Goal: Task Accomplishment & Management: Use online tool/utility

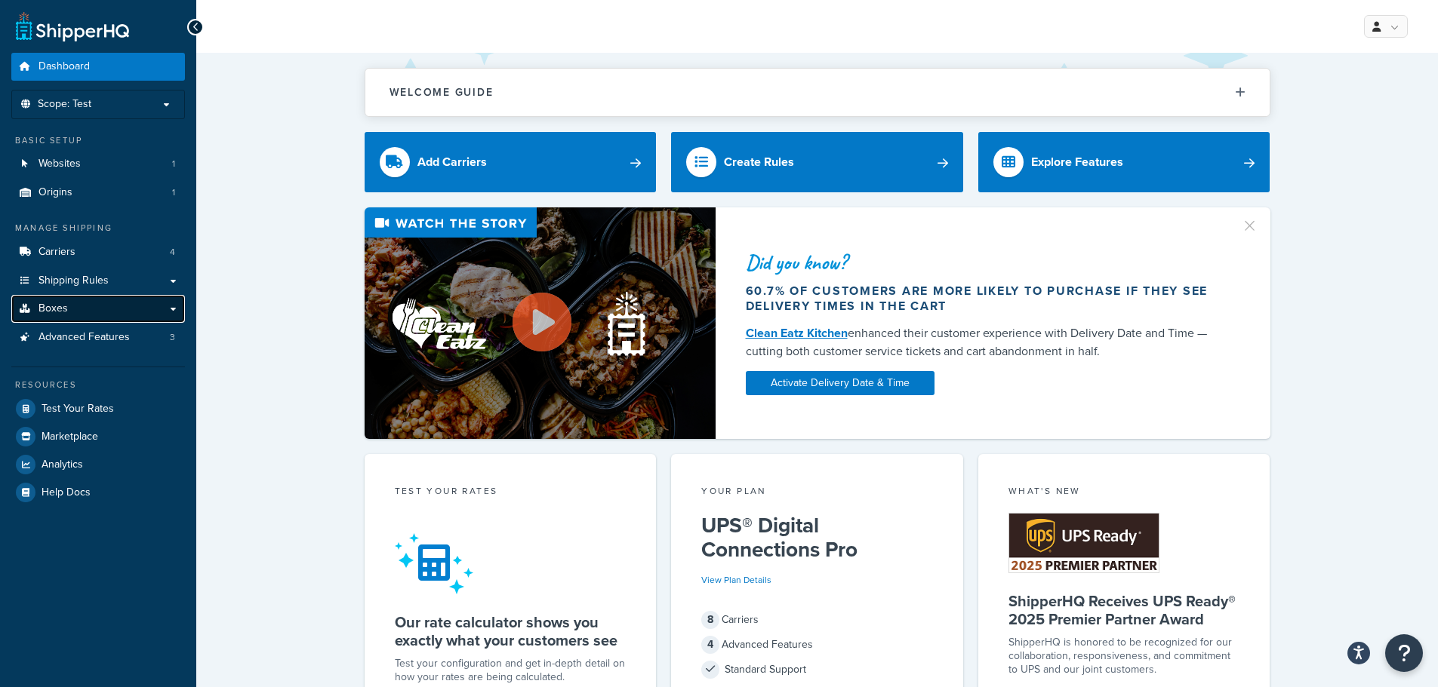
click at [115, 316] on link "Boxes" at bounding box center [98, 309] width 174 height 28
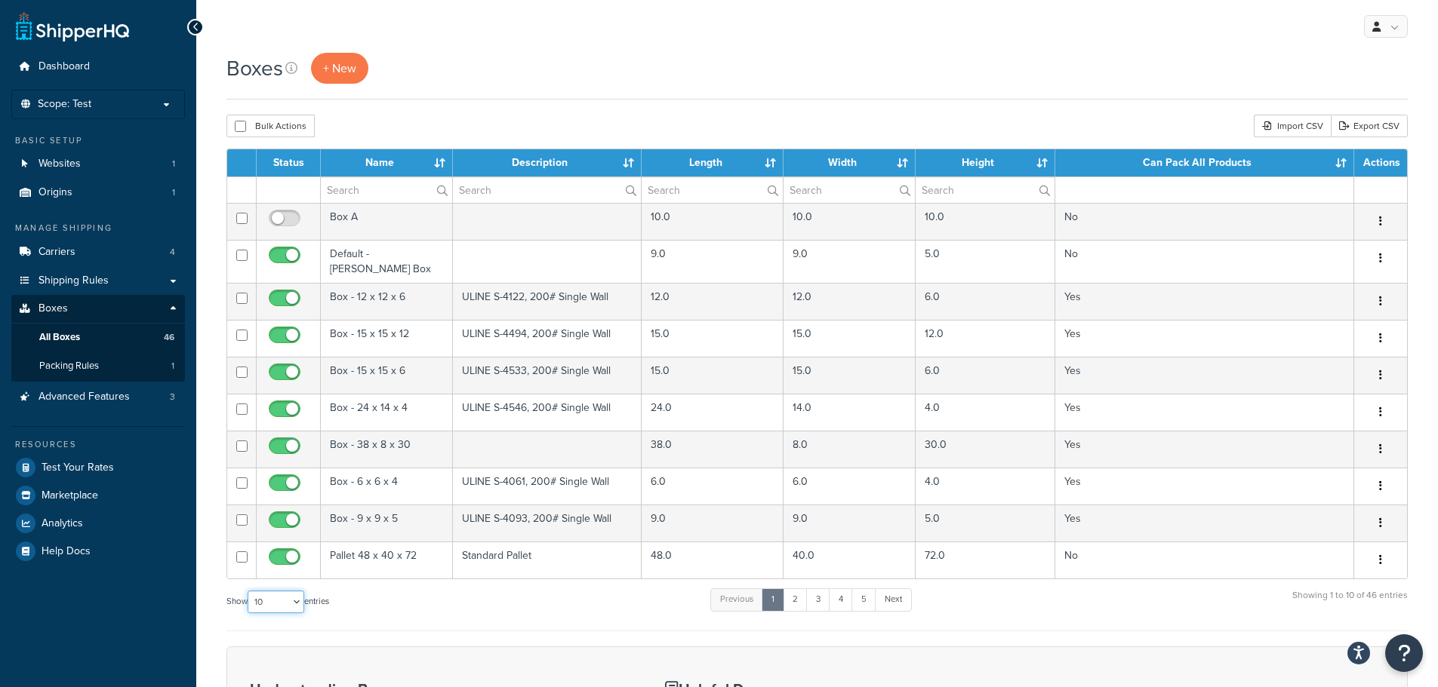
click at [279, 593] on select "10 15 25 50 100 1000" at bounding box center [276, 602] width 57 height 23
select select "50"
click at [249, 591] on select "10 15 25 50 100 1000" at bounding box center [276, 602] width 57 height 23
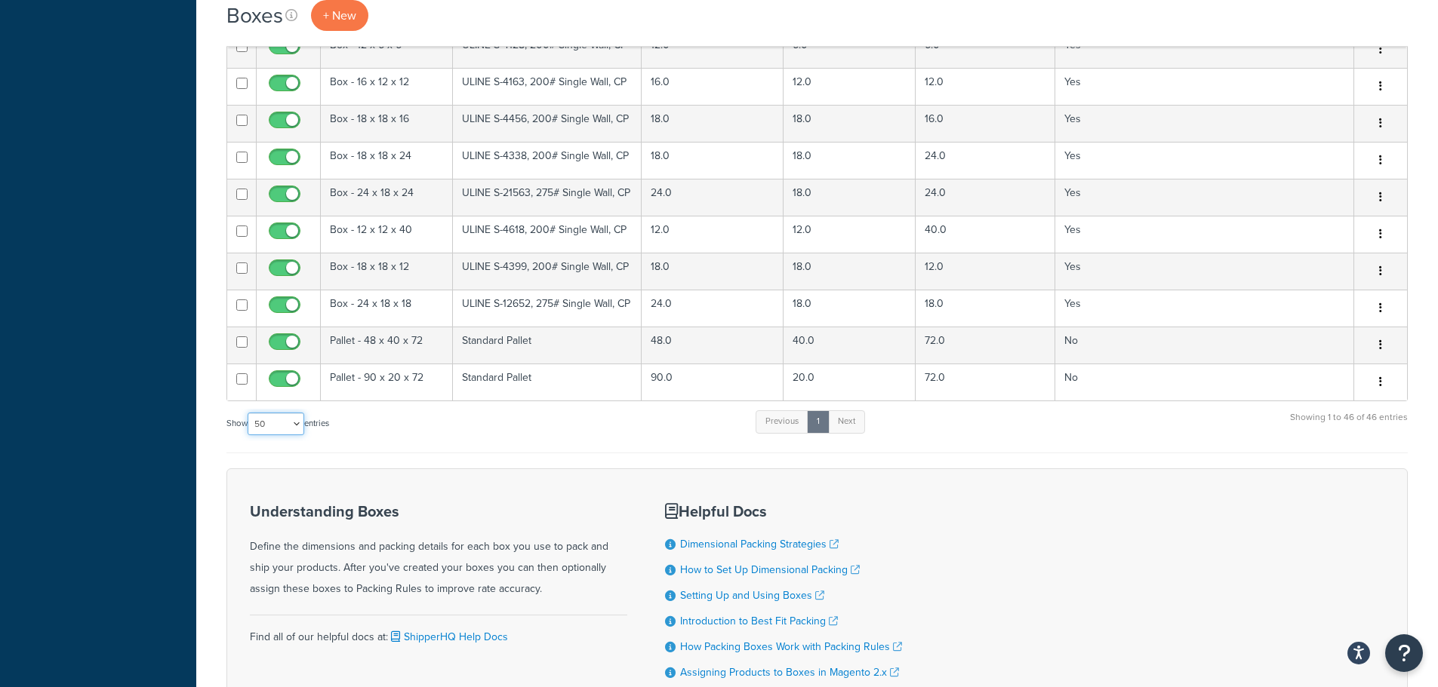
scroll to position [1406, 0]
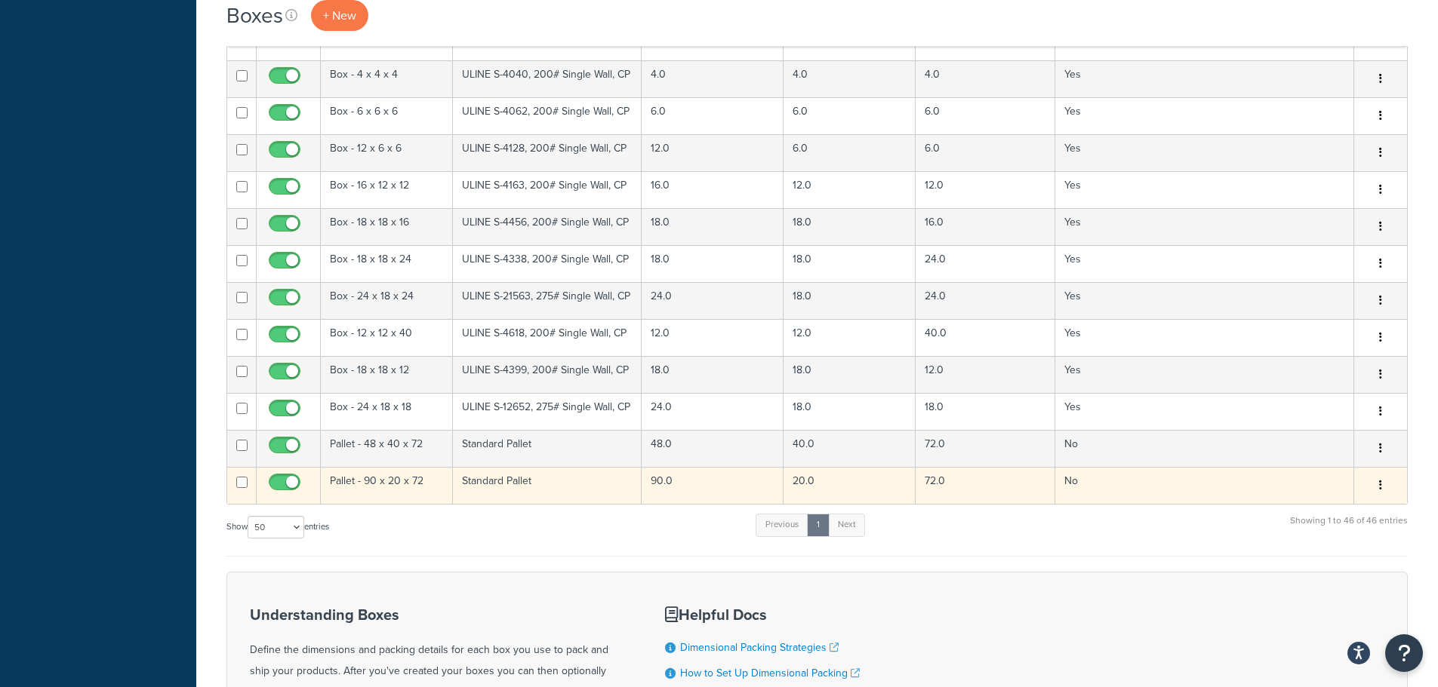
click at [503, 500] on td "Standard Pallet" at bounding box center [547, 485] width 189 height 37
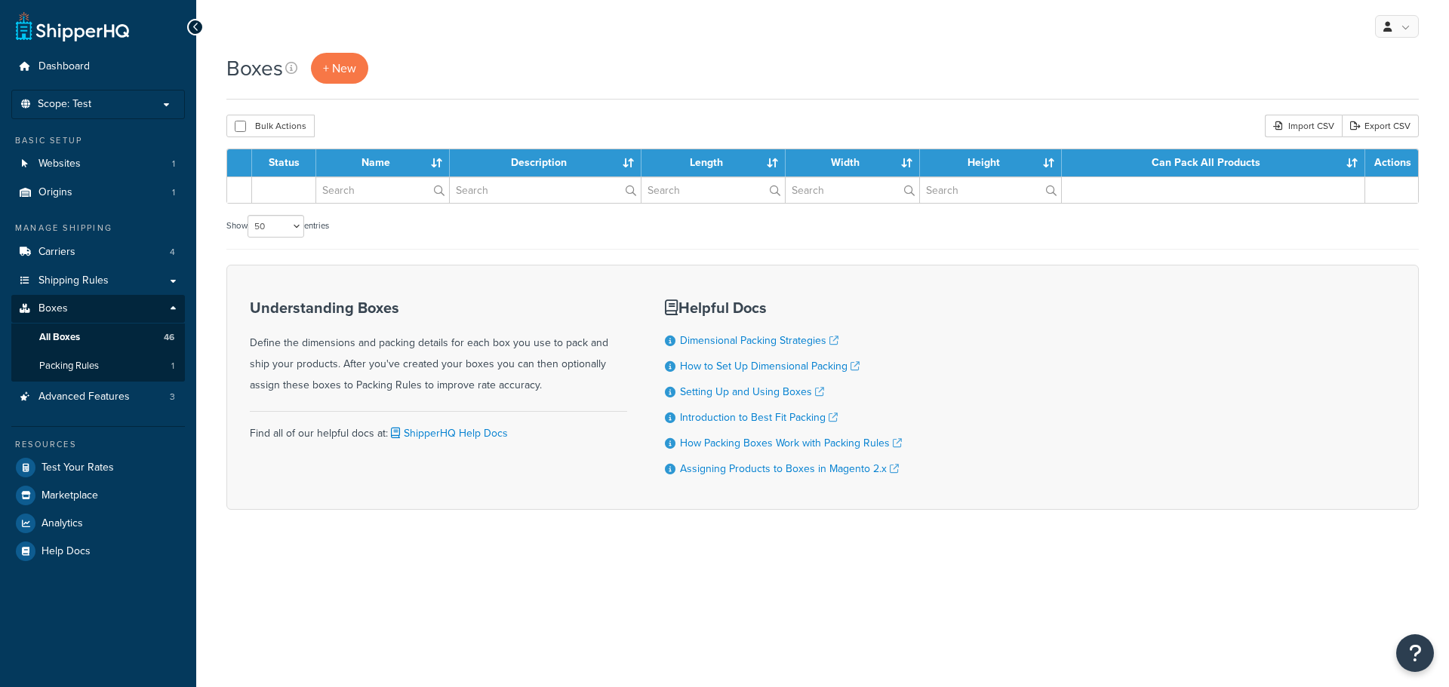
select select "50"
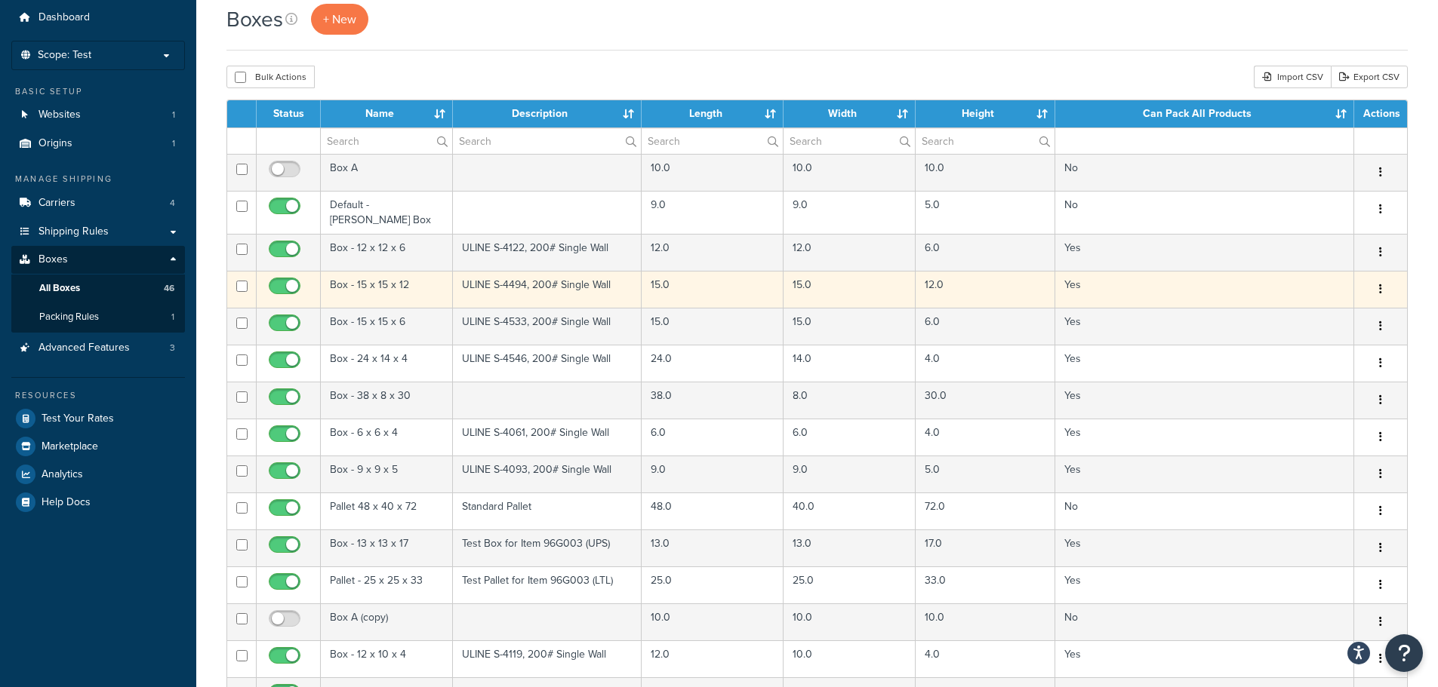
scroll to position [48, 0]
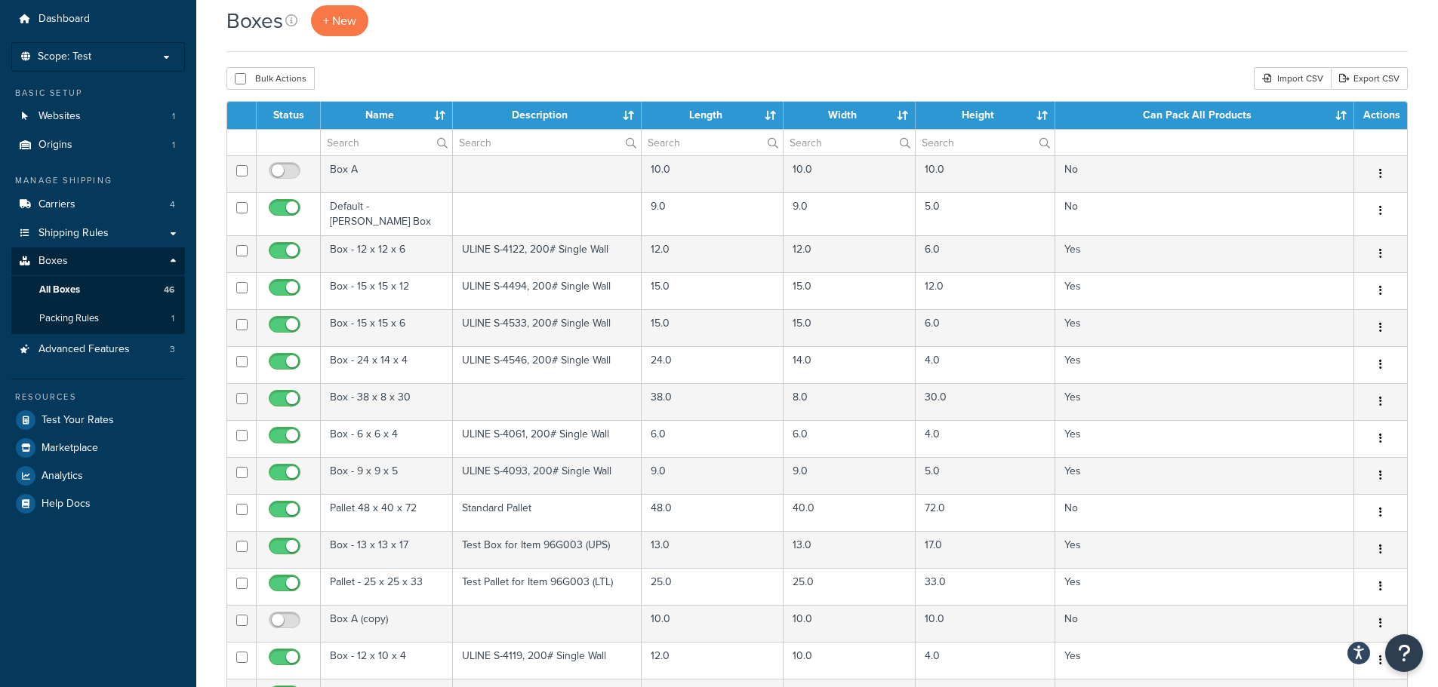
click at [114, 406] on div "Resources Test Your Rates Marketplace Analytics Help Docs" at bounding box center [98, 449] width 174 height 140
click at [116, 421] on link "Test Your Rates" at bounding box center [98, 420] width 174 height 27
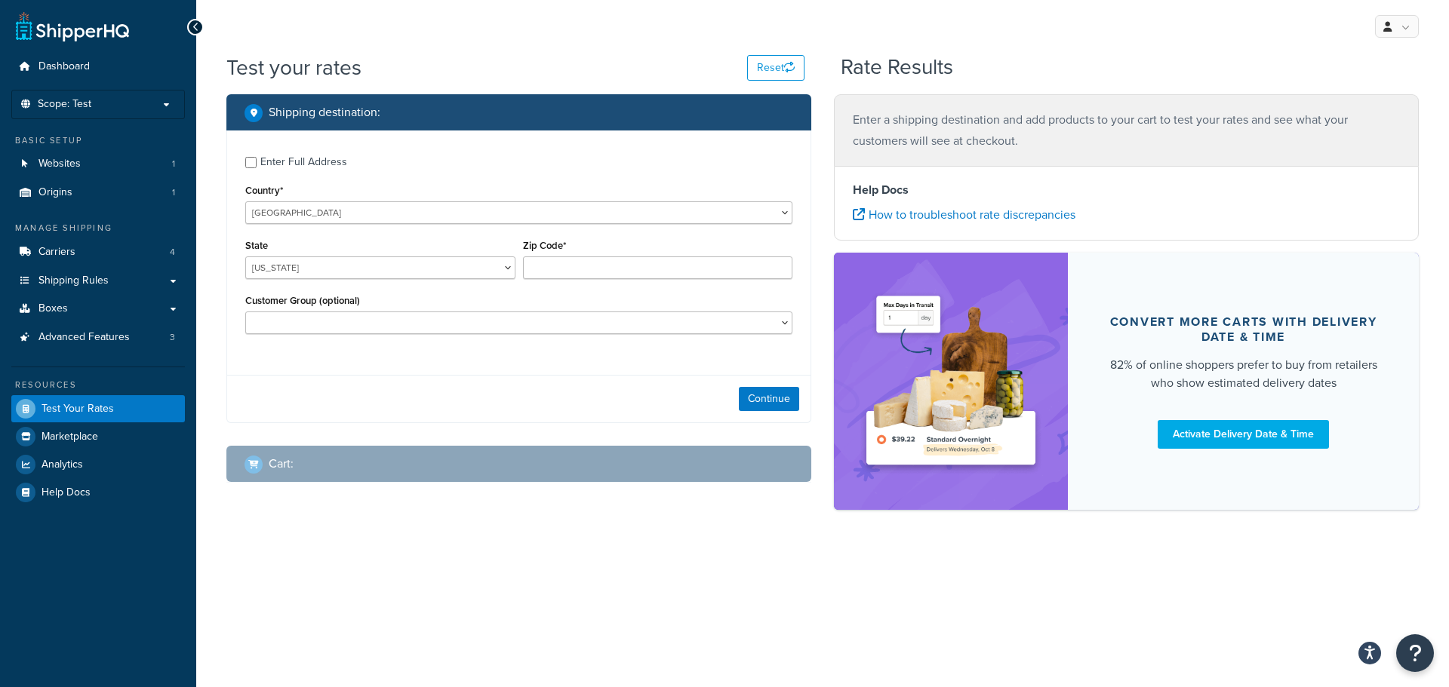
click at [294, 166] on div "Enter Full Address" at bounding box center [303, 162] width 87 height 21
click at [257, 166] on input "Enter Full Address" at bounding box center [250, 162] width 11 height 11
checkbox input "true"
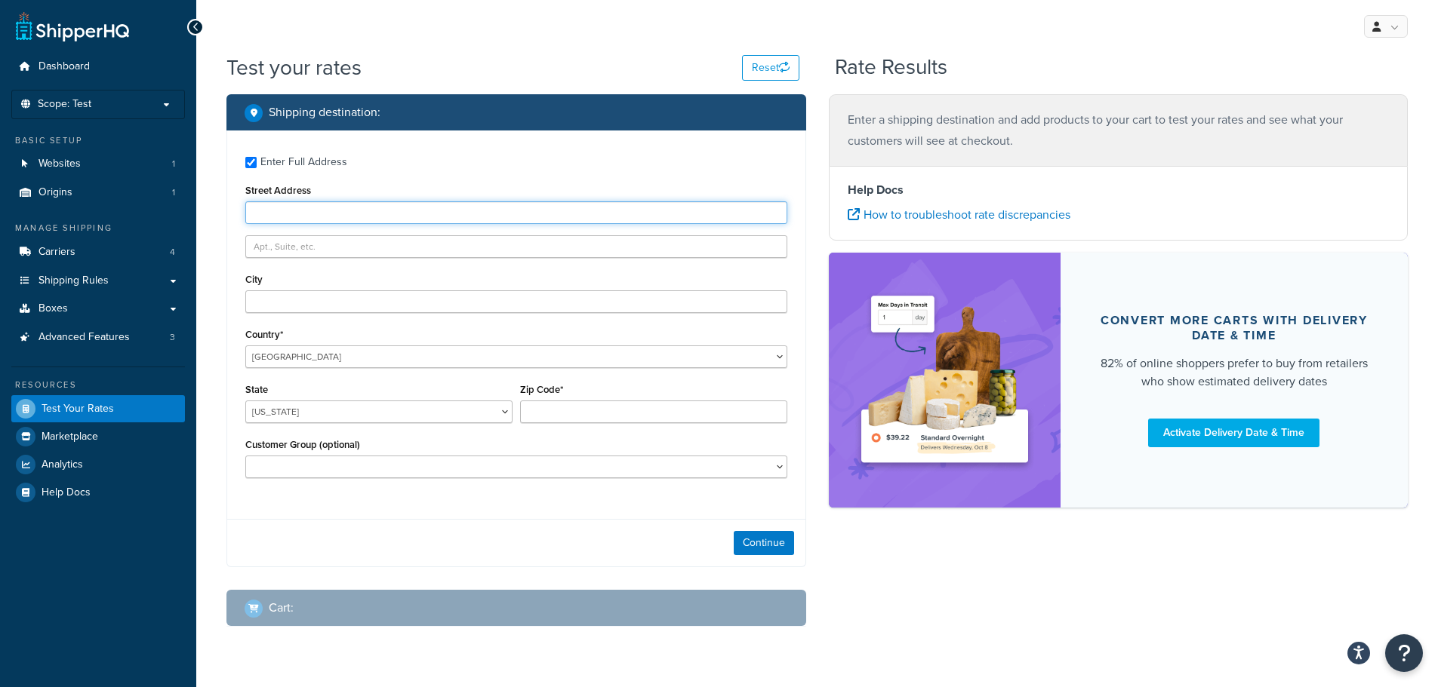
click at [291, 220] on input "Street Address" at bounding box center [516, 212] width 542 height 23
click at [350, 210] on input "Street Address" at bounding box center [516, 212] width 542 height 23
paste input "345 Park Avenue"
type input "345 Park Avenue"
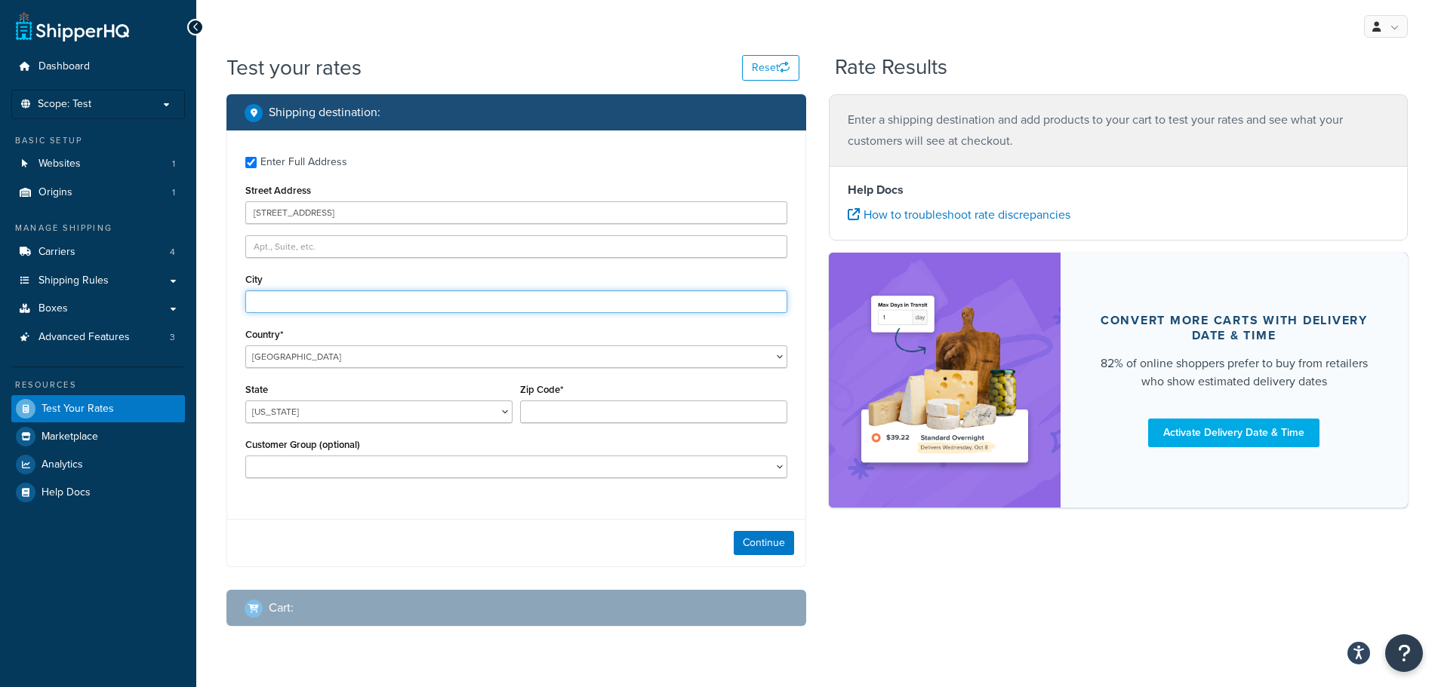
click at [344, 311] on input "City" at bounding box center [516, 302] width 542 height 23
paste input "San Jose"
type input "San Jose"
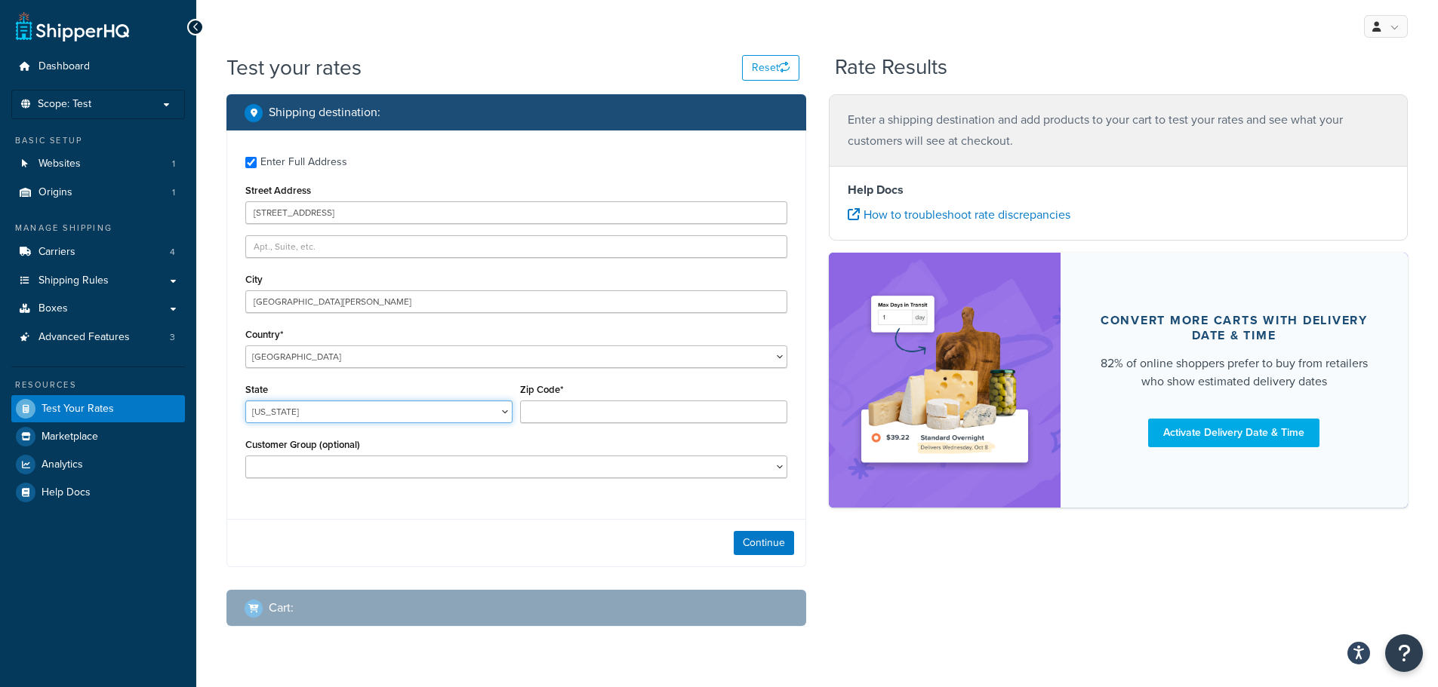
click at [453, 412] on select "Alabama Alaska American Samoa Arizona Arkansas Armed Forces Americas Armed Forc…" at bounding box center [378, 412] width 267 height 23
select select "CA"
click at [245, 401] on select "[US_STATE] [US_STATE] [US_STATE] [US_STATE] [US_STATE] Armed Forces Americas Ar…" at bounding box center [378, 412] width 267 height 23
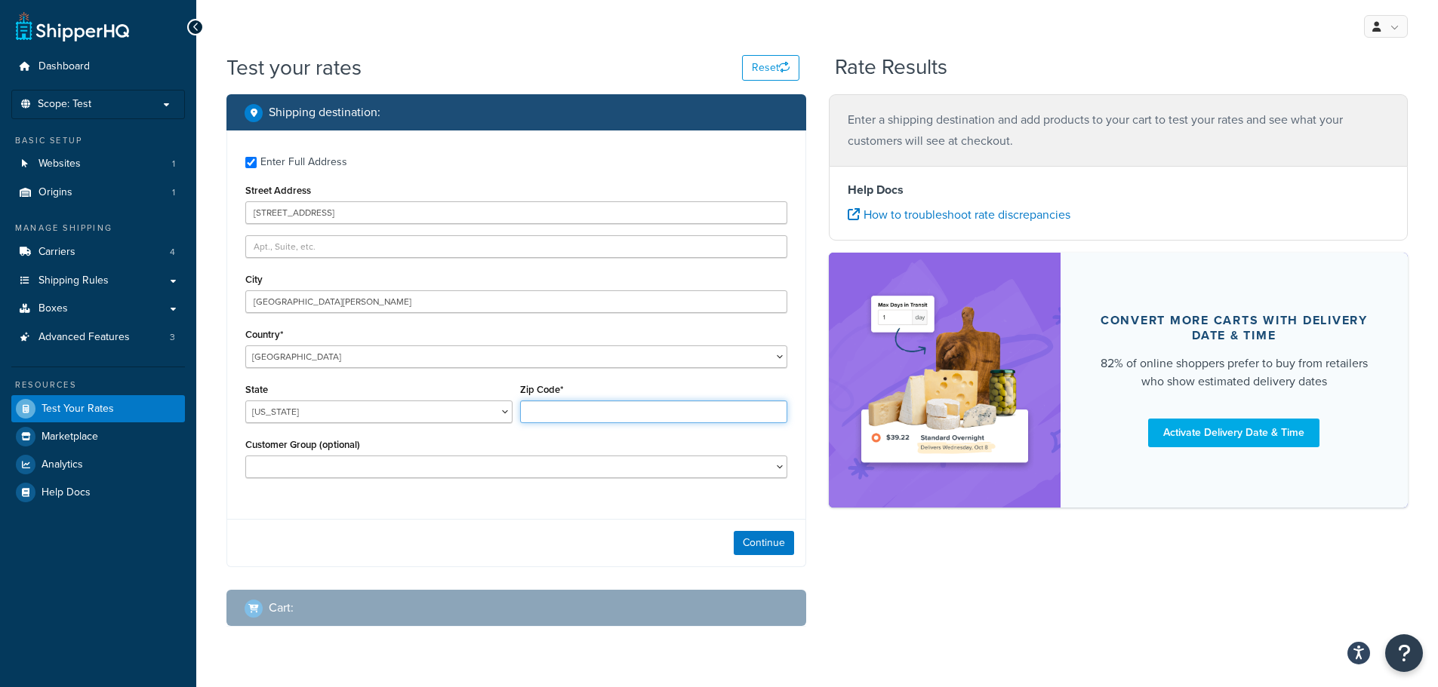
click at [554, 417] on input "Zip Code*" at bounding box center [653, 412] width 267 height 23
paste input "95110-2704"
type input "95110-2704"
click at [769, 536] on button "Continue" at bounding box center [763, 543] width 60 height 24
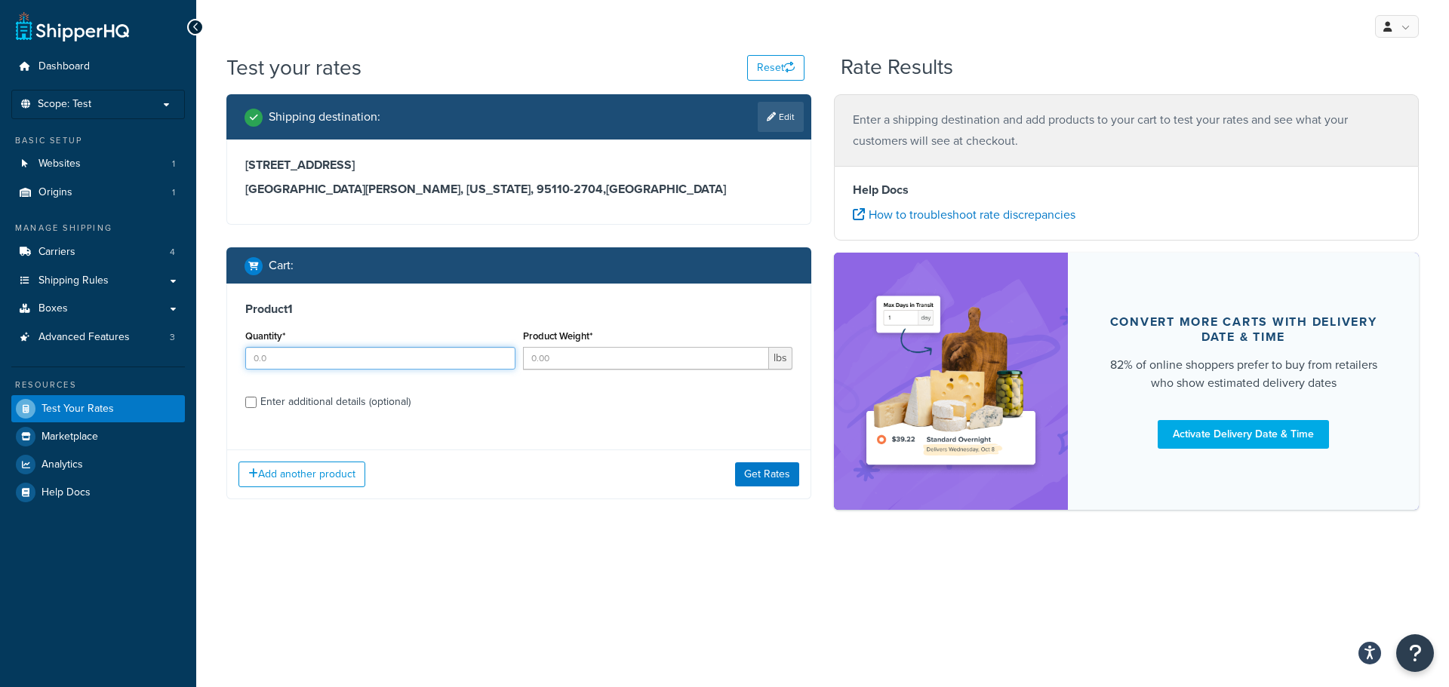
click at [297, 358] on input "Quantity*" at bounding box center [380, 358] width 270 height 23
type input "1.0"
click at [715, 364] on input "Product Weight*" at bounding box center [646, 358] width 247 height 23
type input "80.0"
click at [291, 405] on div "Enter additional details (optional)" at bounding box center [335, 402] width 150 height 21
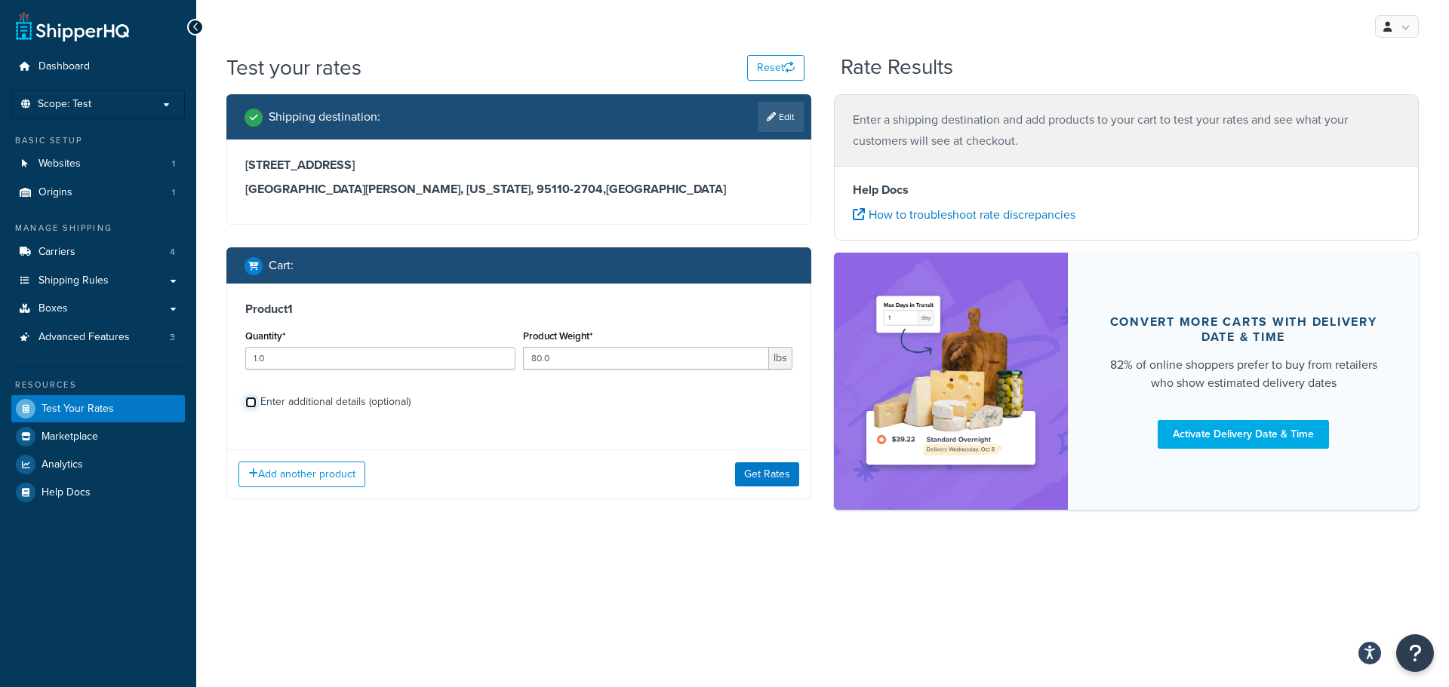
click at [257, 405] on input "Enter additional details (optional)" at bounding box center [250, 402] width 11 height 11
checkbox input "true"
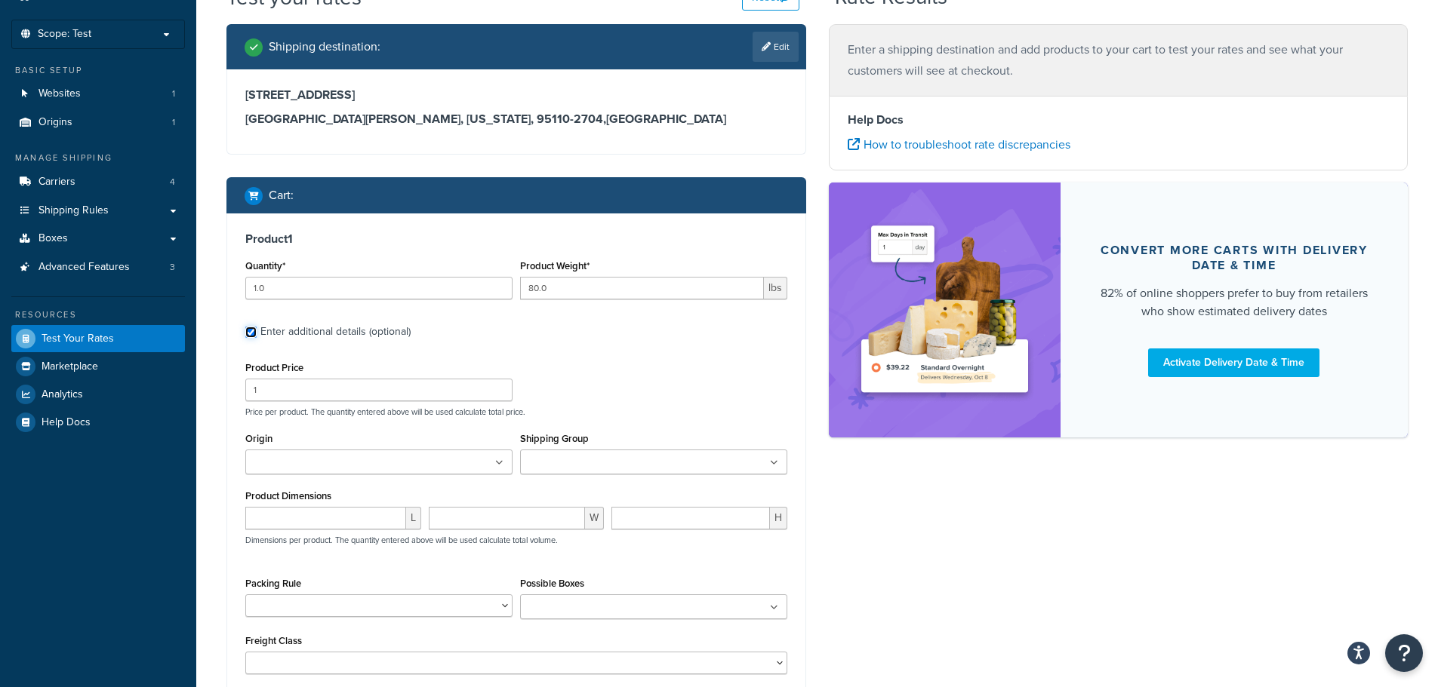
scroll to position [226, 0]
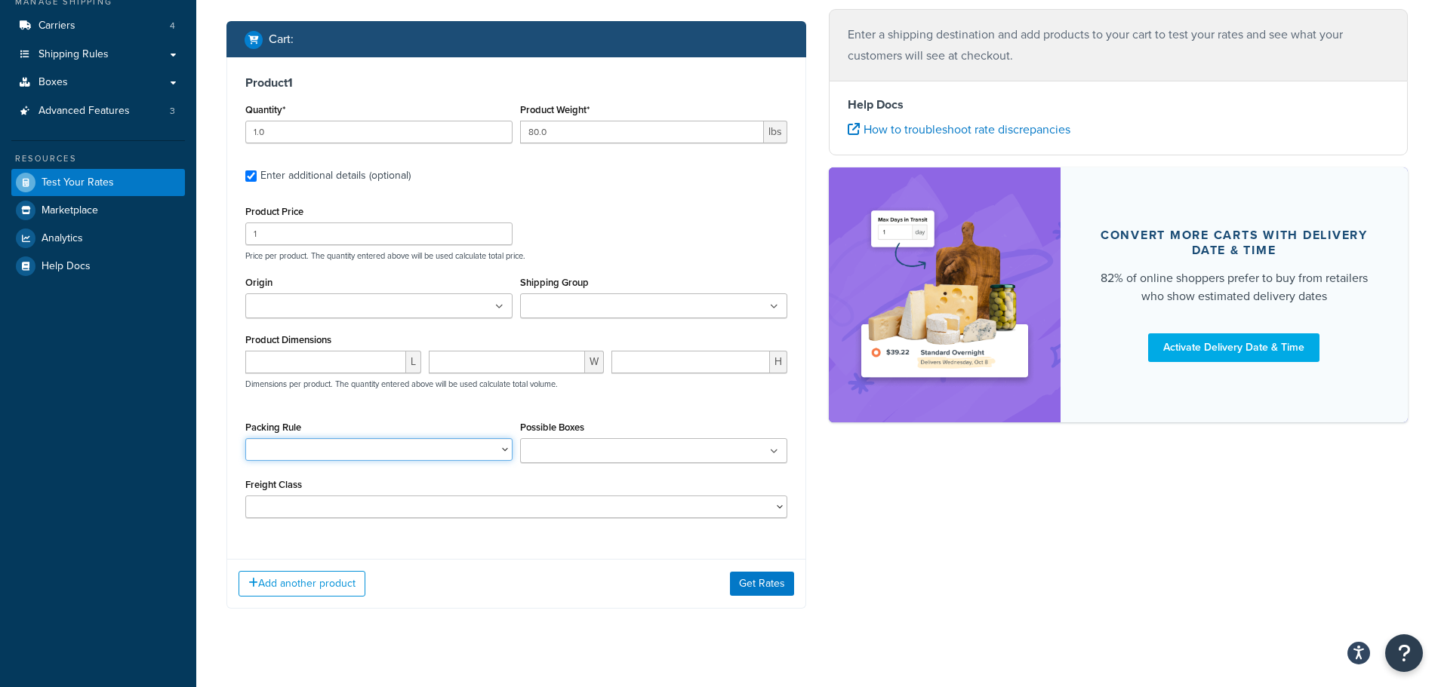
click at [346, 444] on select "box a rule" at bounding box center [378, 449] width 267 height 23
click at [336, 361] on input "number" at bounding box center [325, 362] width 161 height 23
type input "85"
click at [484, 358] on input "number" at bounding box center [507, 362] width 157 height 23
type input "15"
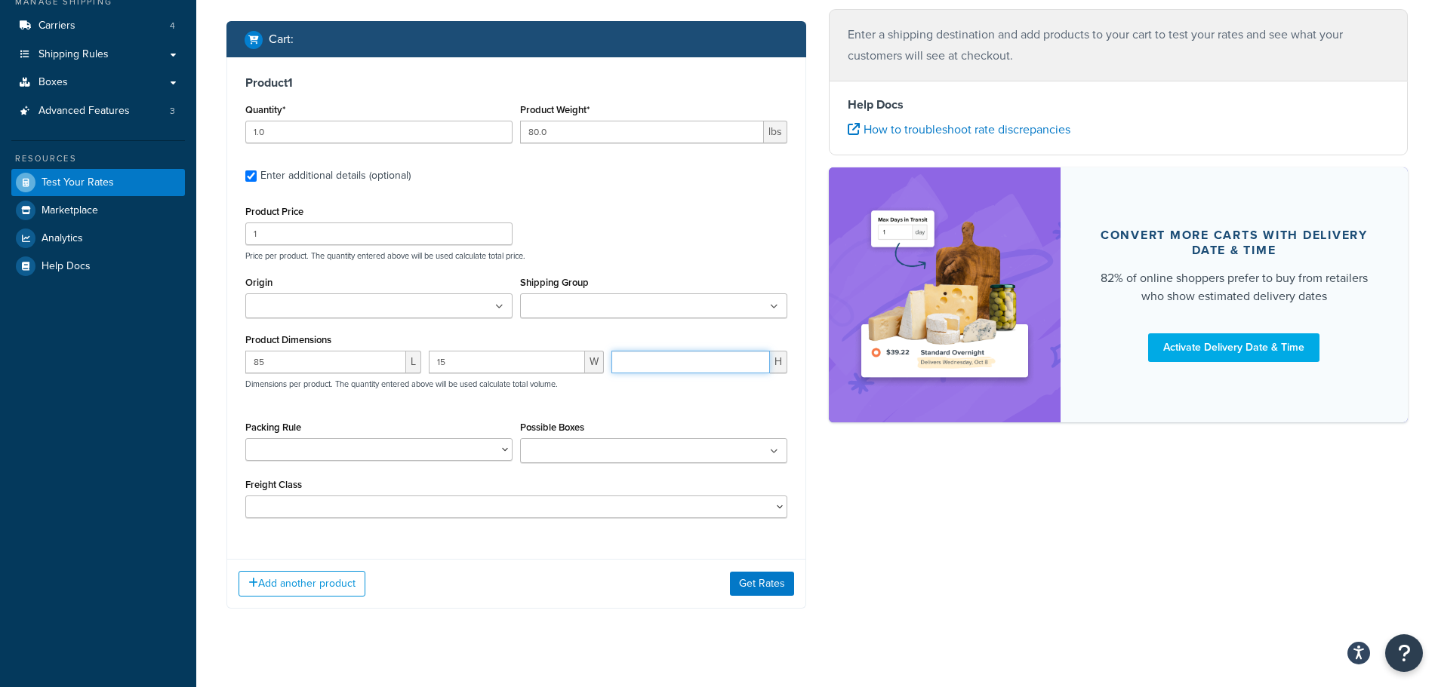
click at [683, 360] on input "number" at bounding box center [690, 362] width 158 height 23
type input "24"
click at [680, 449] on ul at bounding box center [653, 450] width 267 height 25
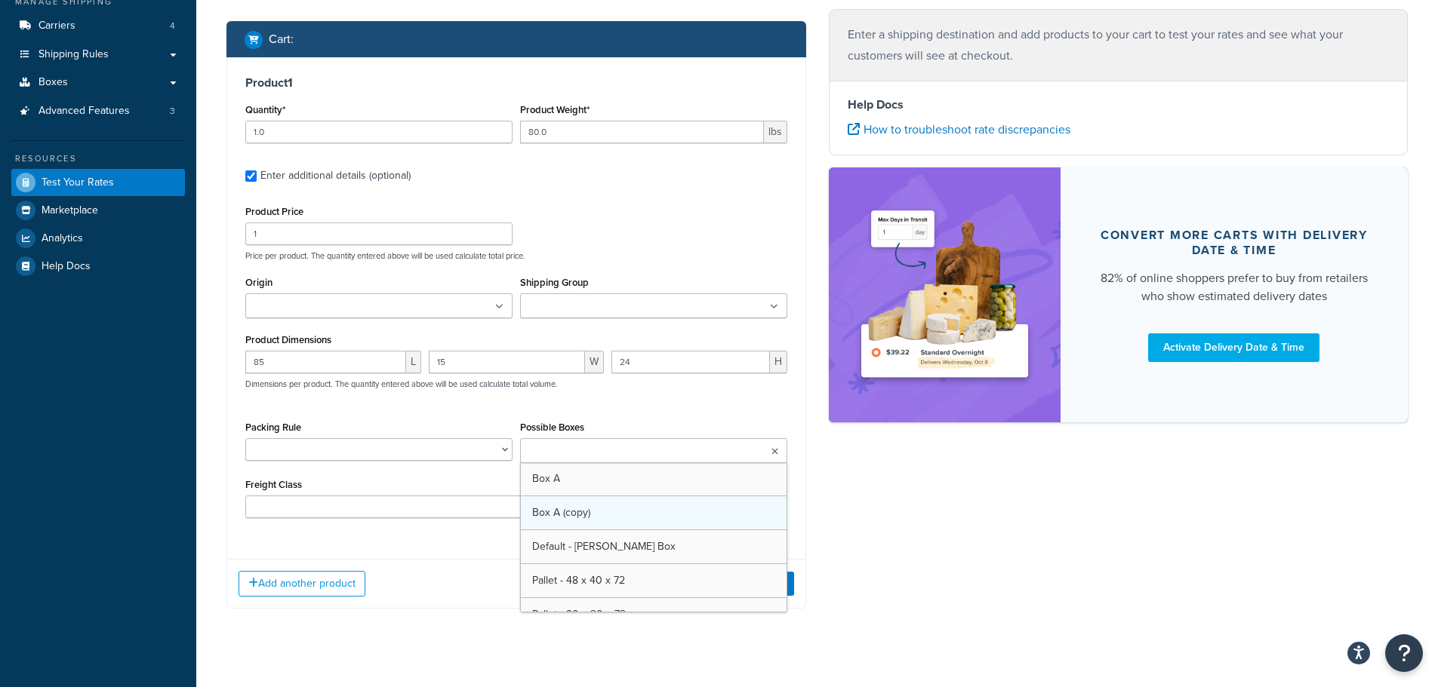
scroll to position [54, 0]
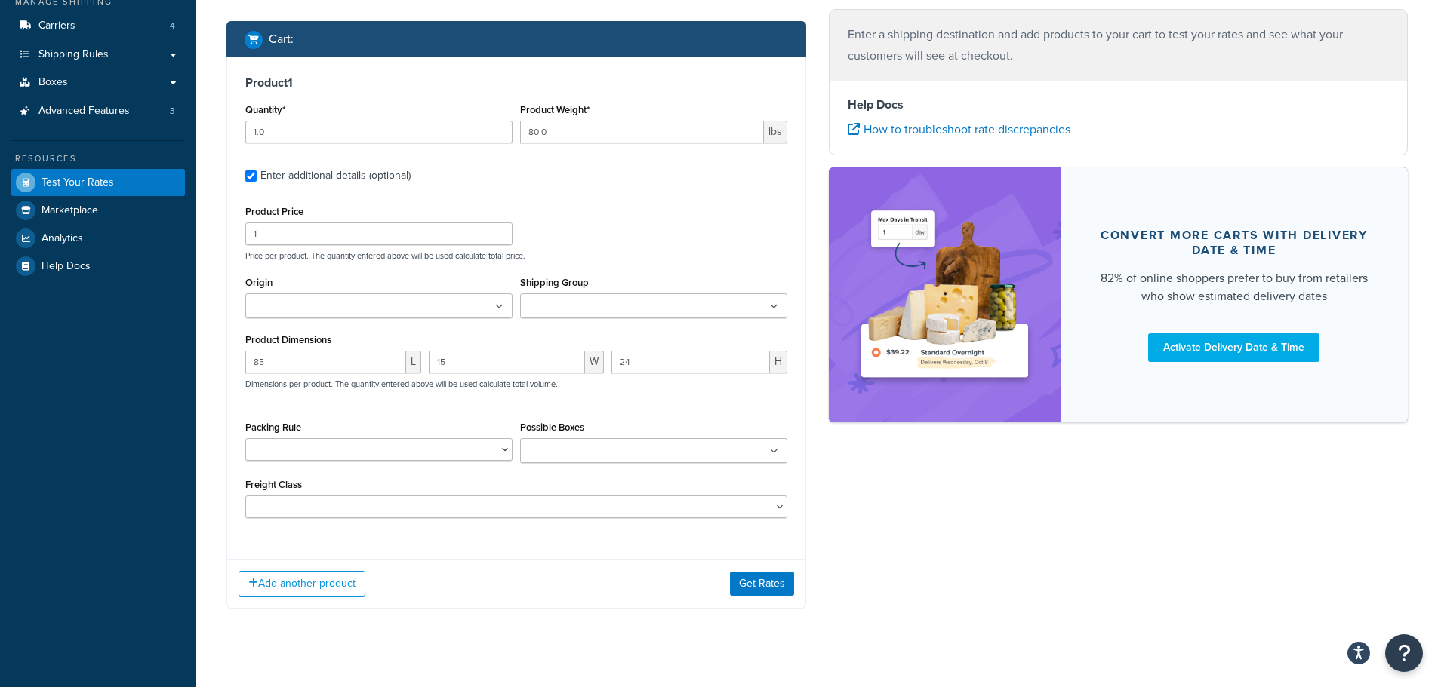
click at [853, 531] on div "Shipping destination : Edit 345 Park Avenue San Jose, California, 95110-2704 , …" at bounding box center [817, 250] width 1204 height 764
click at [742, 582] on button "Get Rates" at bounding box center [762, 584] width 64 height 24
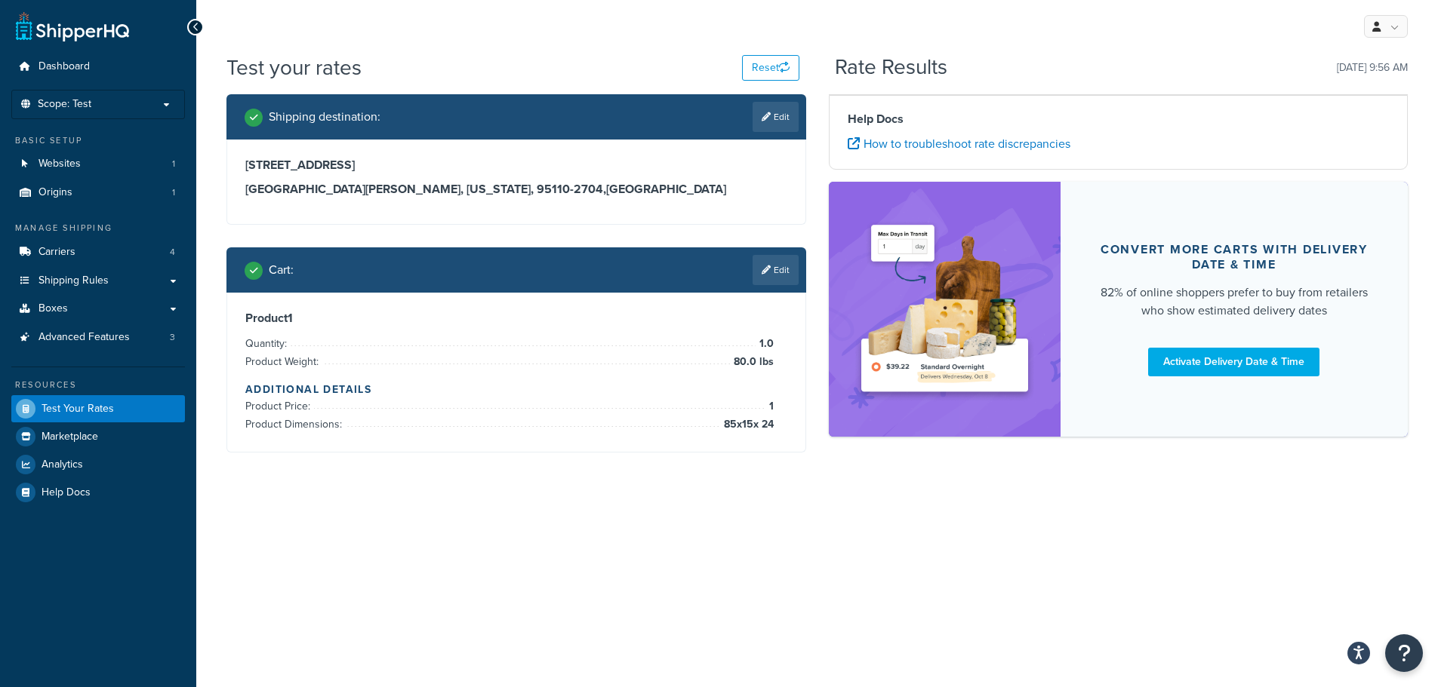
scroll to position [0, 0]
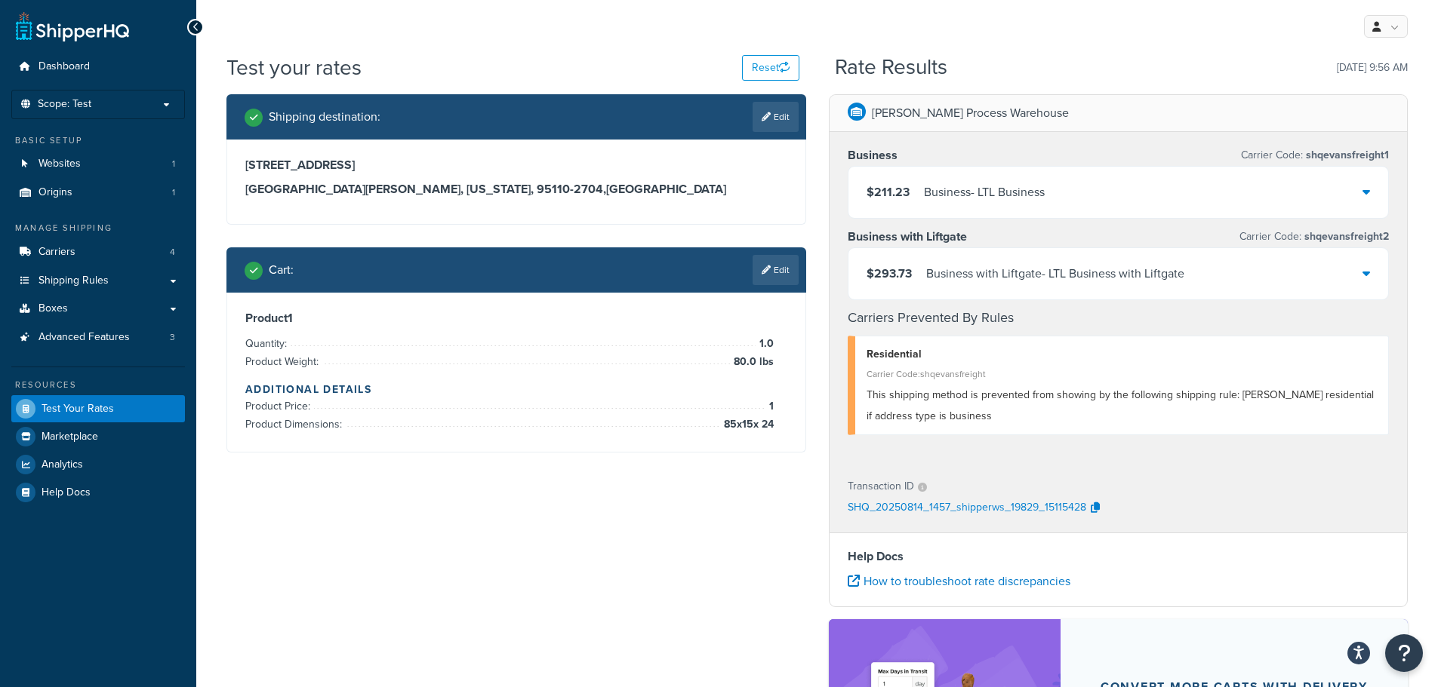
click at [1010, 183] on div "Business - LTL Business" at bounding box center [984, 192] width 121 height 21
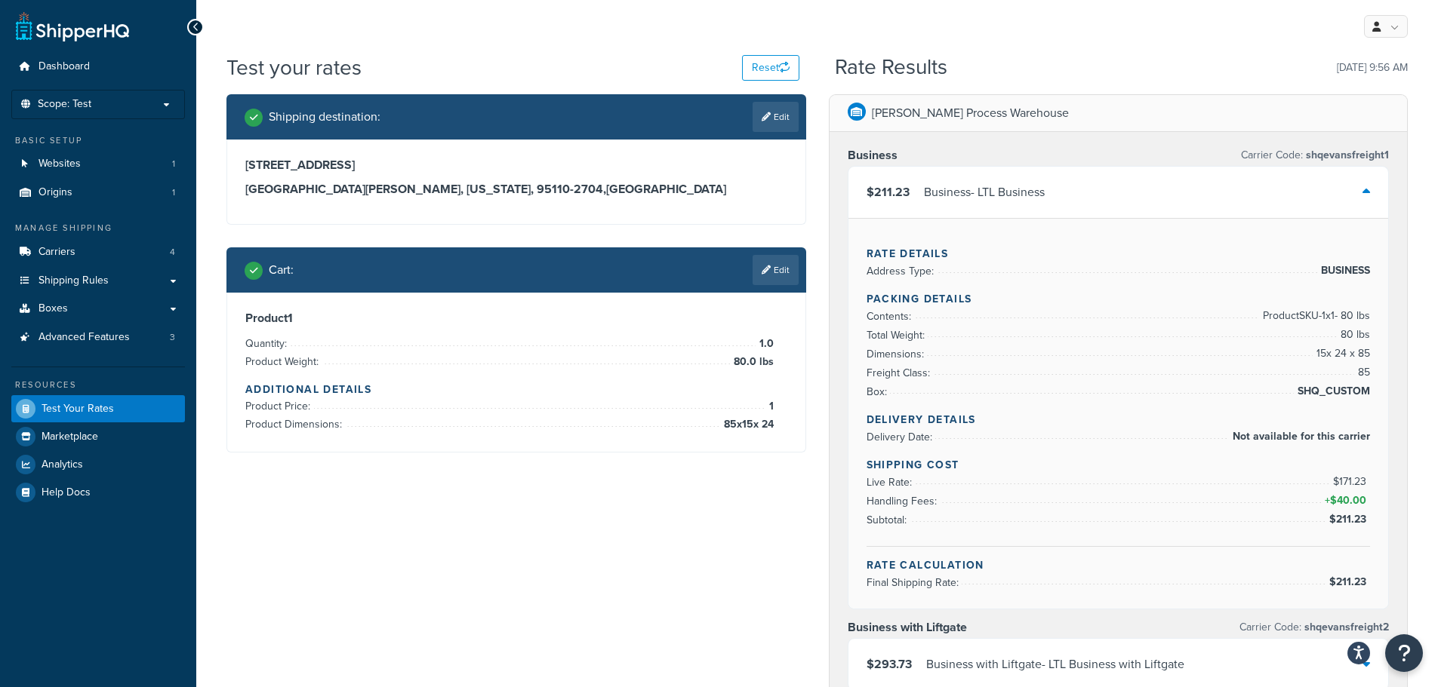
click at [1010, 183] on div "Business - LTL Business" at bounding box center [984, 192] width 121 height 21
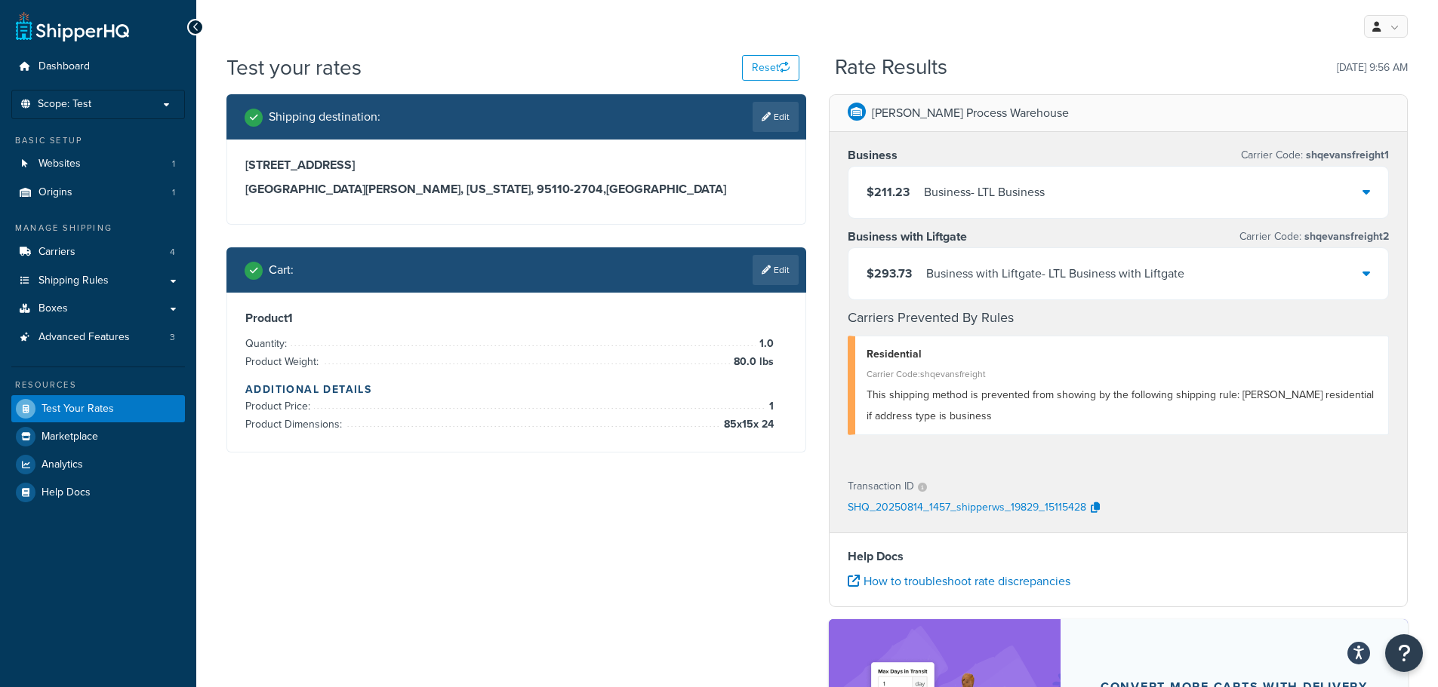
click at [1007, 273] on div "Business with Liftgate - LTL Business with Liftgate" at bounding box center [1055, 273] width 258 height 21
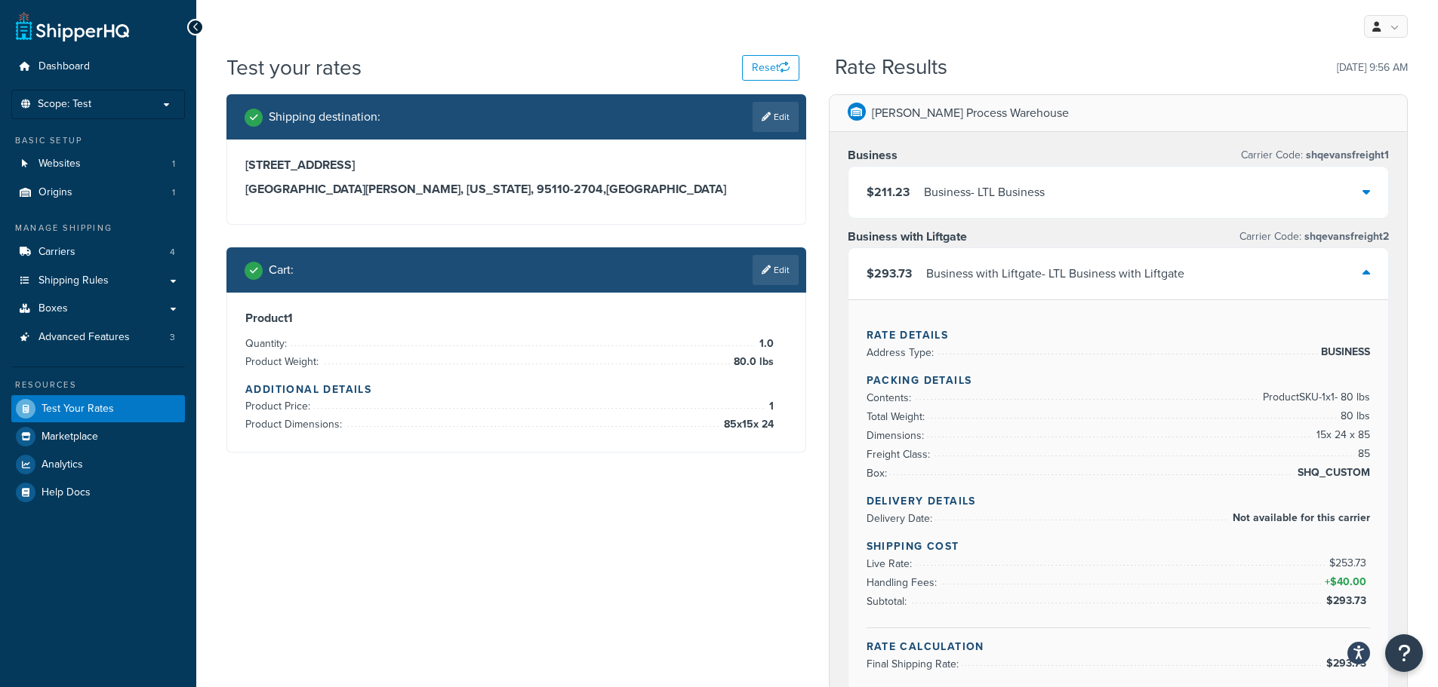
click at [1004, 271] on div "Business with Liftgate - LTL Business with Liftgate" at bounding box center [1055, 273] width 258 height 21
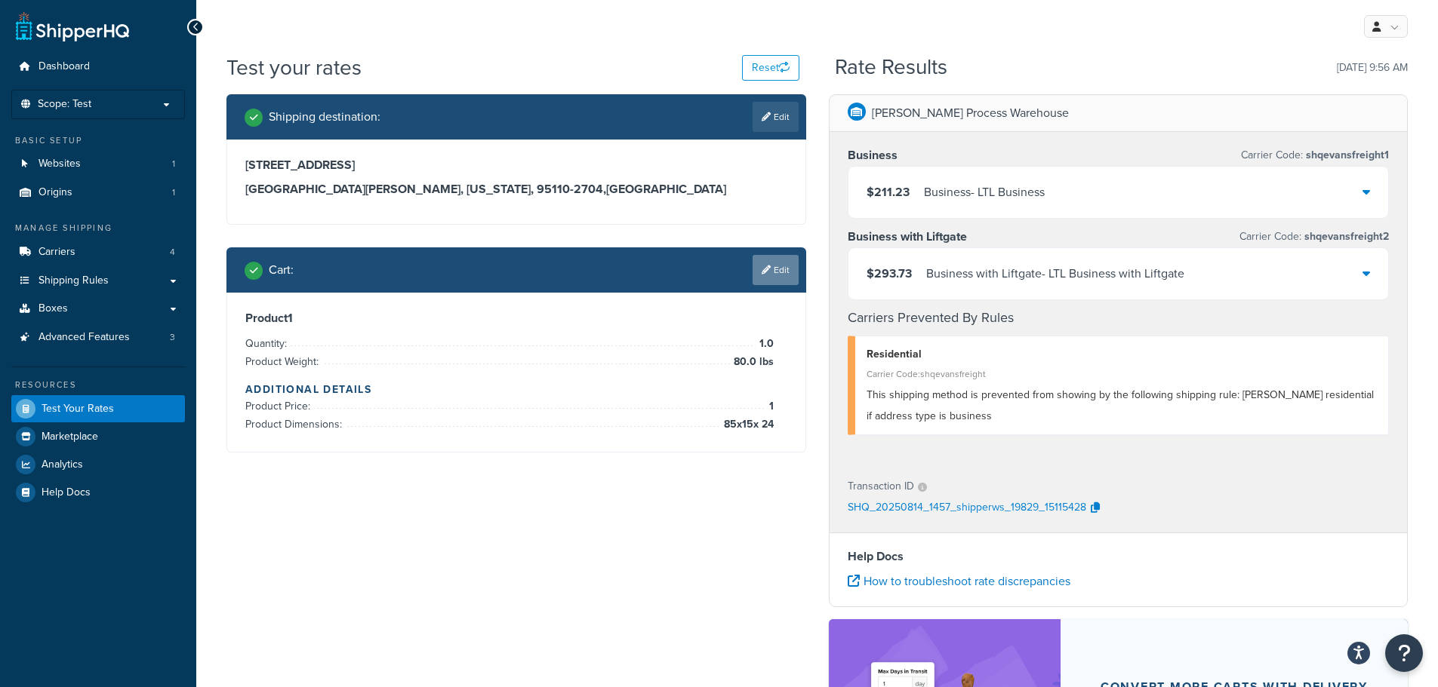
click at [789, 266] on link "Edit" at bounding box center [775, 270] width 46 height 30
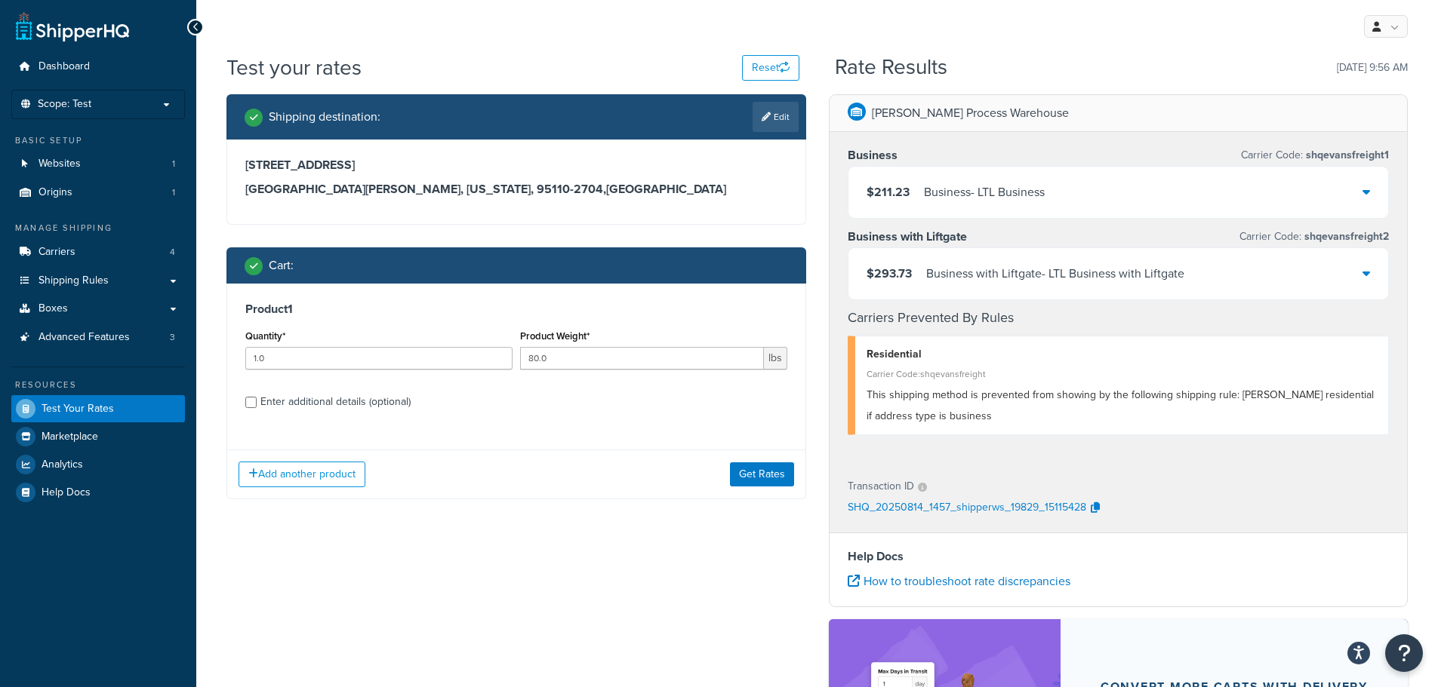
click at [348, 400] on div "Enter additional details (optional)" at bounding box center [335, 402] width 150 height 21
click at [257, 400] on input "Enter additional details (optional)" at bounding box center [250, 402] width 11 height 11
checkbox input "true"
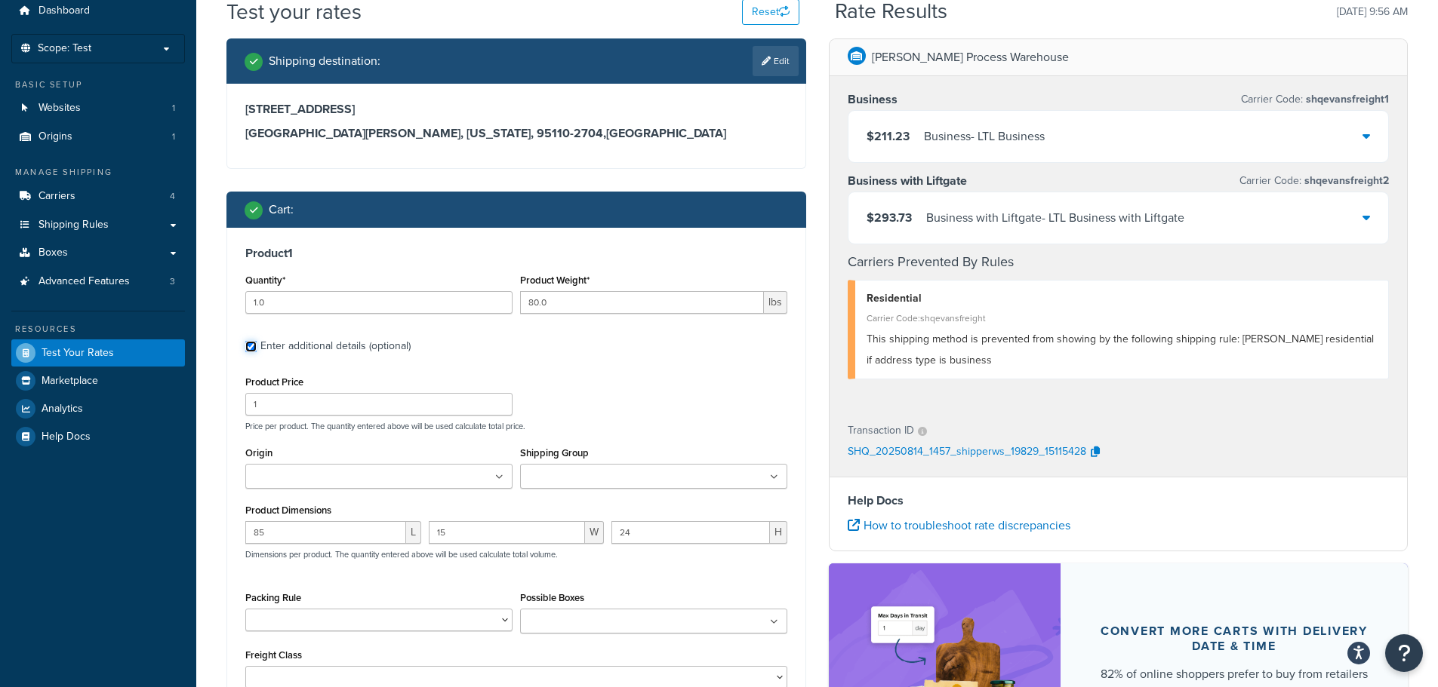
scroll to position [151, 0]
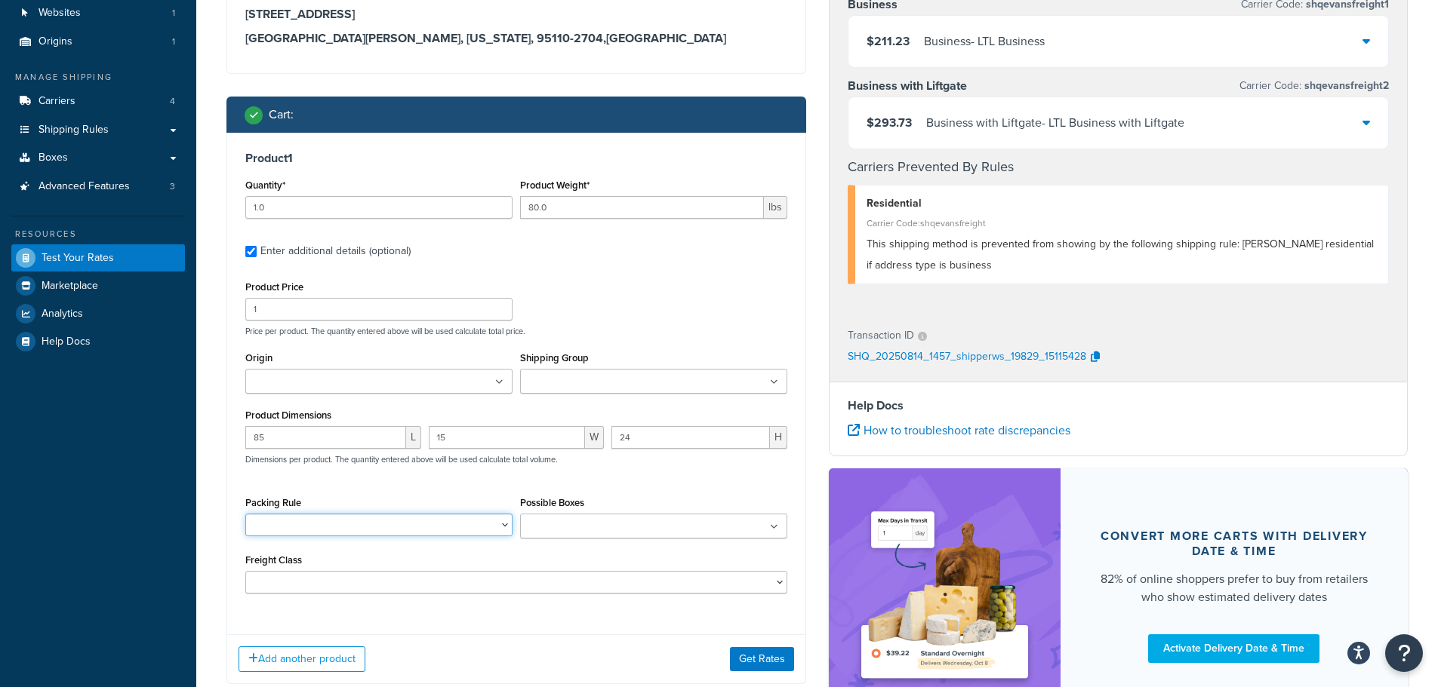
click at [494, 537] on select "box a rule" at bounding box center [378, 525] width 267 height 23
click at [498, 529] on select "box a rule" at bounding box center [378, 525] width 267 height 23
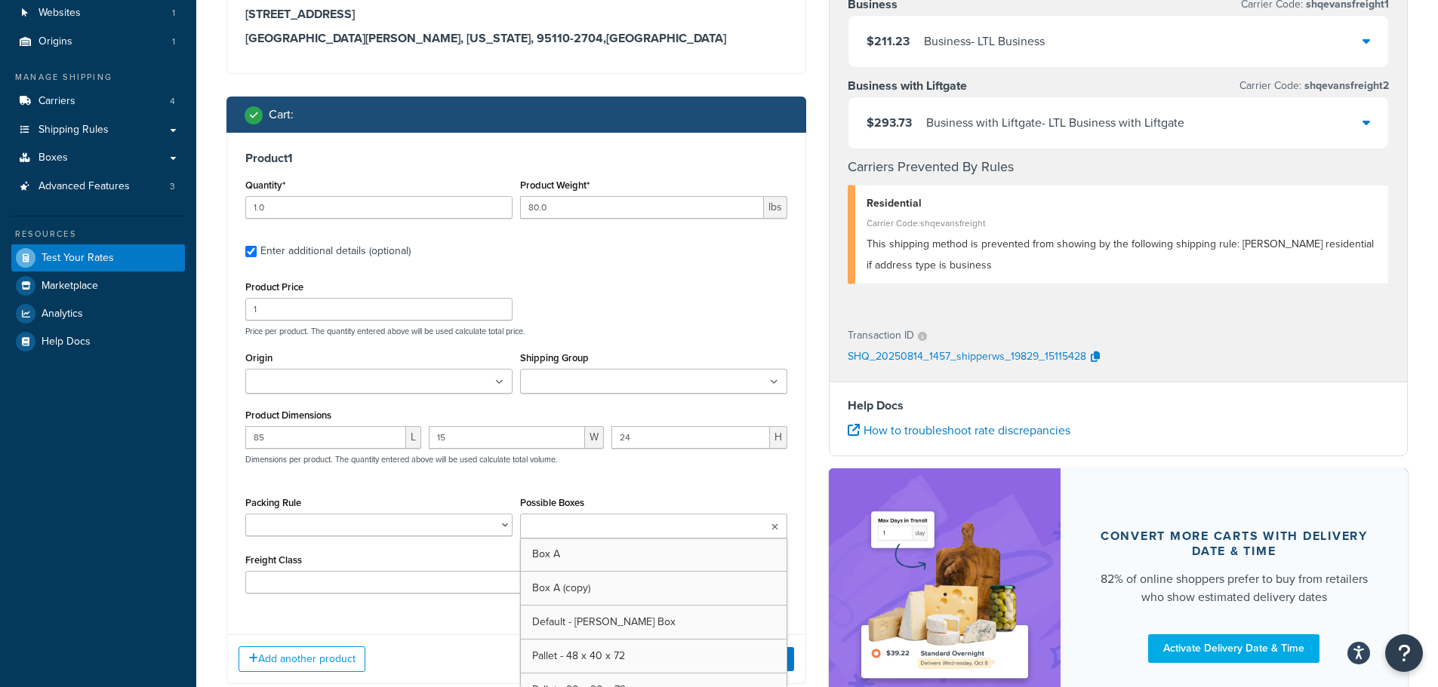
click at [771, 531] on icon at bounding box center [774, 527] width 7 height 9
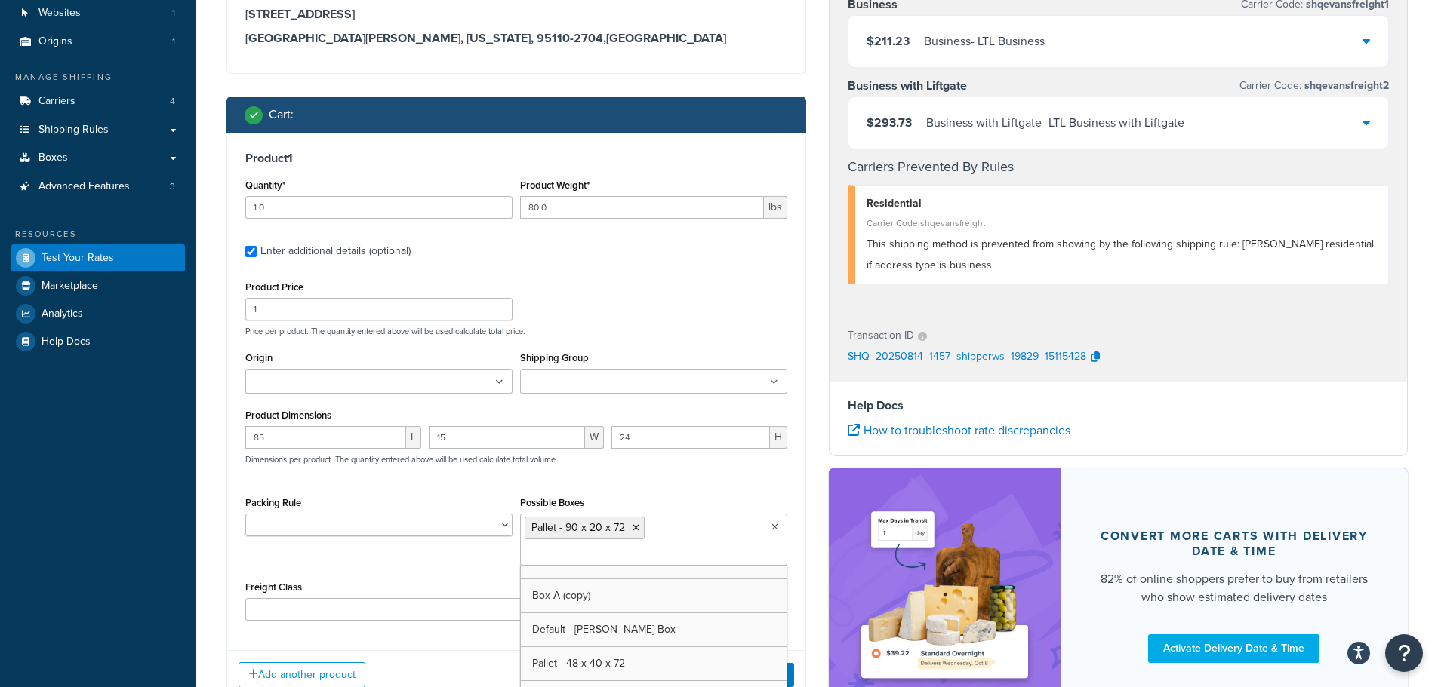
scroll to position [20, 0]
click at [492, 622] on div "Product 1 Quantity* 1.0 Product Weight* 80.0 lbs Enter additional details (opti…" at bounding box center [516, 386] width 578 height 506
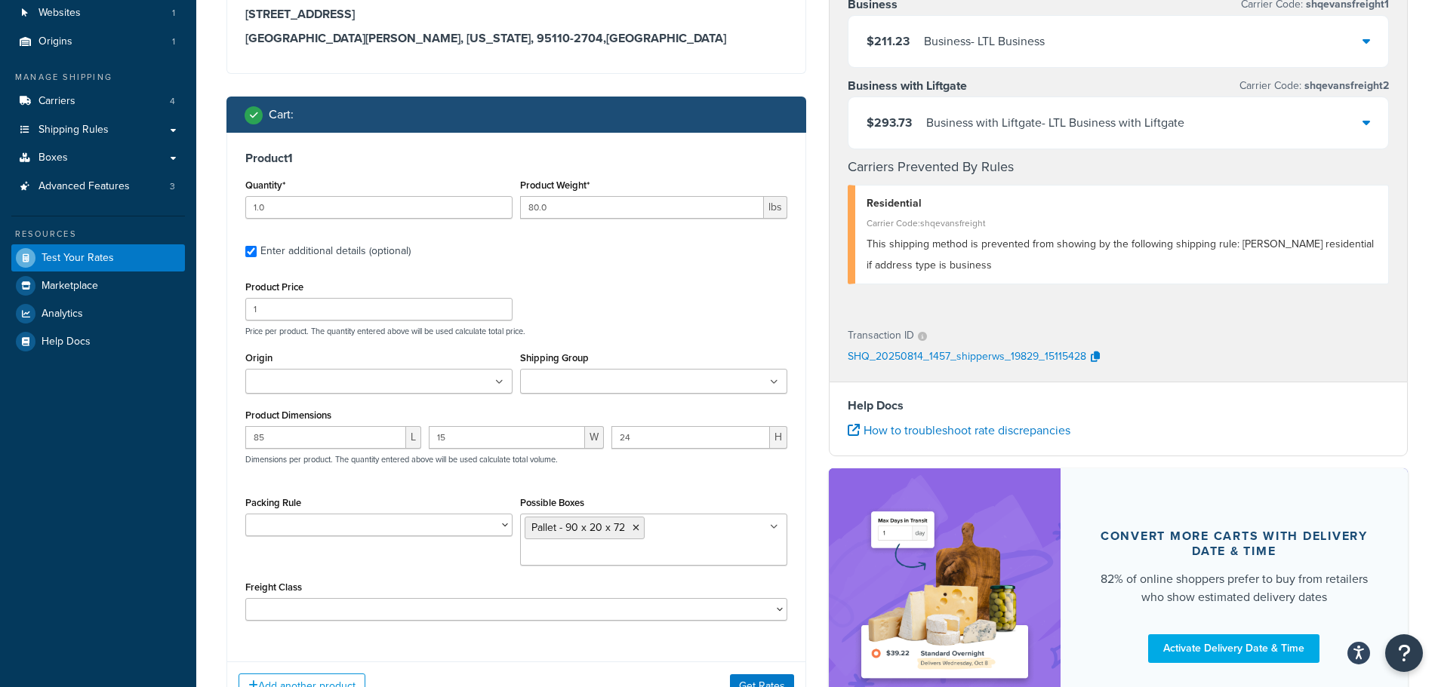
scroll to position [226, 0]
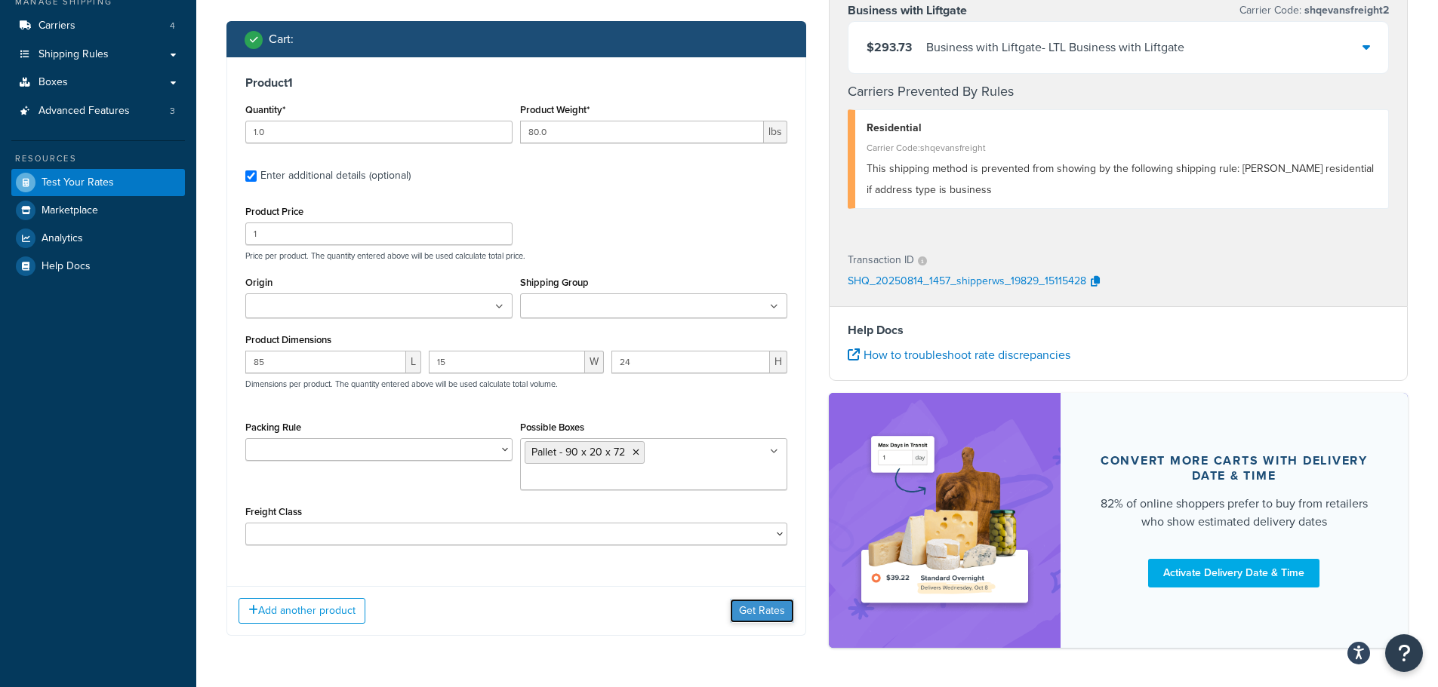
click at [766, 612] on button "Get Rates" at bounding box center [762, 611] width 64 height 24
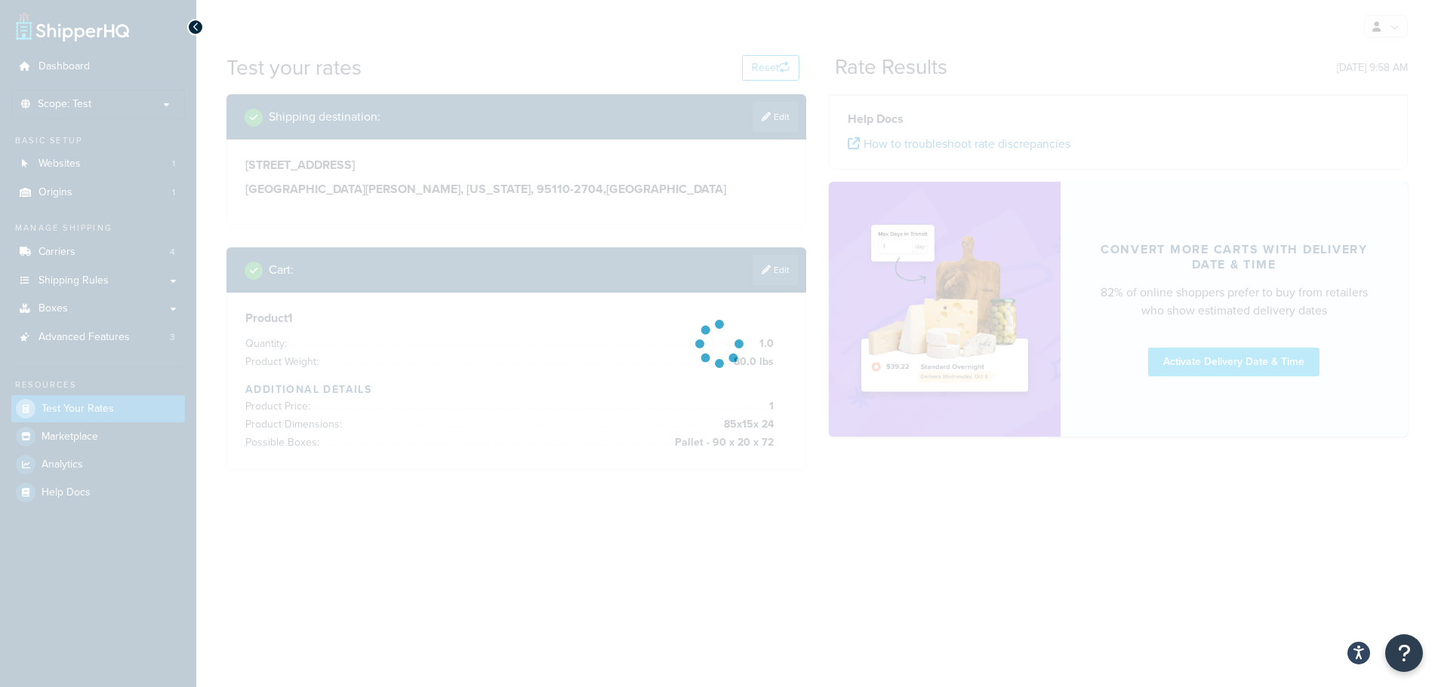
scroll to position [0, 0]
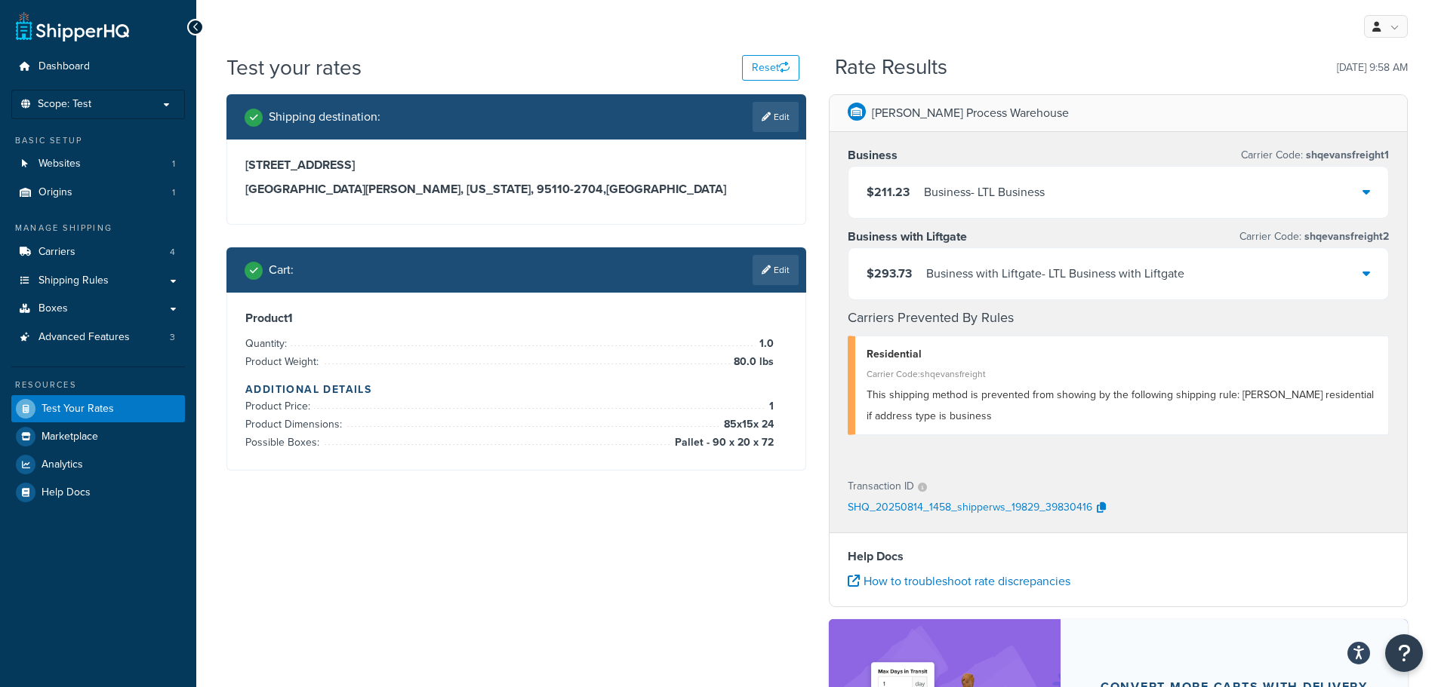
click at [1075, 185] on div "$211.23 Business - LTL Business" at bounding box center [1118, 192] width 540 height 51
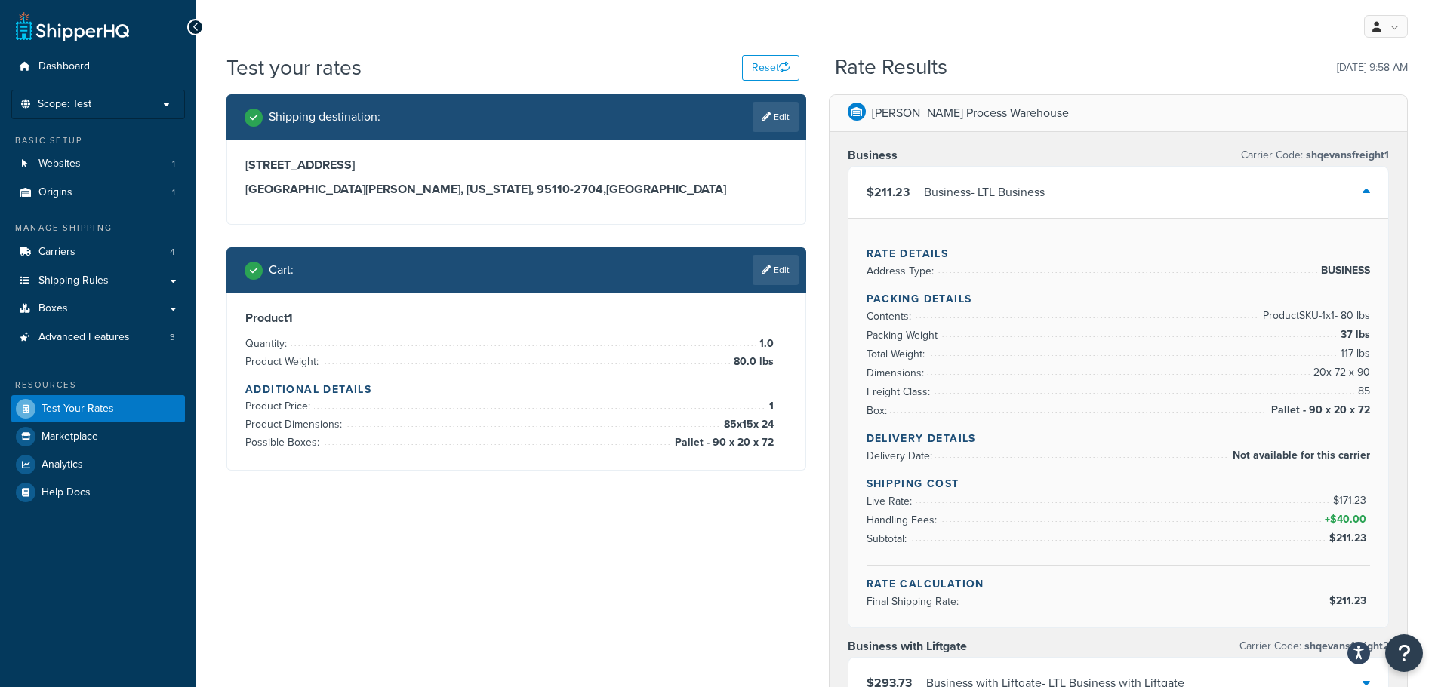
click at [1079, 207] on div "$211.23 Business - LTL Business" at bounding box center [1118, 192] width 540 height 51
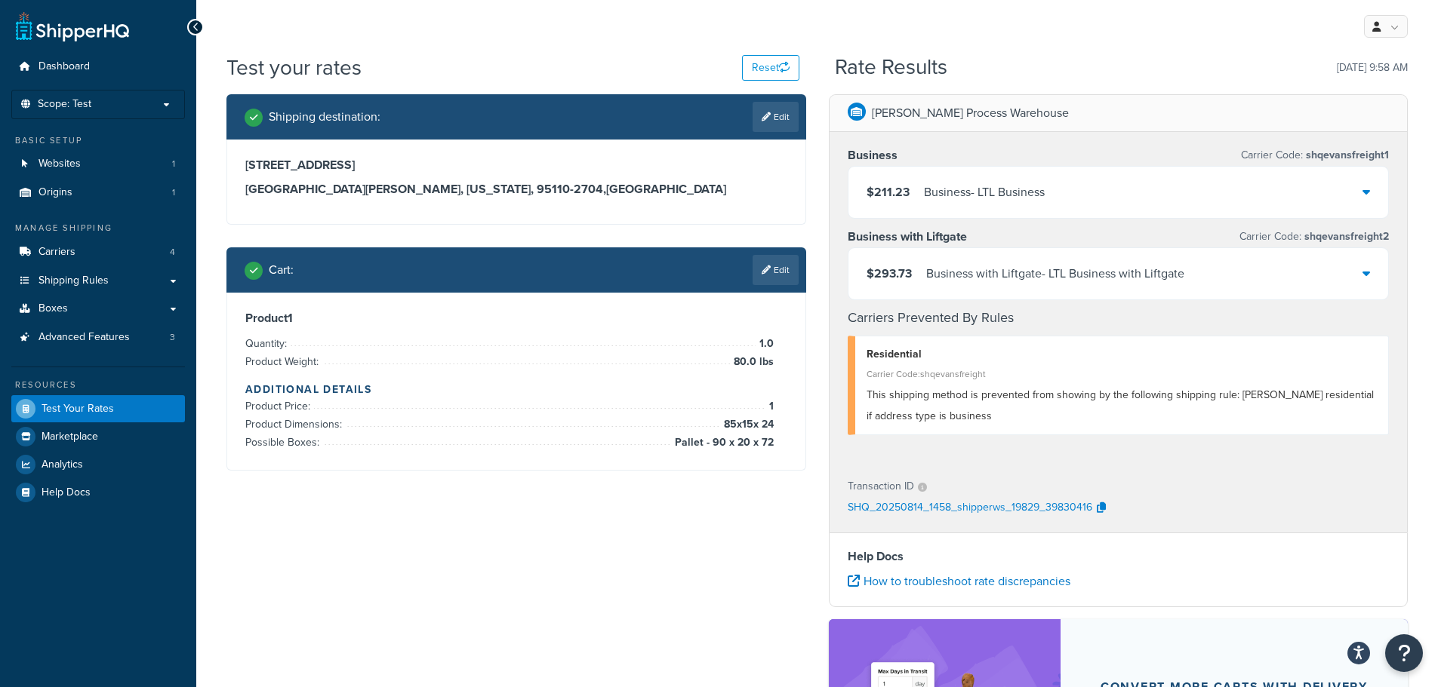
click at [1105, 287] on div "$293.73 Business with Liftgate - LTL Business with Liftgate" at bounding box center [1118, 273] width 540 height 51
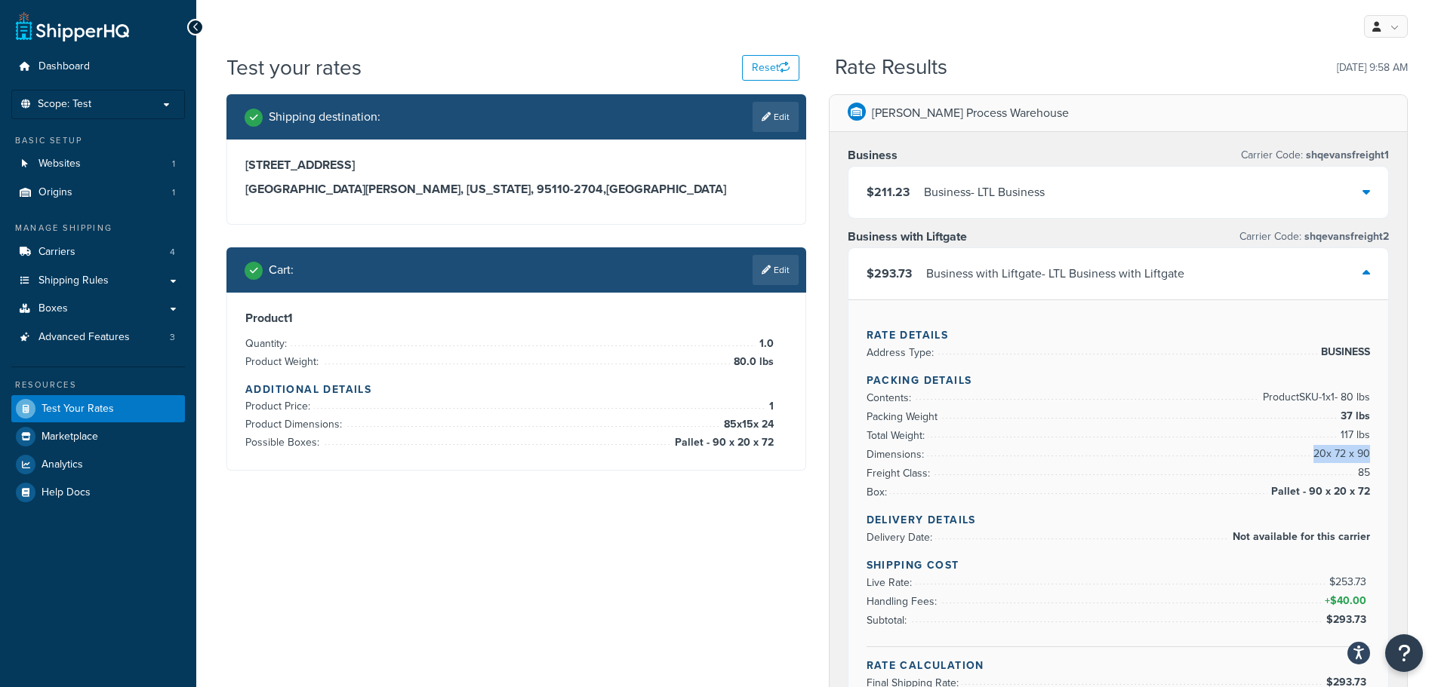
drag, startPoint x: 1377, startPoint y: 455, endPoint x: 1367, endPoint y: 454, distance: 10.7
click at [1367, 454] on div "Rate Details Address Type: BUSINESS Packing Details Contents: Product SKU-1 x 1…" at bounding box center [1118, 505] width 540 height 410
click at [1367, 454] on span "20 x 72 x 90" at bounding box center [1339, 454] width 60 height 18
click at [777, 275] on link "Edit" at bounding box center [775, 270] width 46 height 30
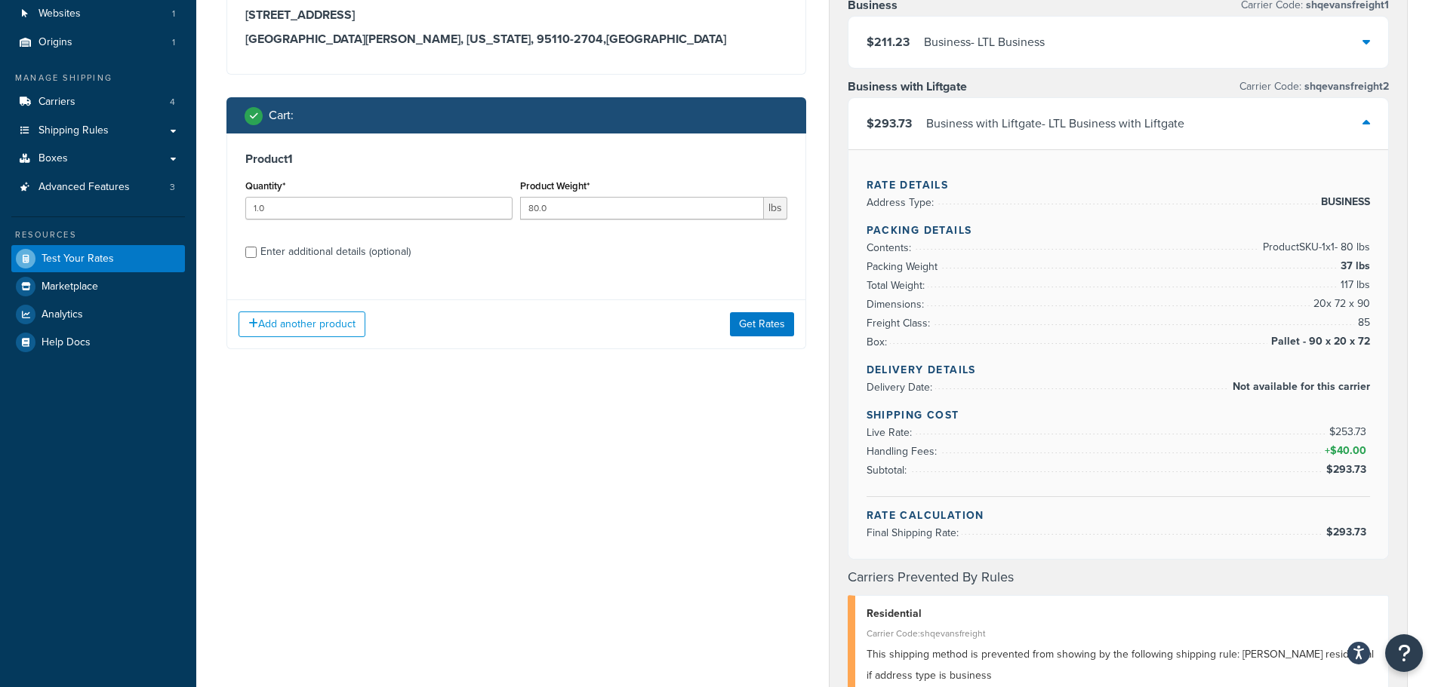
scroll to position [151, 0]
click at [300, 254] on div "Enter additional details (optional)" at bounding box center [335, 251] width 150 height 21
click at [257, 254] on input "Enter additional details (optional)" at bounding box center [250, 251] width 11 height 11
checkbox input "true"
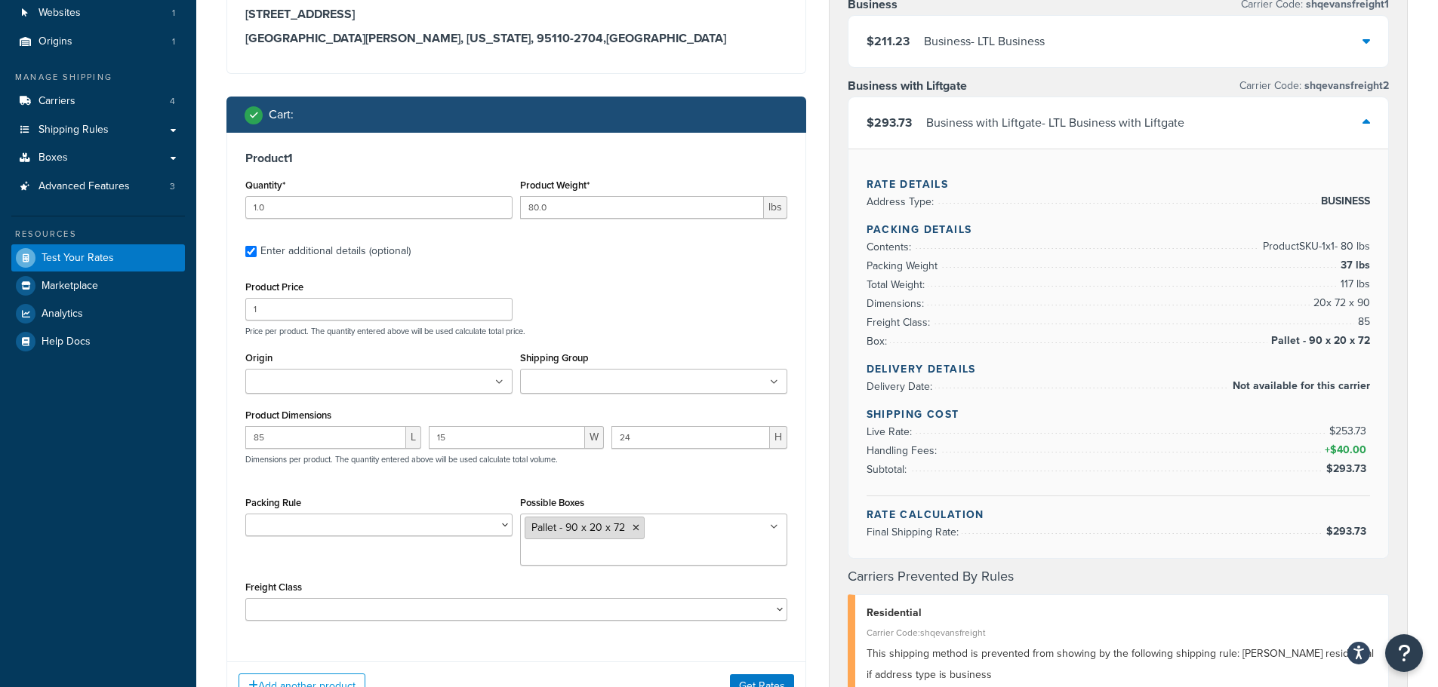
click at [632, 524] on icon at bounding box center [635, 528] width 7 height 9
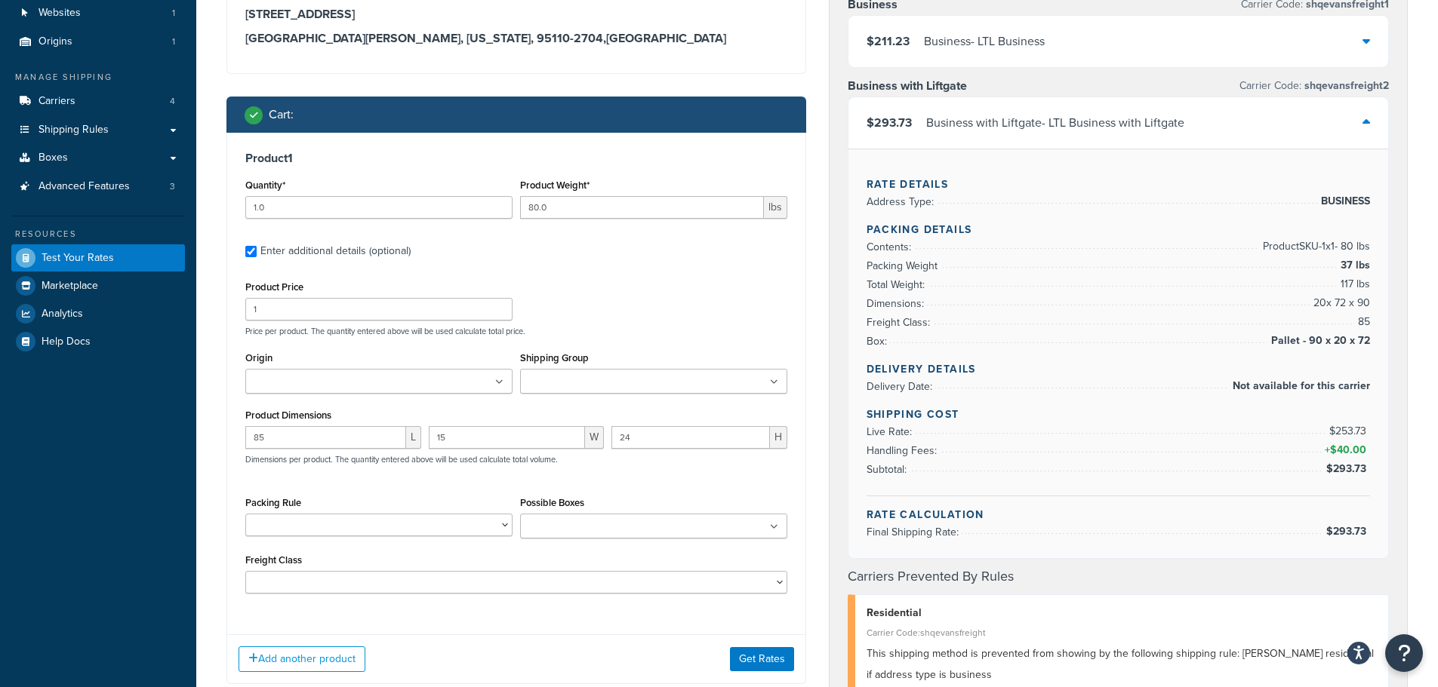
click at [691, 487] on div "Product Price 1 Price per product. The quantity entered above will be used calc…" at bounding box center [516, 435] width 542 height 317
click at [755, 649] on button "Get Rates" at bounding box center [762, 659] width 64 height 24
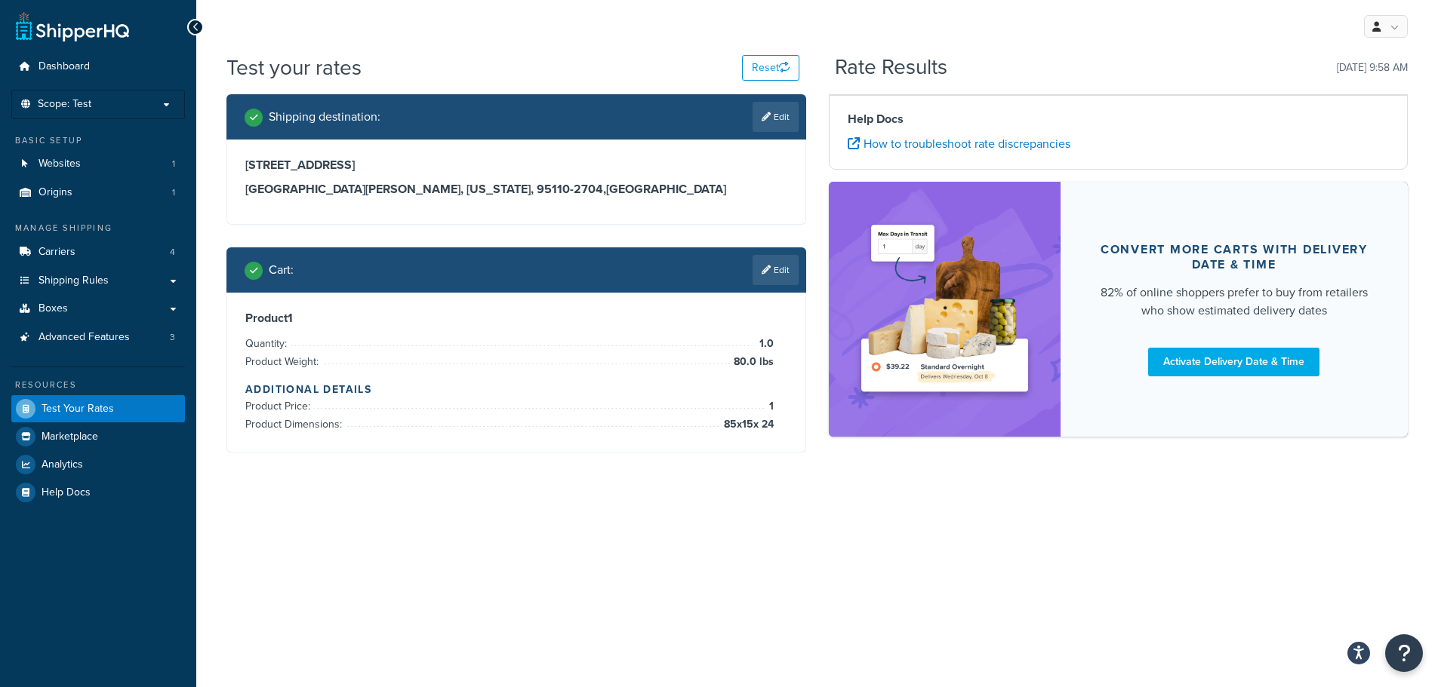
scroll to position [0, 0]
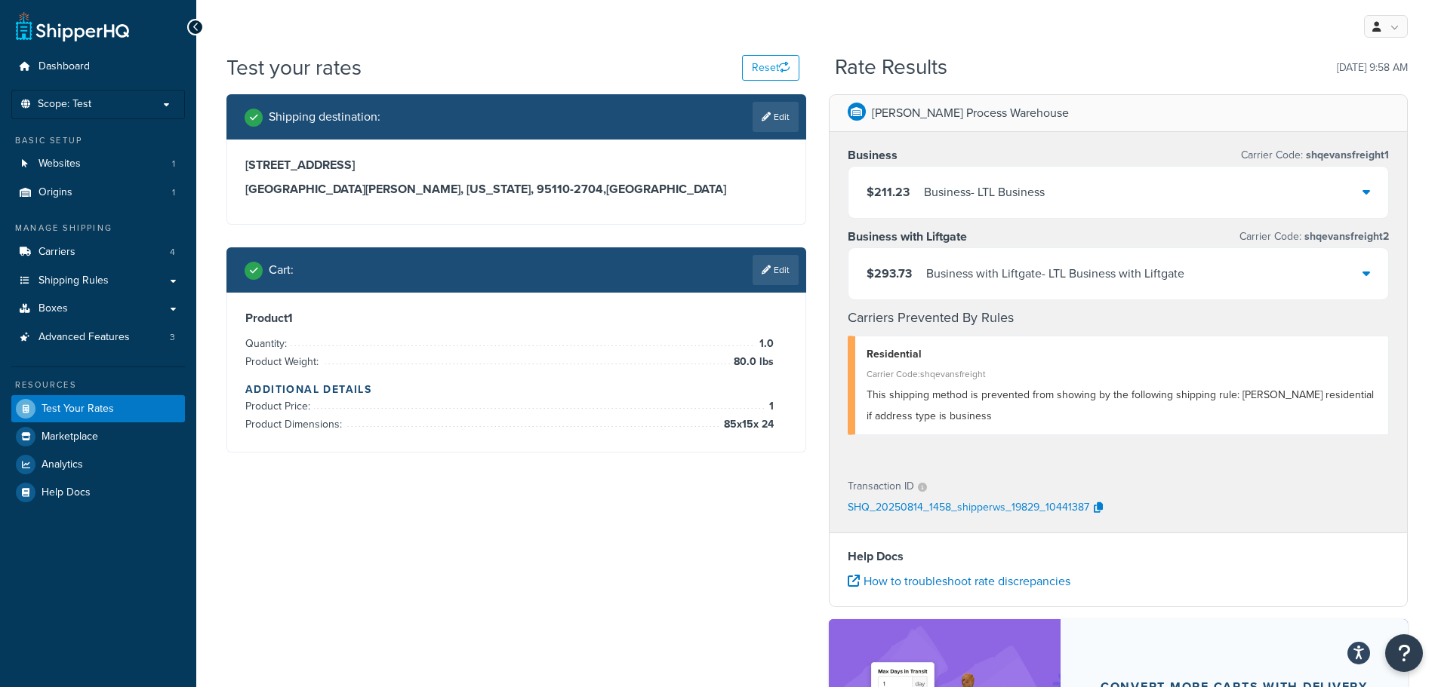
click at [976, 191] on div "Business - LTL Business" at bounding box center [984, 192] width 121 height 21
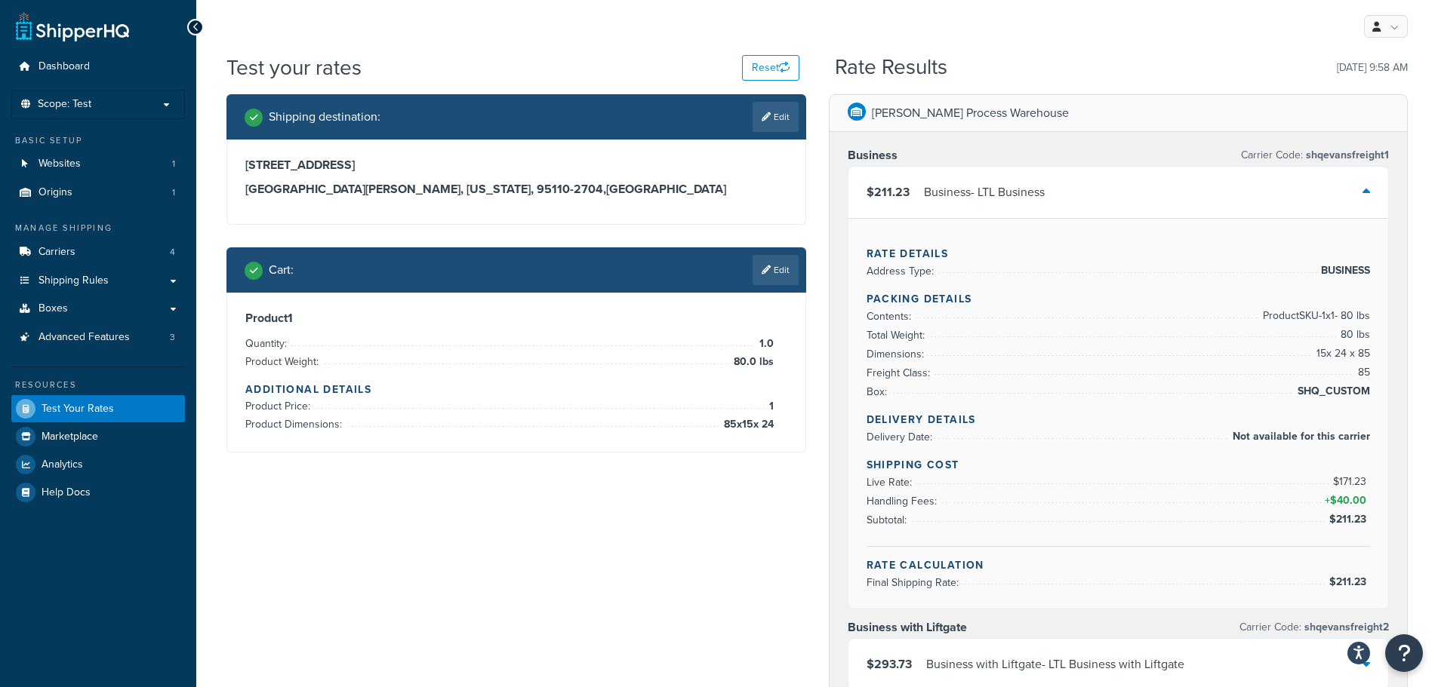
click at [1049, 189] on div "$211.23 Business - LTL Business" at bounding box center [1118, 192] width 540 height 51
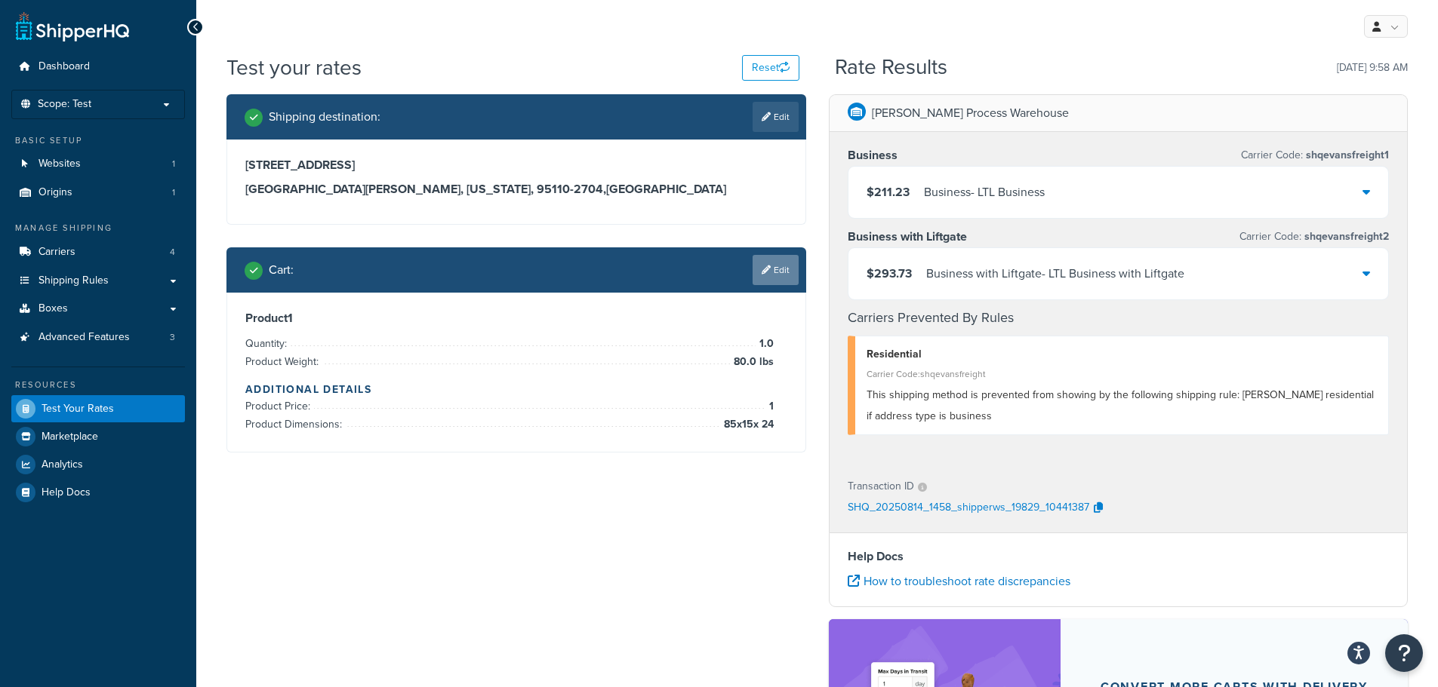
click at [780, 282] on link "Edit" at bounding box center [775, 270] width 46 height 30
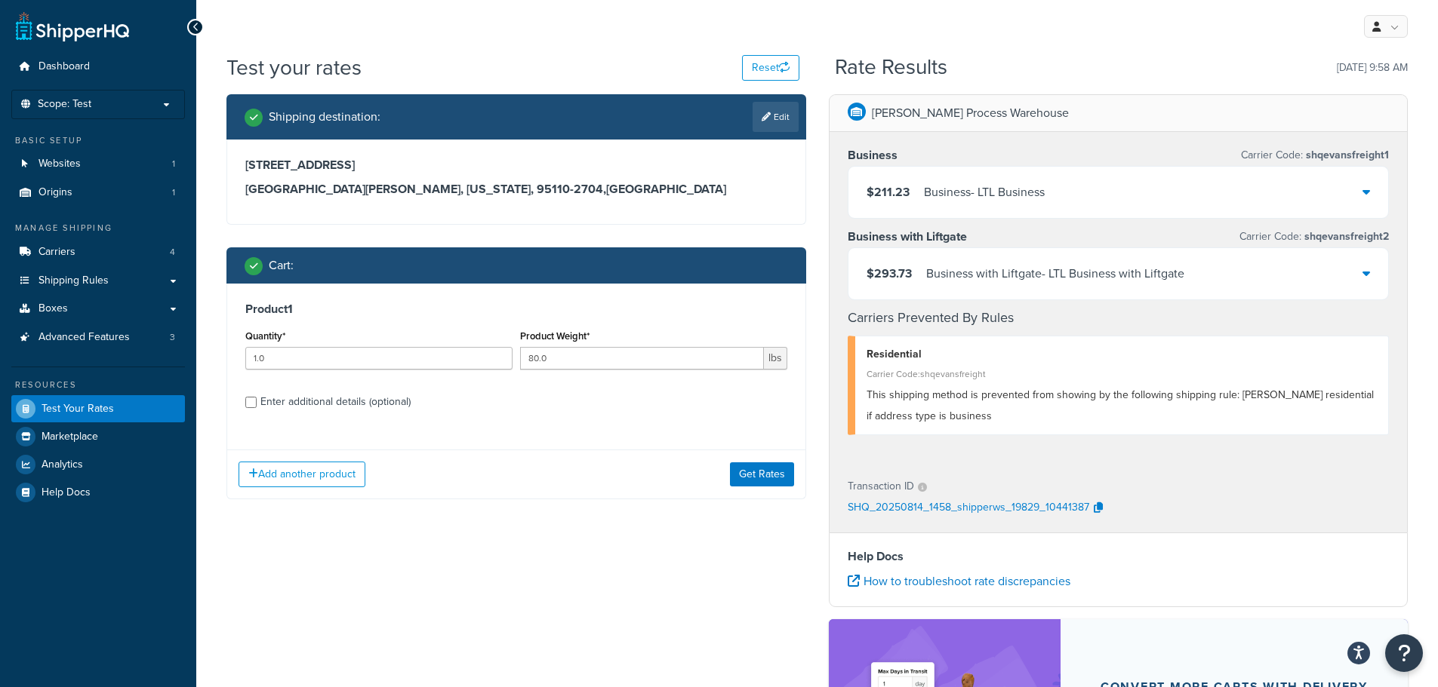
click at [361, 405] on div "Enter additional details (optional)" at bounding box center [335, 402] width 150 height 21
click at [257, 405] on input "Enter additional details (optional)" at bounding box center [250, 402] width 11 height 11
checkbox input "true"
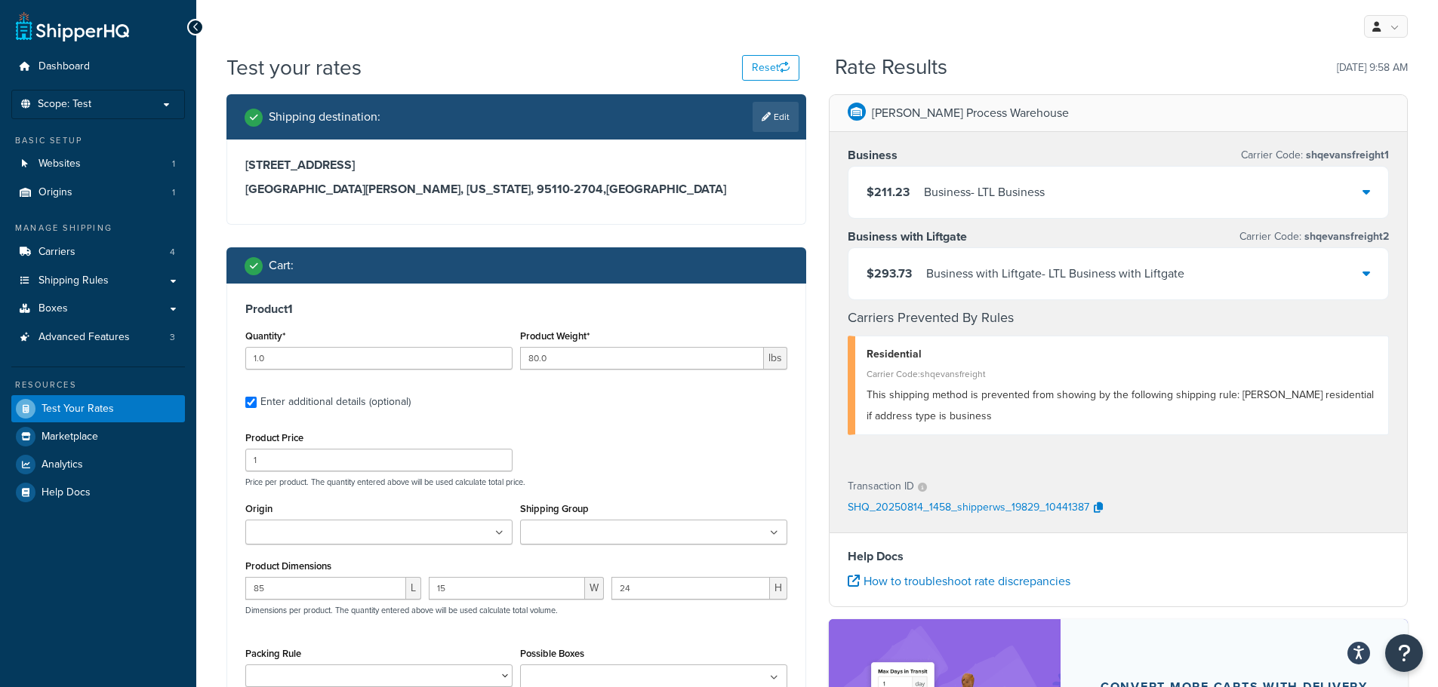
click at [1007, 180] on div "$211.23 Business - LTL Business" at bounding box center [1118, 192] width 540 height 51
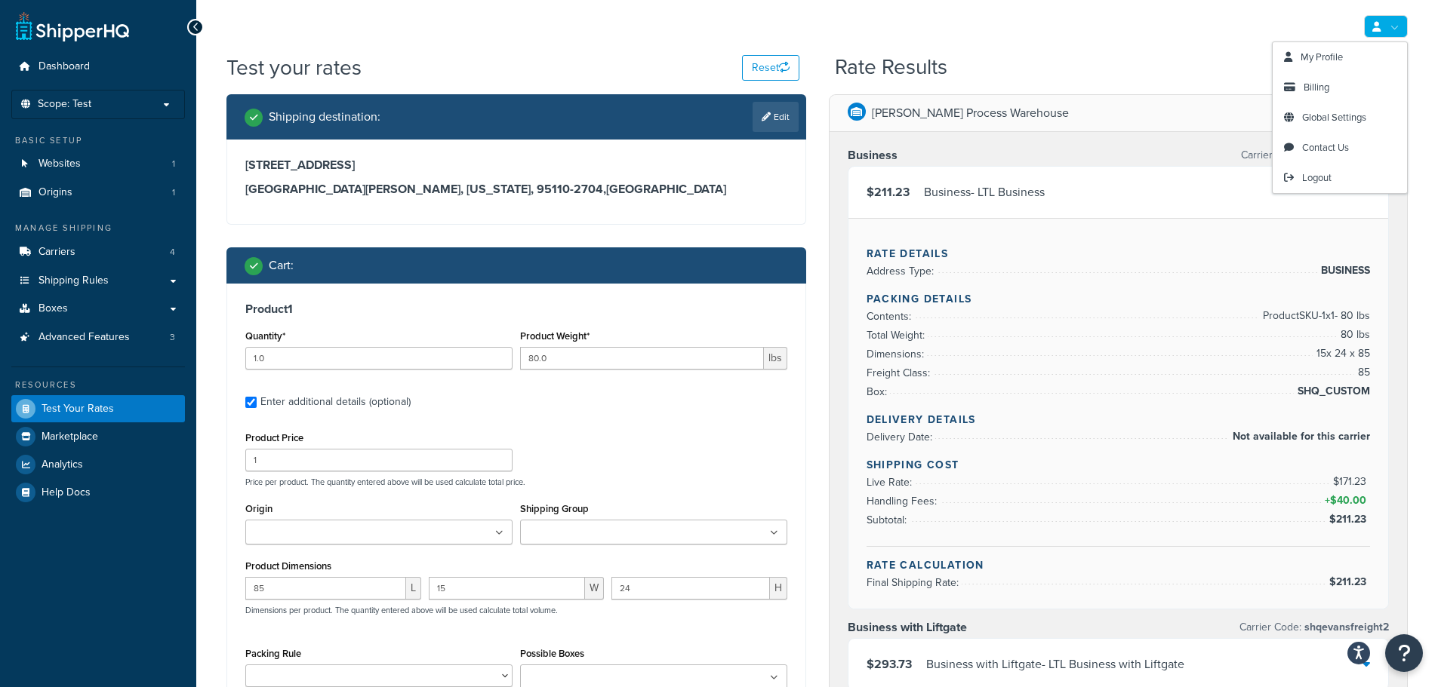
click at [1393, 29] on link at bounding box center [1386, 26] width 44 height 23
click at [1339, 187] on link "Logout" at bounding box center [1339, 178] width 134 height 30
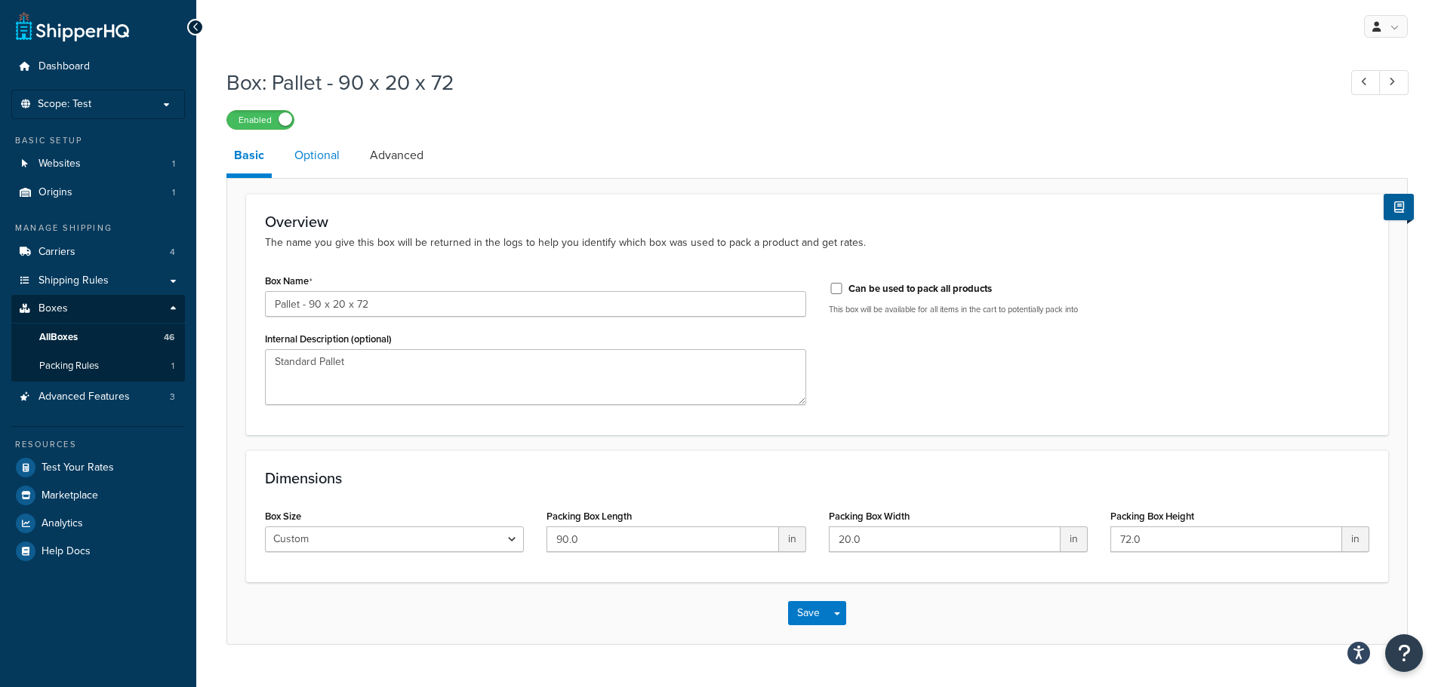
click at [320, 161] on link "Optional" at bounding box center [317, 155] width 60 height 36
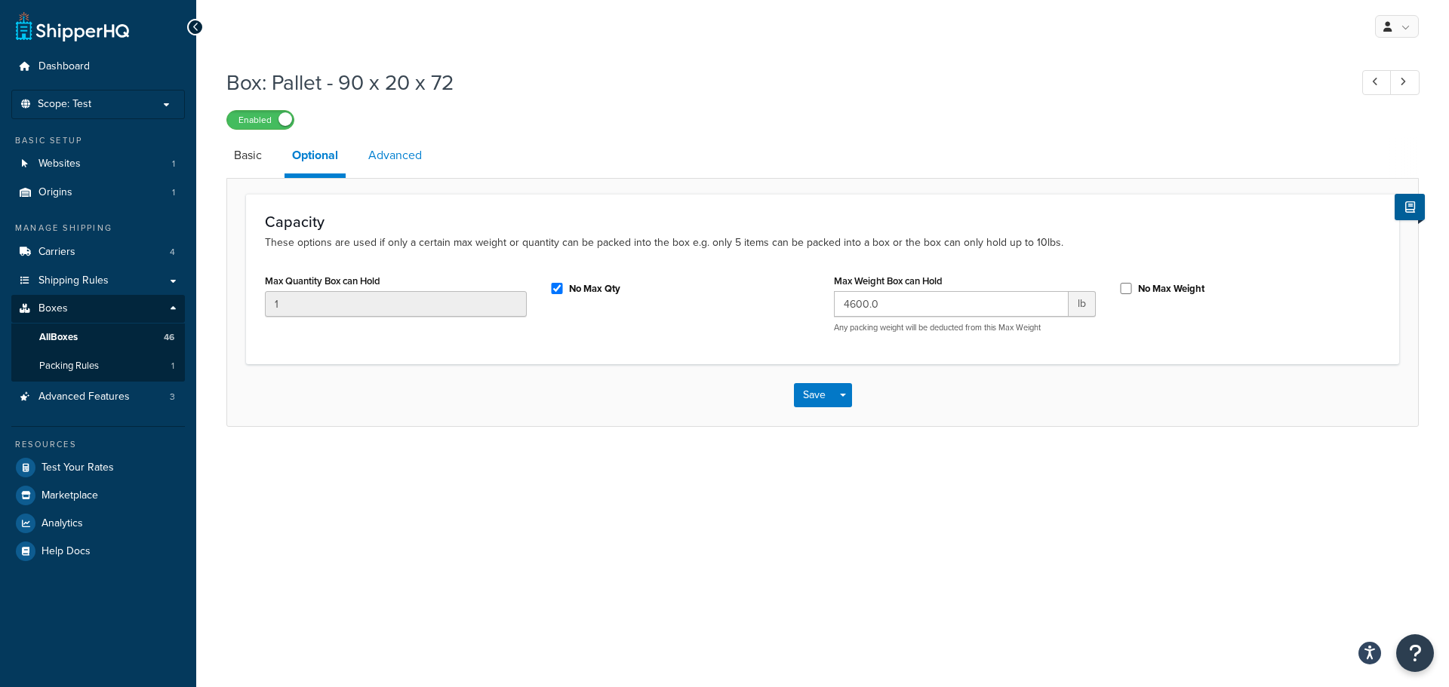
click at [417, 161] on link "Advanced" at bounding box center [395, 155] width 69 height 36
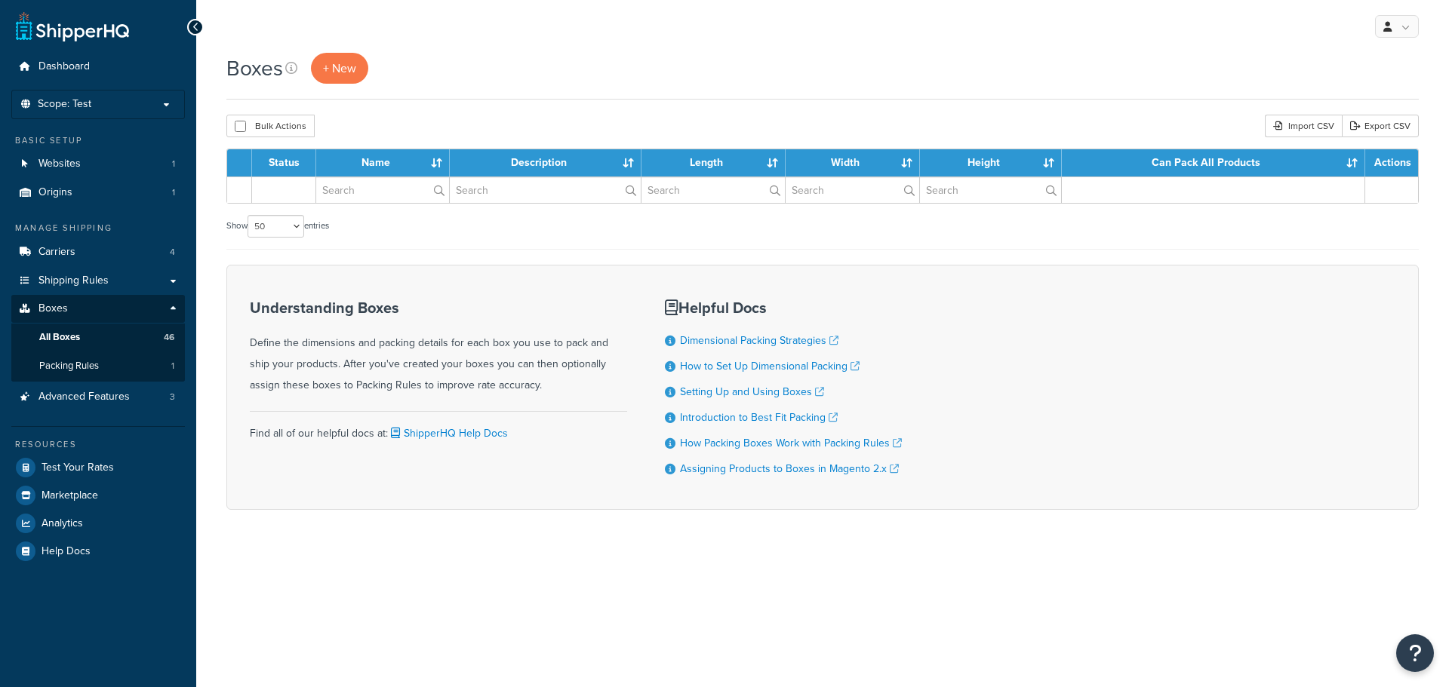
select select "50"
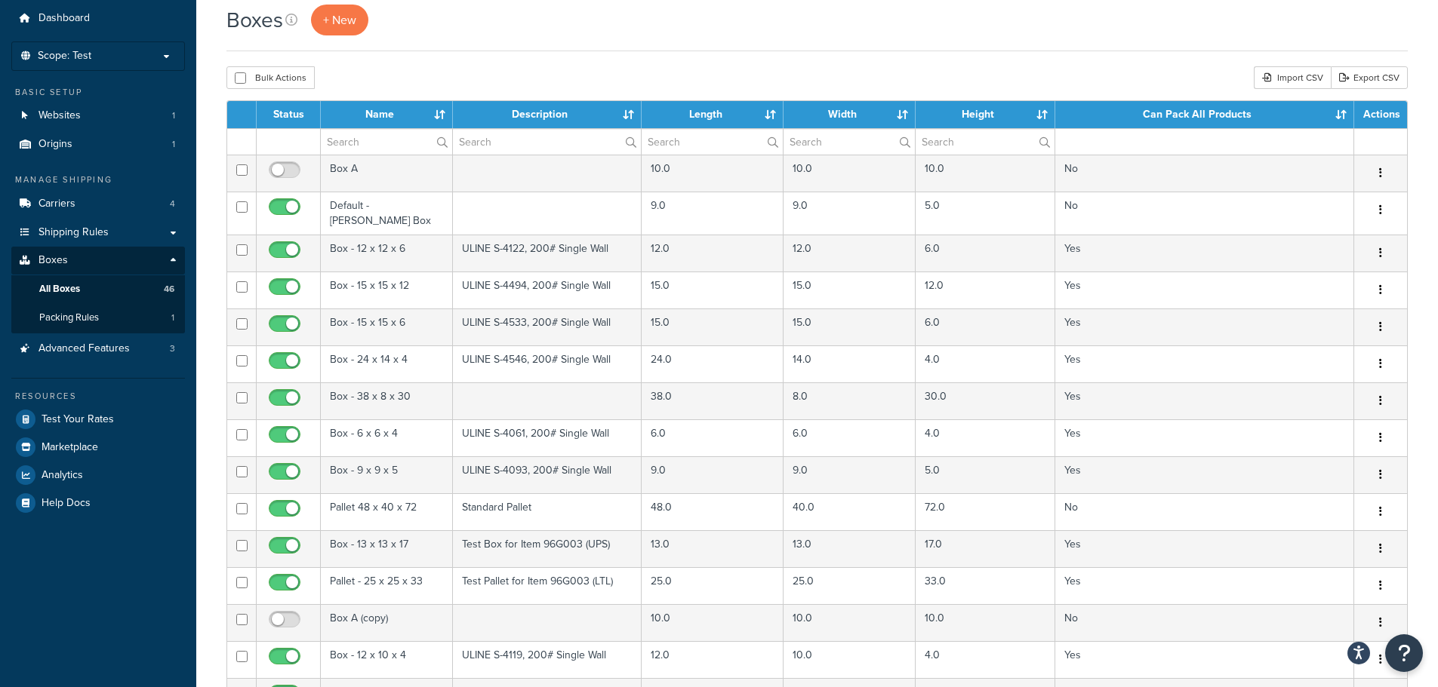
scroll to position [48, 0]
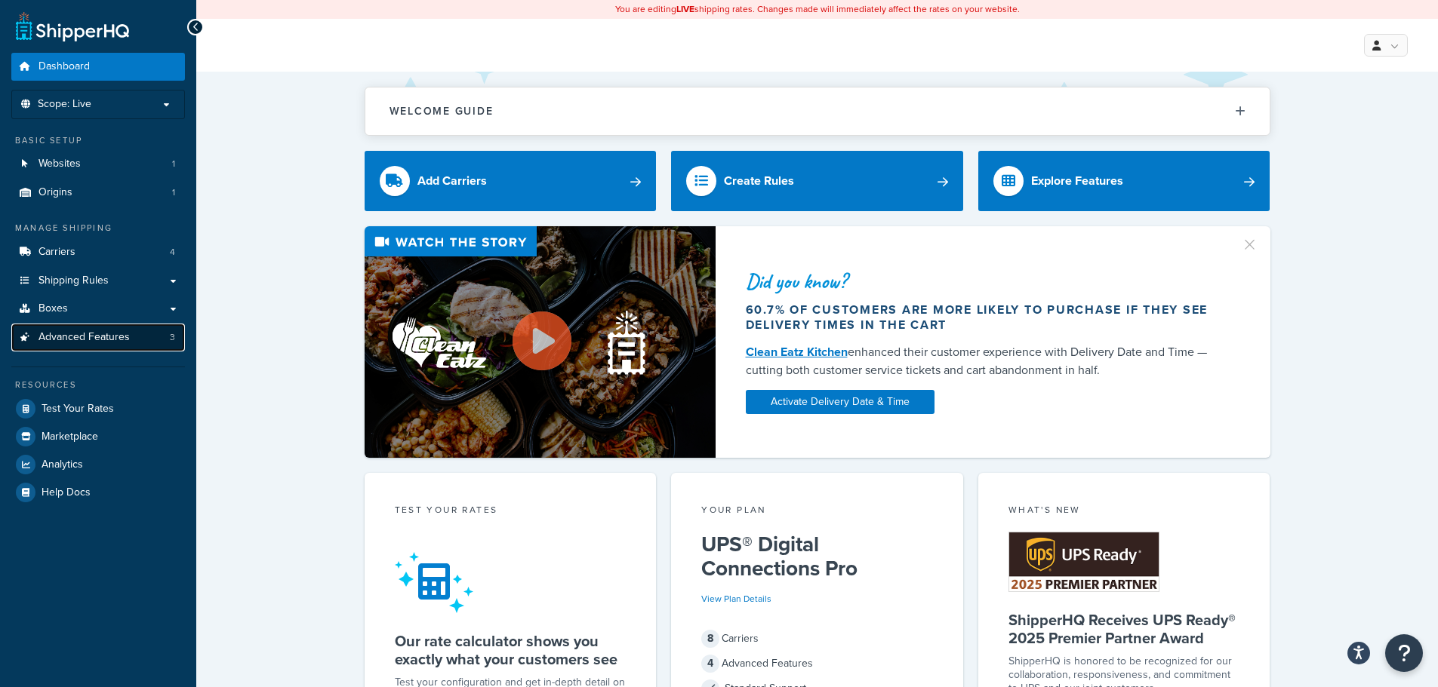
click at [81, 336] on span "Advanced Features" at bounding box center [83, 337] width 91 height 13
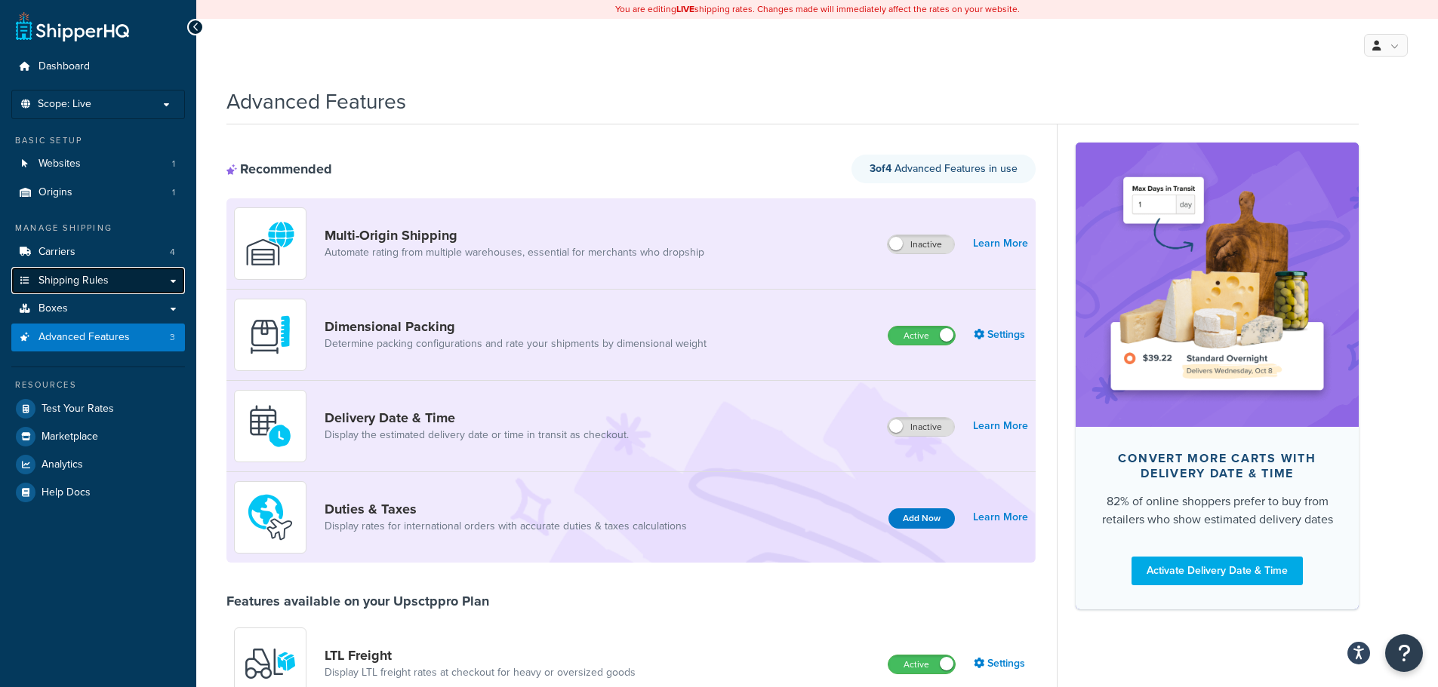
click at [86, 278] on span "Shipping Rules" at bounding box center [73, 281] width 70 height 13
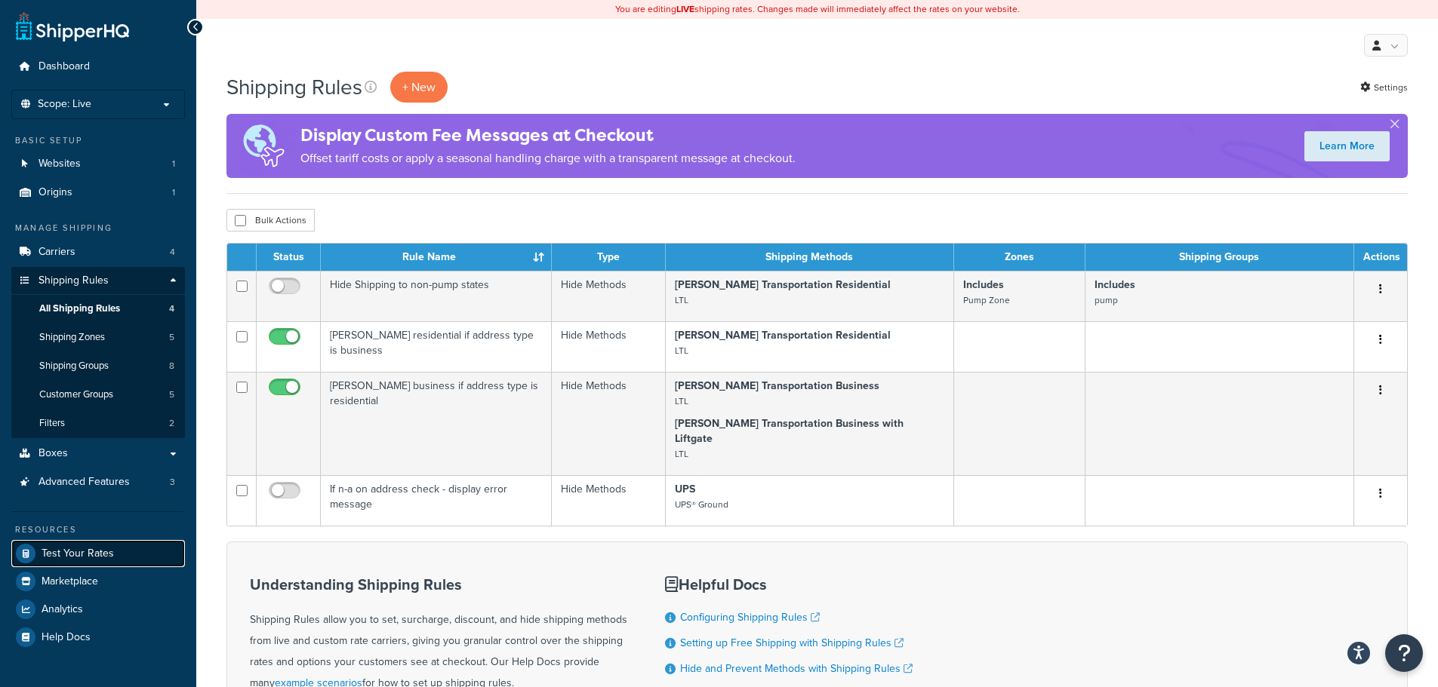
click at [100, 560] on span "Test Your Rates" at bounding box center [78, 554] width 72 height 13
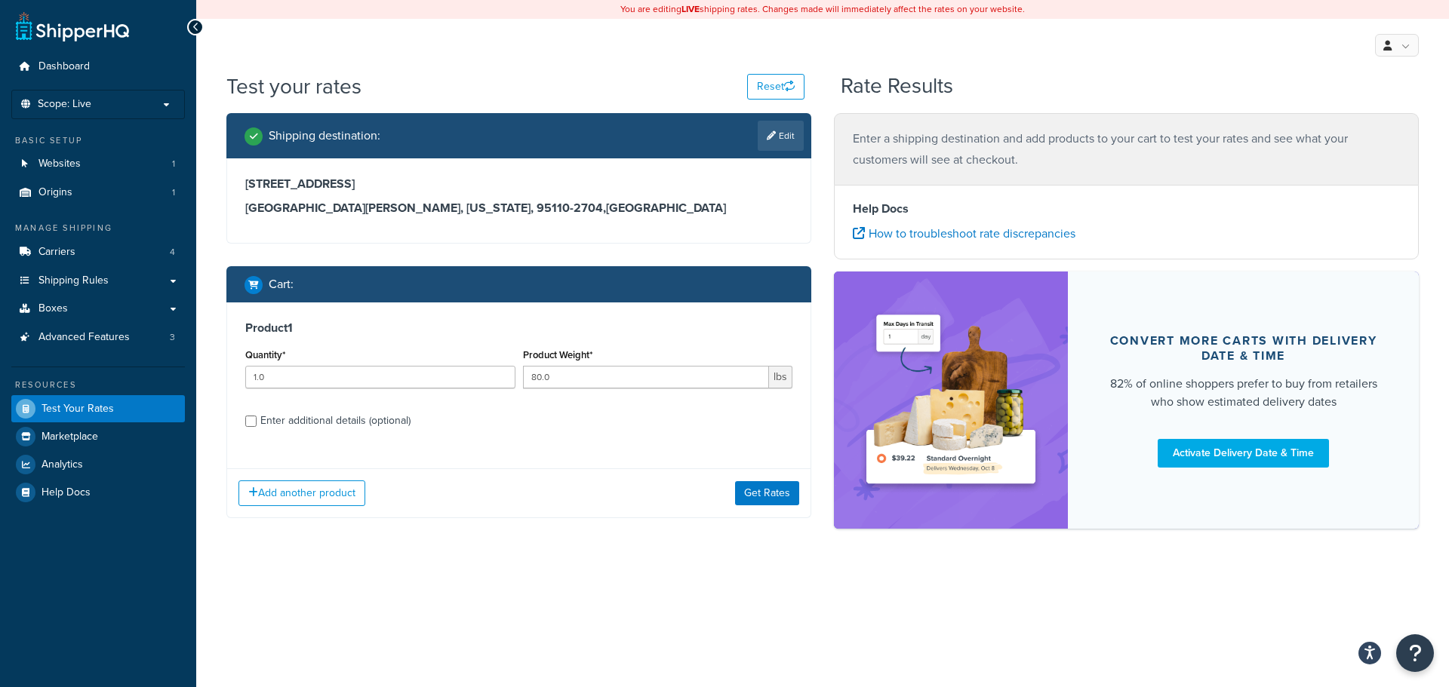
click at [312, 423] on div "Enter additional details (optional)" at bounding box center [335, 421] width 150 height 21
click at [257, 423] on input "Enter additional details (optional)" at bounding box center [250, 421] width 11 height 11
checkbox input "true"
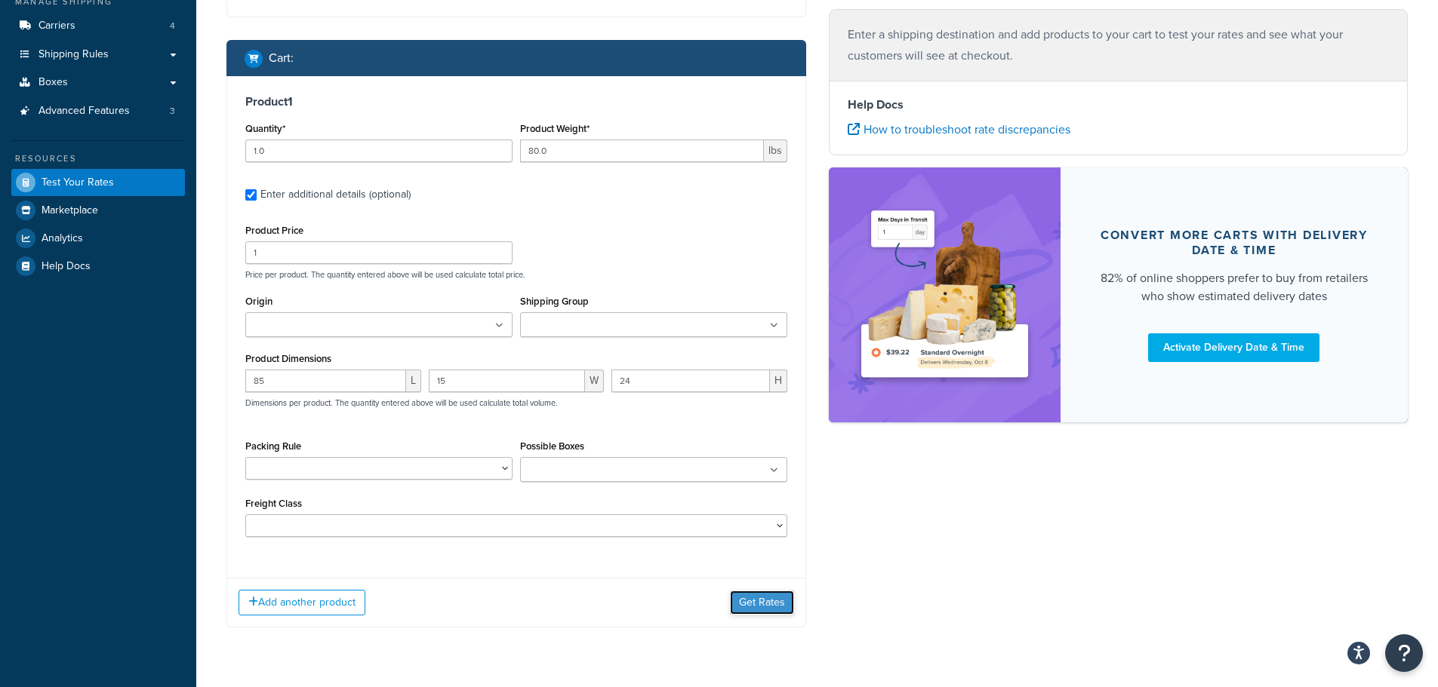
click at [766, 609] on button "Get Rates" at bounding box center [762, 603] width 64 height 24
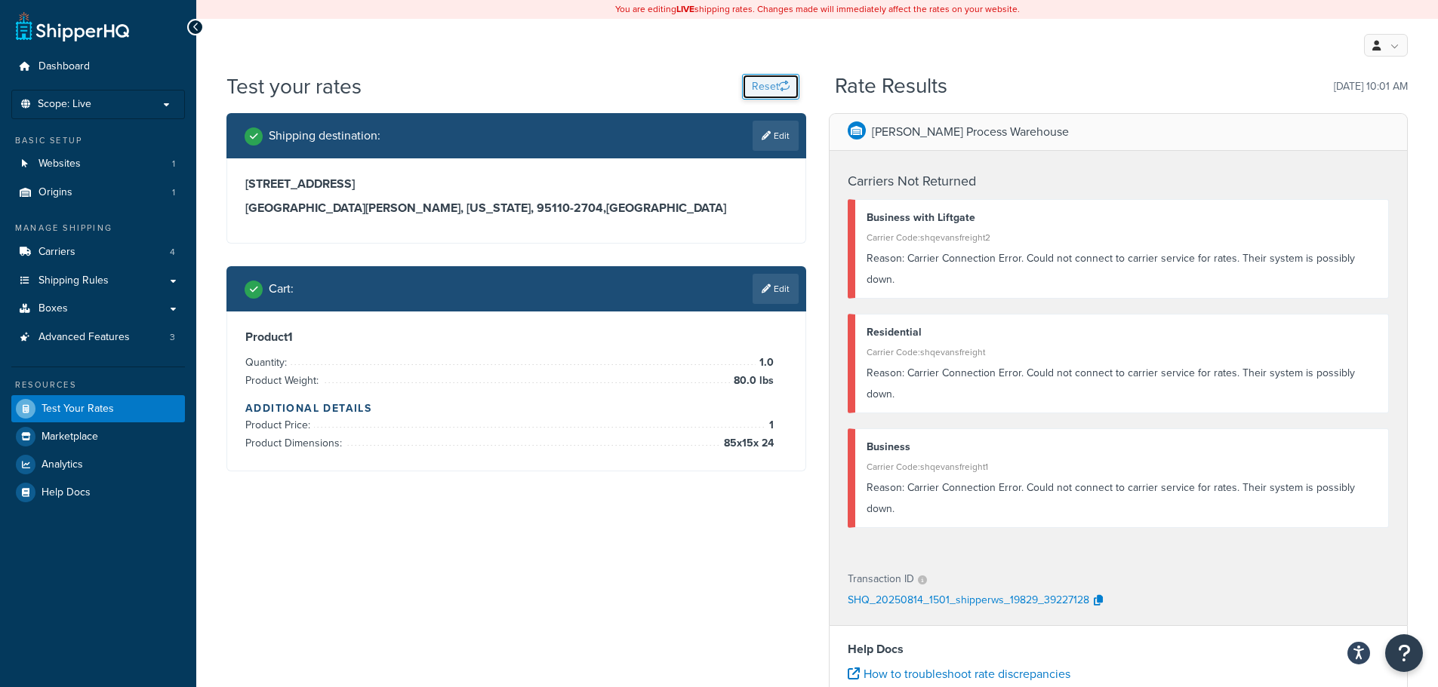
click at [779, 94] on button "Reset" at bounding box center [770, 87] width 57 height 26
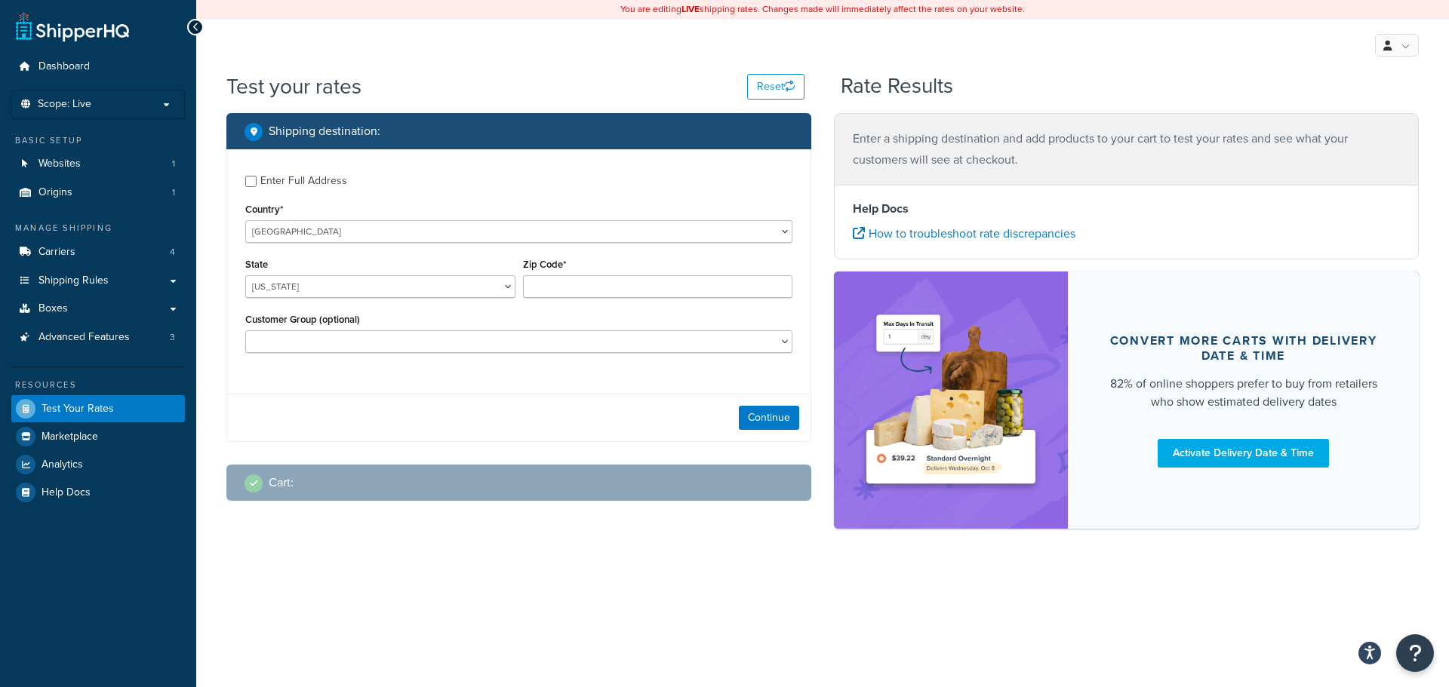
click at [323, 183] on div "Enter Full Address" at bounding box center [303, 181] width 87 height 21
click at [257, 183] on input "Enter Full Address" at bounding box center [250, 181] width 11 height 11
checkbox input "true"
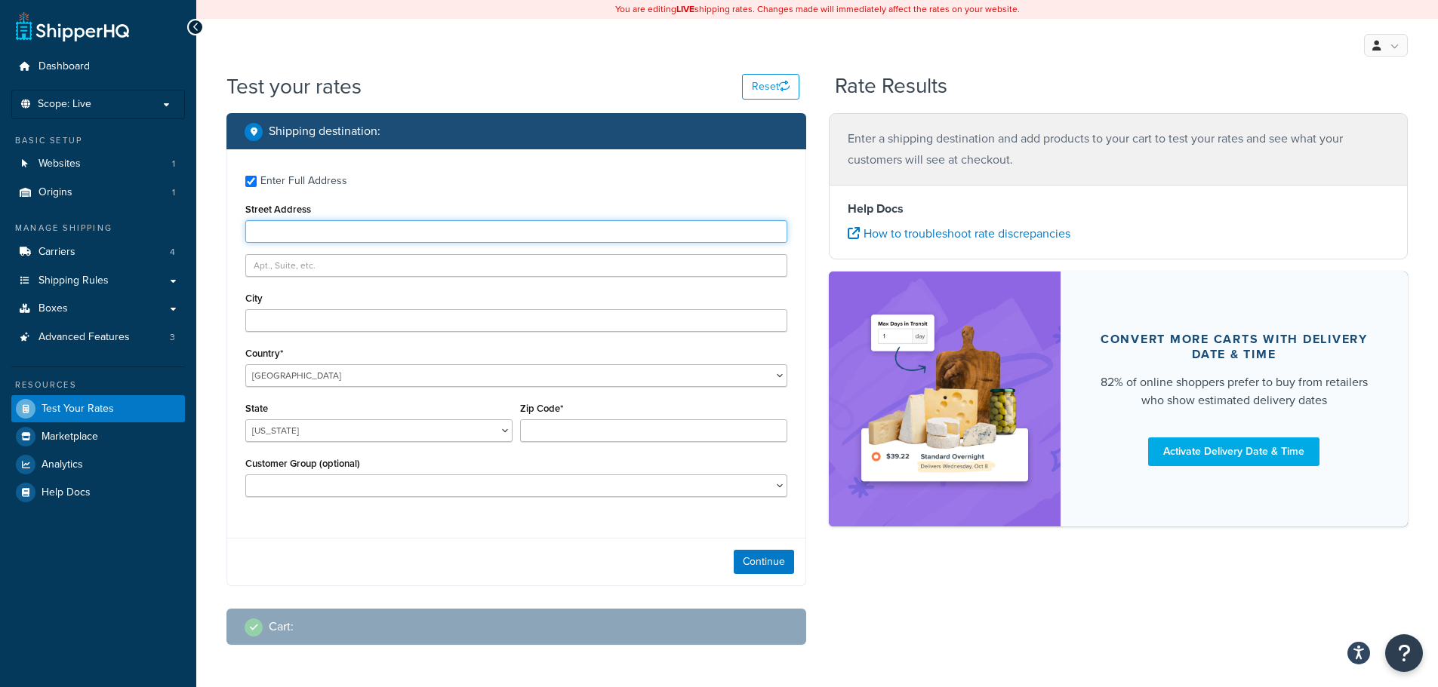
click at [310, 235] on input "Street Address" at bounding box center [516, 231] width 542 height 23
click at [323, 224] on input "Street Address" at bounding box center [516, 231] width 542 height 23
paste input "[STREET_ADDRESS][PERSON_NAME]"
type input "[STREET_ADDRESS][PERSON_NAME]"
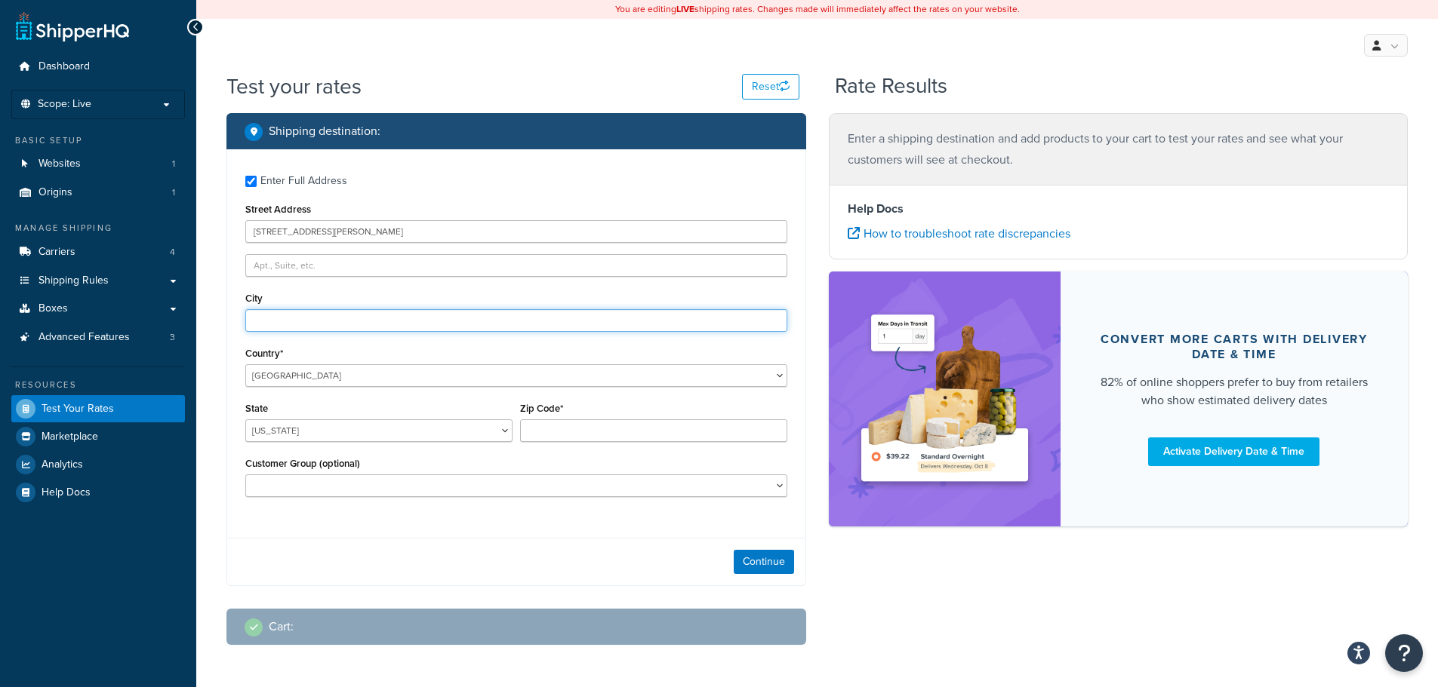
click at [264, 326] on input "City" at bounding box center [516, 320] width 542 height 23
click at [323, 312] on input "City" at bounding box center [516, 320] width 542 height 23
paste input "Riverside"
type input "Riverside"
click at [301, 423] on select "Alabama Alaska American Samoa Arizona Arkansas Armed Forces Americas Armed Forc…" at bounding box center [378, 431] width 267 height 23
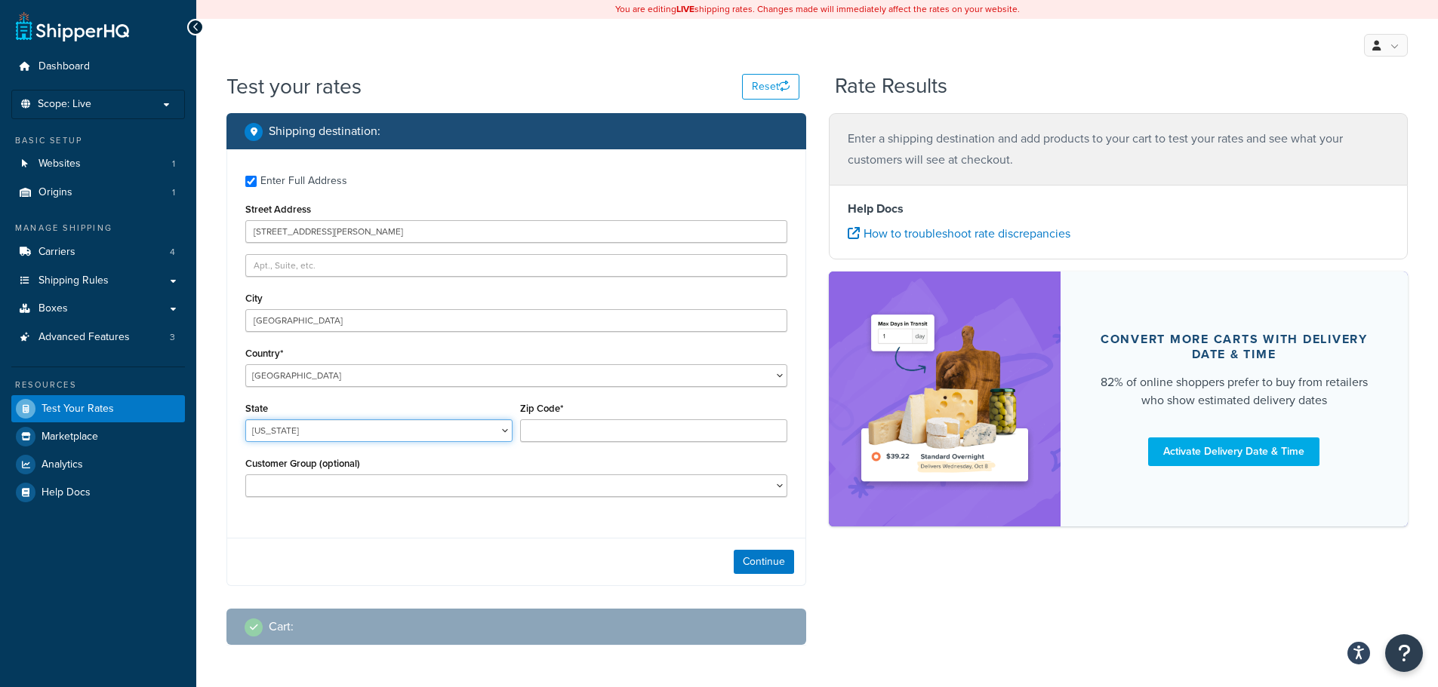
select select "CA"
click at [245, 420] on select "Alabama Alaska American Samoa Arizona Arkansas Armed Forces Americas Armed Forc…" at bounding box center [378, 431] width 267 height 23
click at [572, 426] on input "Zip Code*" at bounding box center [653, 431] width 267 height 23
type input "92505"
click at [751, 567] on button "Continue" at bounding box center [763, 562] width 60 height 24
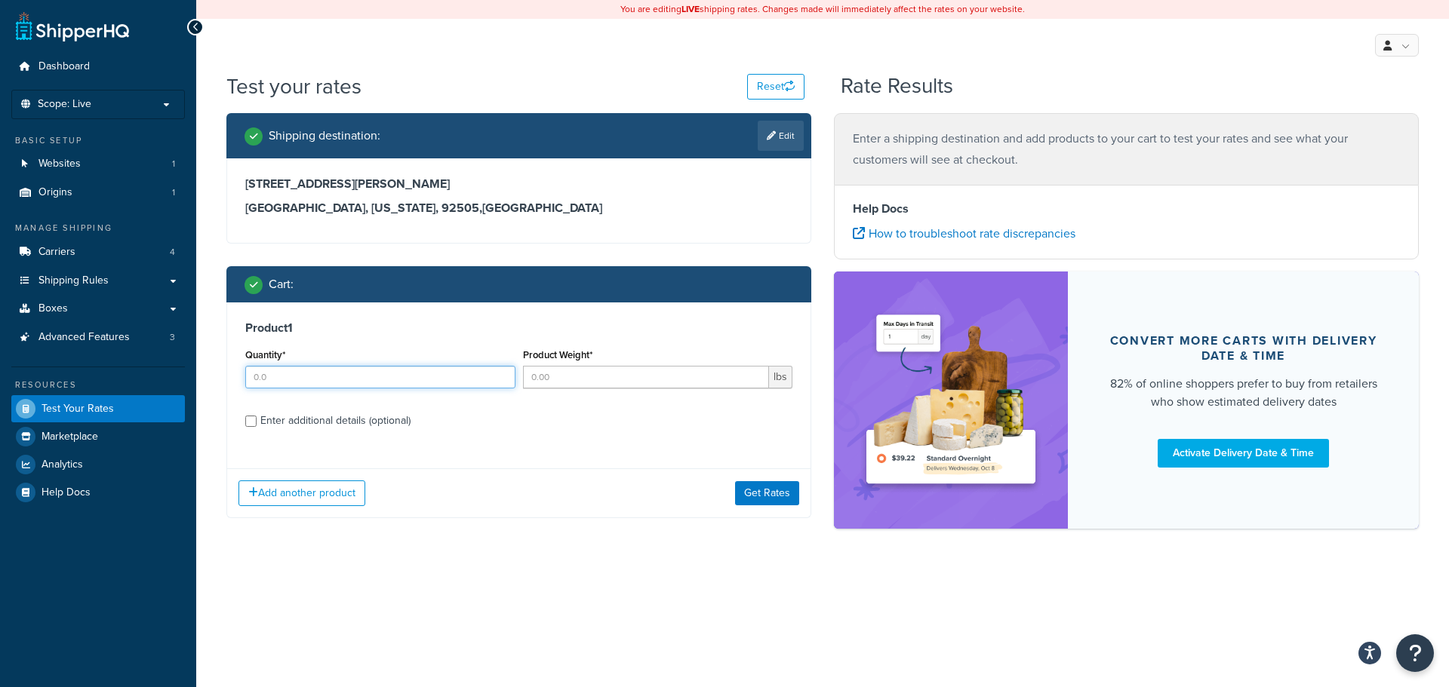
click at [339, 372] on input "Quantity*" at bounding box center [380, 377] width 270 height 23
type input "1.0"
click at [555, 387] on input "Product Weight*" at bounding box center [646, 377] width 247 height 23
type input "100.0"
click at [307, 418] on div "Enter additional details (optional)" at bounding box center [335, 421] width 150 height 21
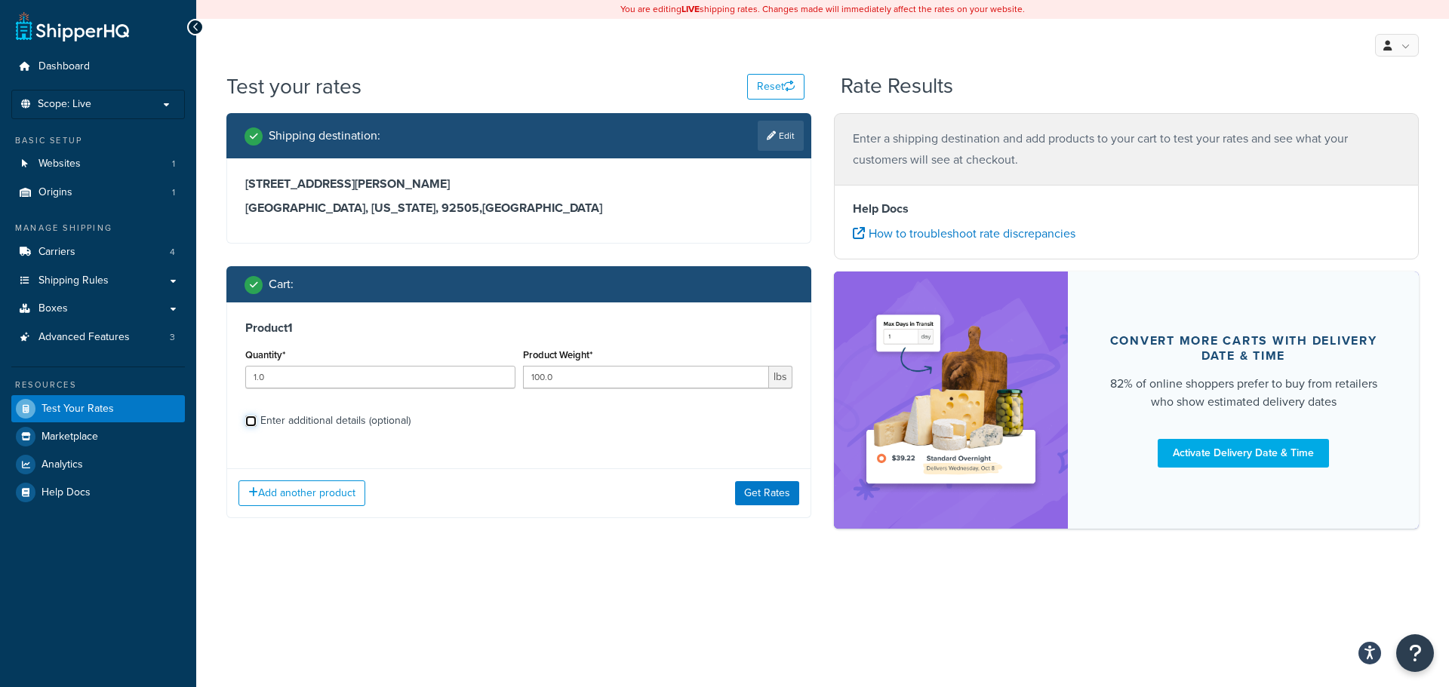
click at [257, 418] on input "Enter additional details (optional)" at bounding box center [250, 421] width 11 height 11
checkbox input "true"
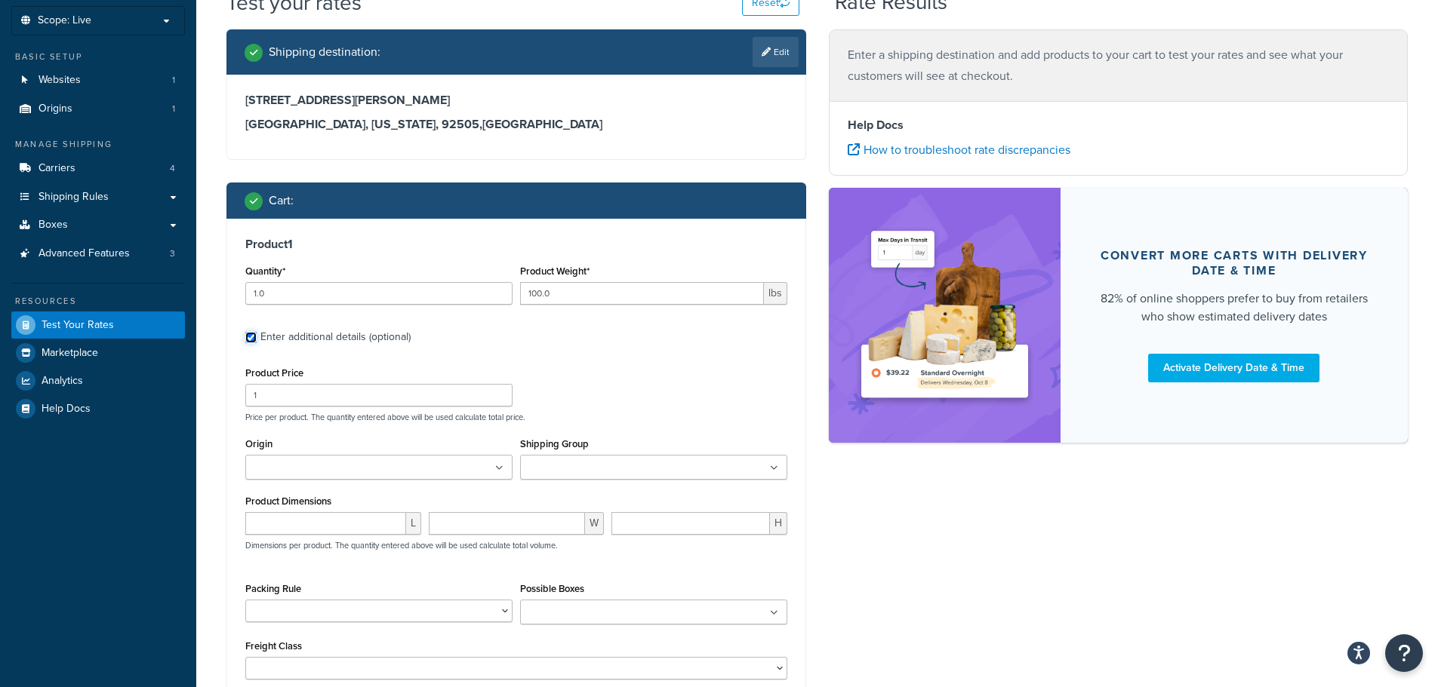
scroll to position [110, 0]
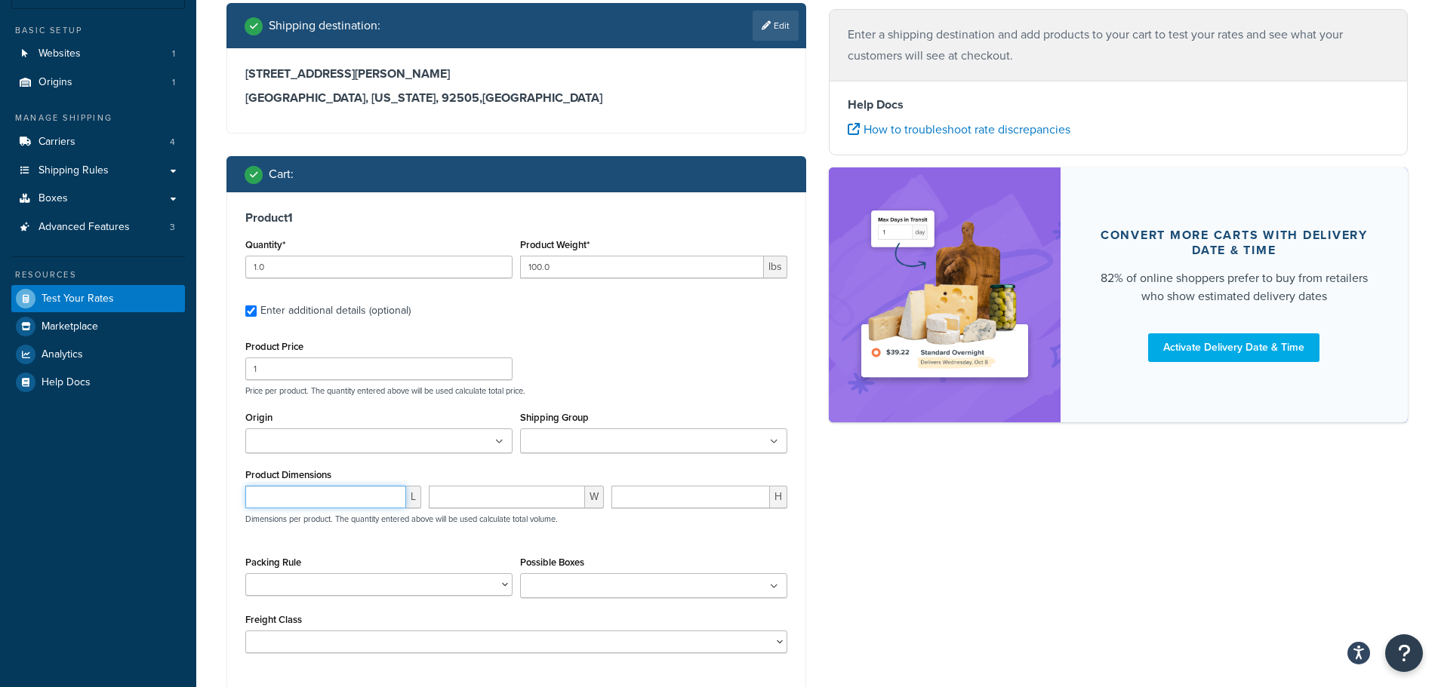
click at [330, 497] on input "number" at bounding box center [325, 497] width 161 height 23
type input "85"
click at [488, 500] on input "number" at bounding box center [507, 497] width 157 height 23
type input "15"
click at [662, 500] on input "number" at bounding box center [690, 497] width 158 height 23
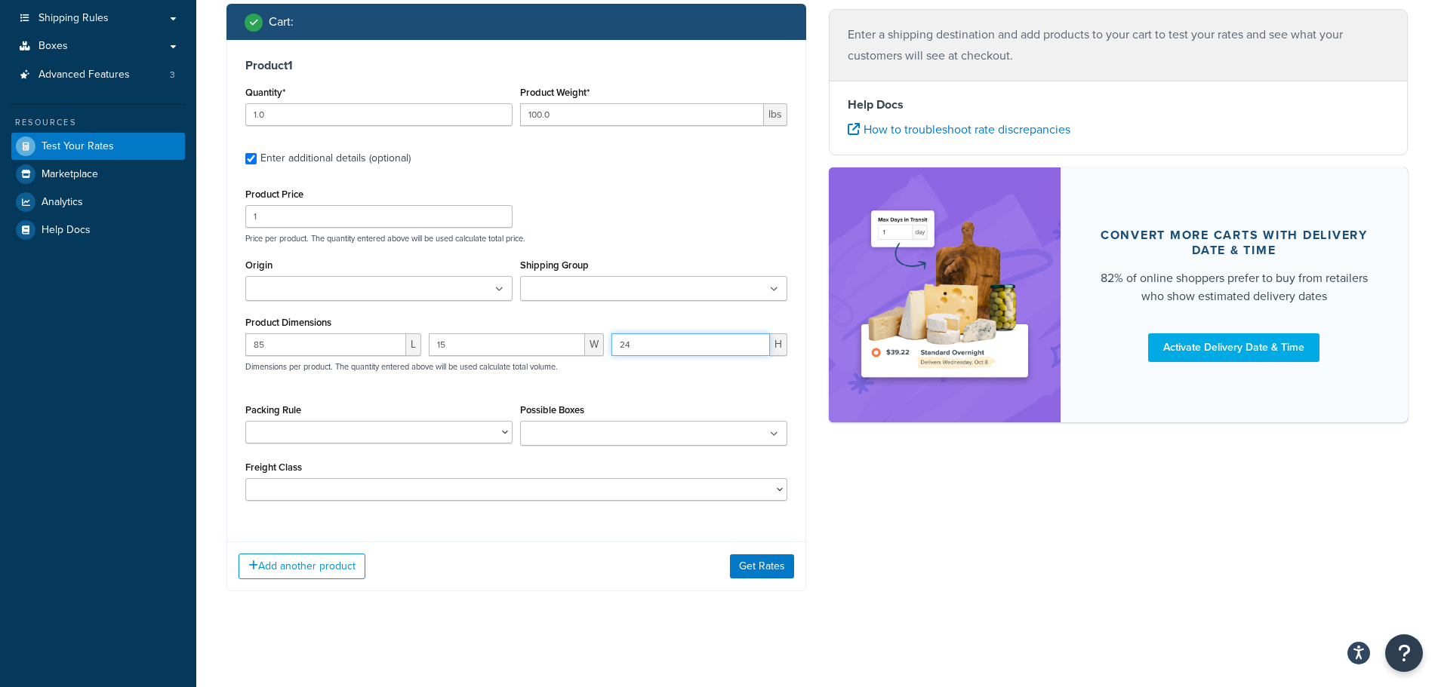
scroll to position [265, 0]
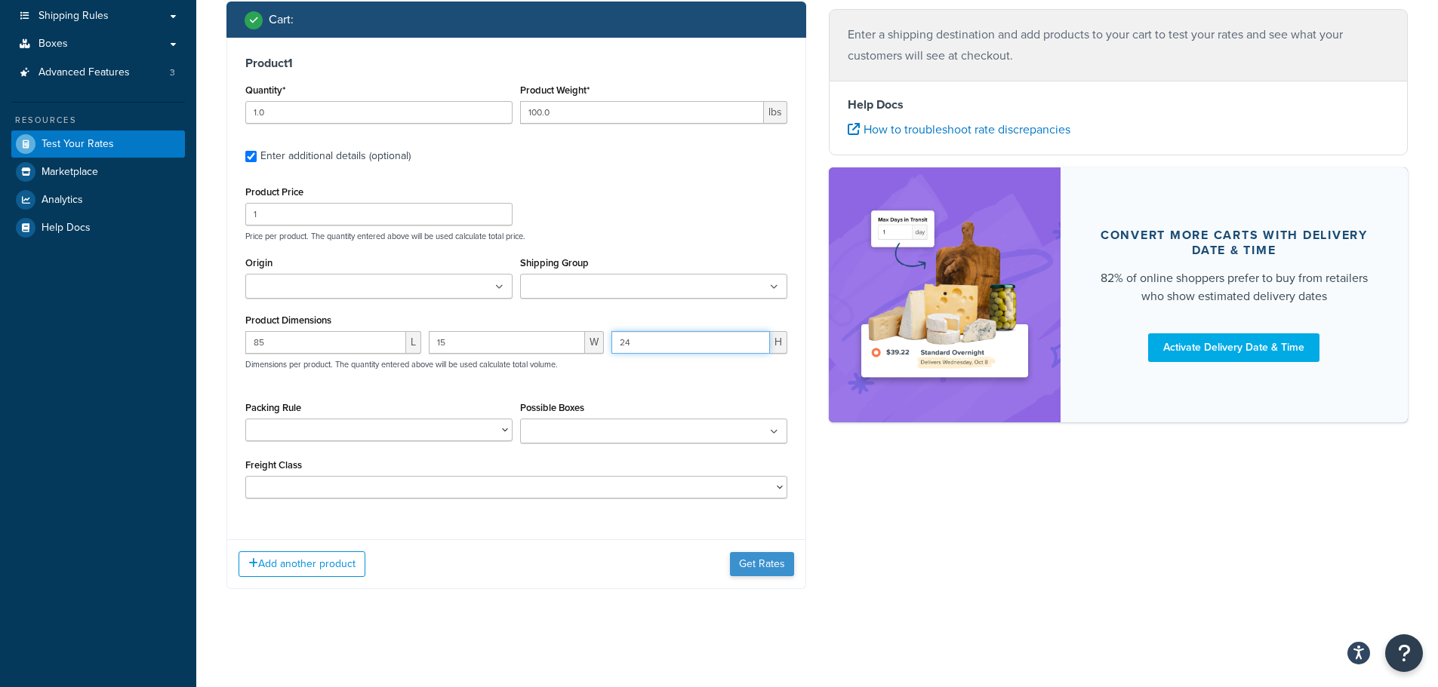
type input "24"
click at [781, 555] on button "Get Rates" at bounding box center [762, 564] width 64 height 24
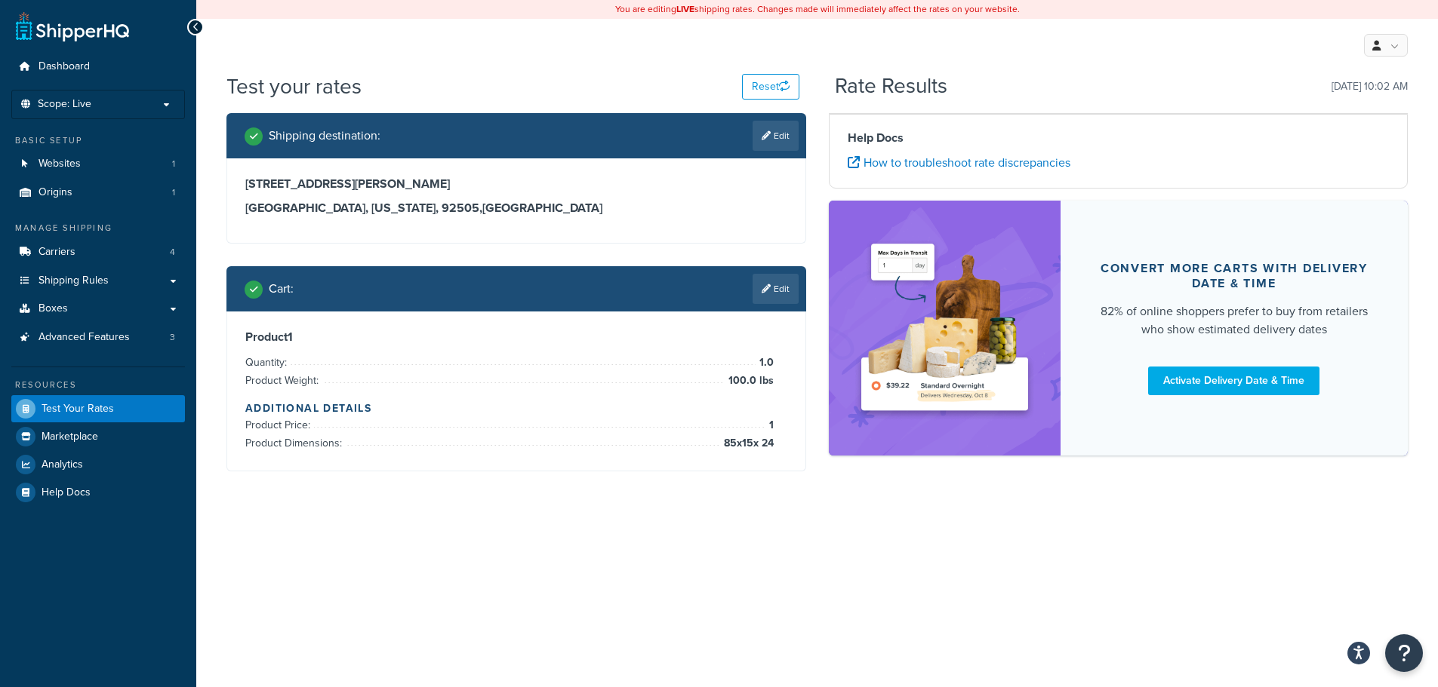
scroll to position [0, 0]
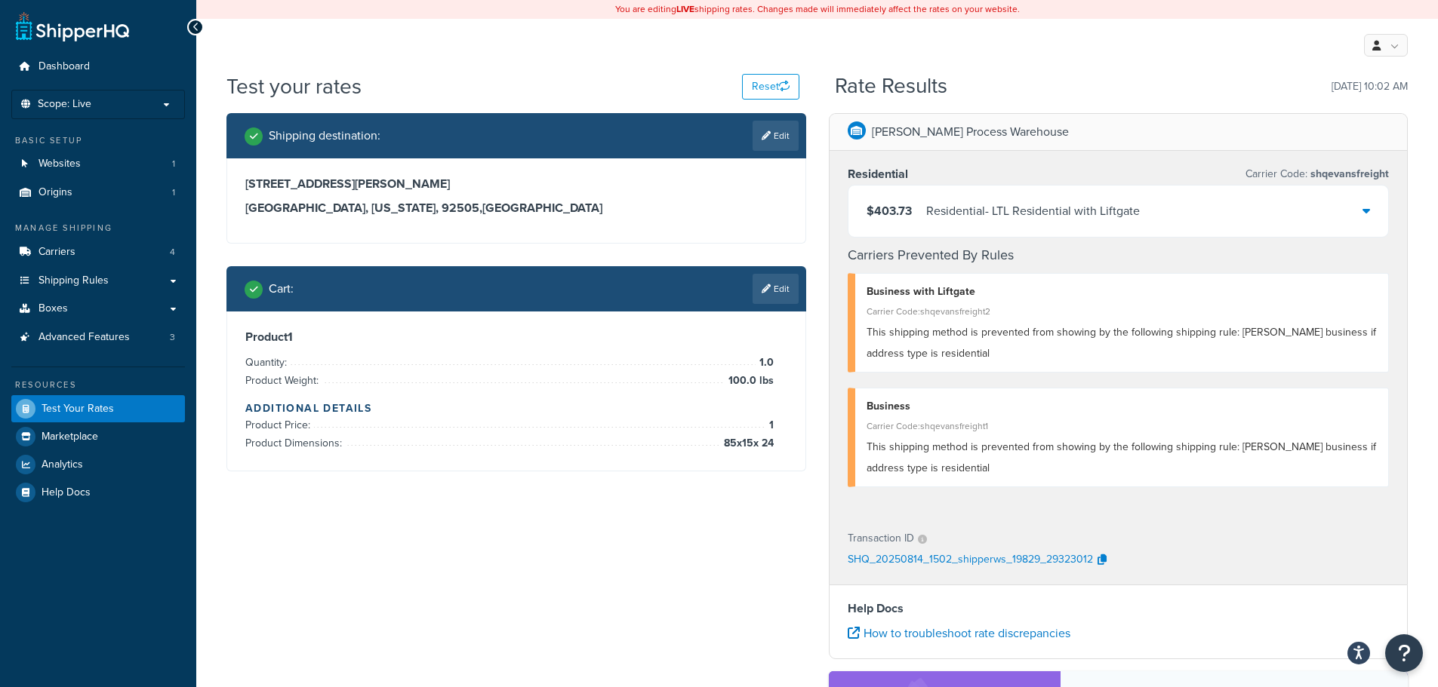
click at [1109, 208] on div "Residential - LTL Residential with Liftgate" at bounding box center [1033, 211] width 214 height 21
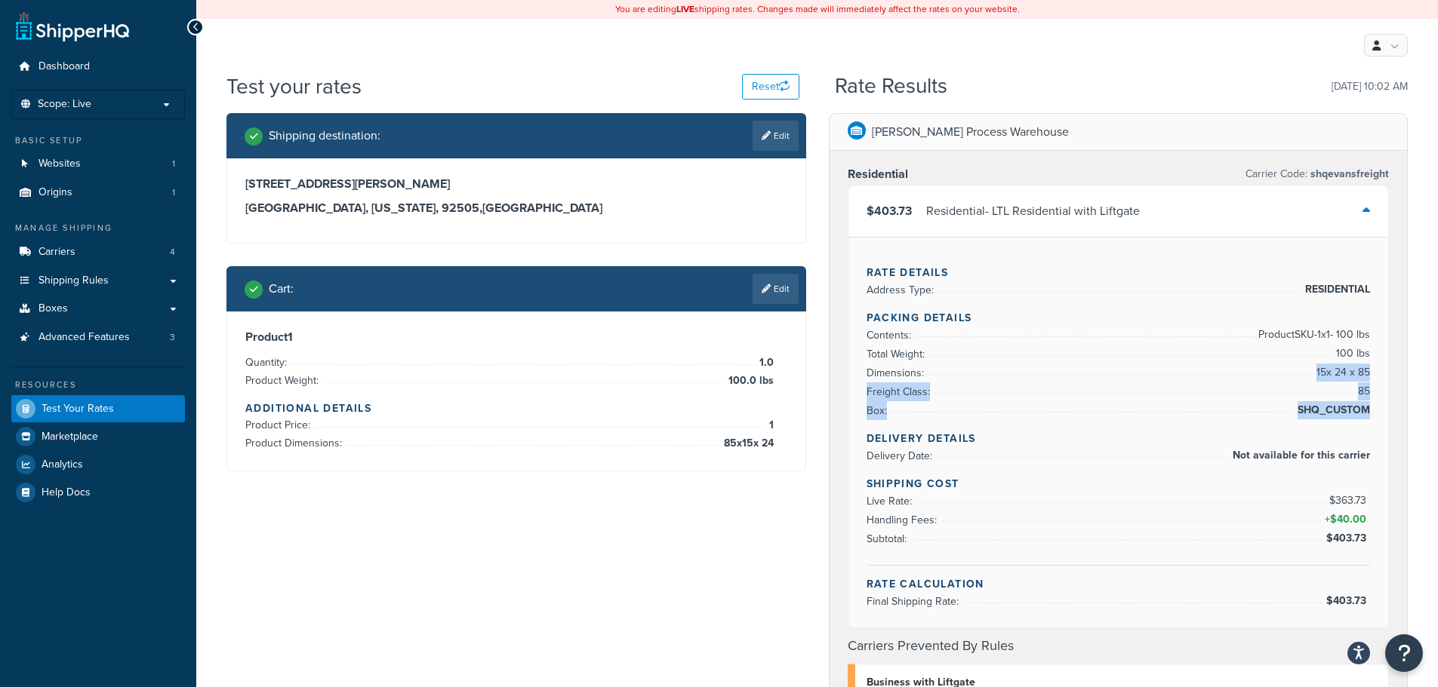
drag, startPoint x: 1315, startPoint y: 372, endPoint x: 1368, endPoint y: 419, distance: 70.6
click at [1368, 419] on ul "Contents: Product SKU-1 x 1 - 100 lbs Total Weight: 100 lbs Dimensions: 15 x 24…" at bounding box center [1118, 373] width 504 height 94
click at [1368, 419] on span "SHQ_CUSTOM" at bounding box center [1331, 410] width 76 height 18
click at [1293, 189] on div "$403.73 Residential - LTL Residential with Liftgate" at bounding box center [1118, 211] width 540 height 51
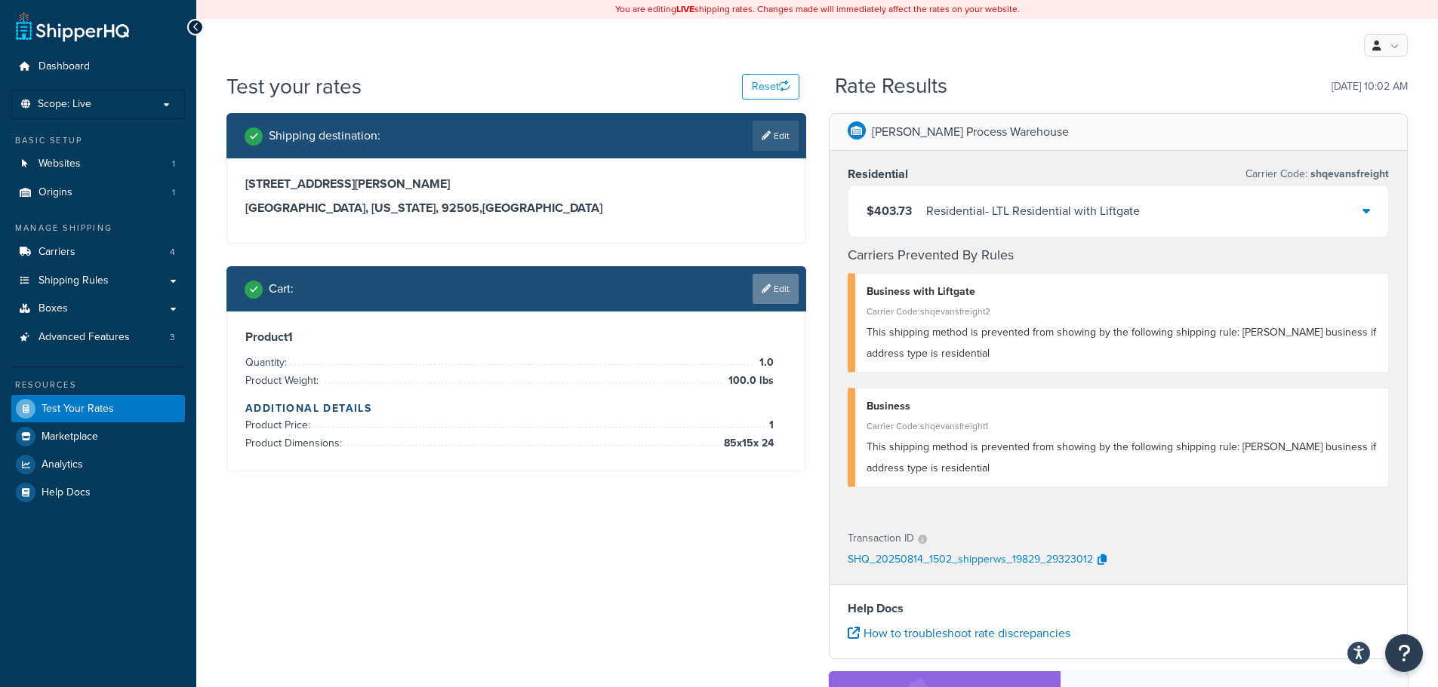
click at [783, 291] on link "Edit" at bounding box center [775, 289] width 46 height 30
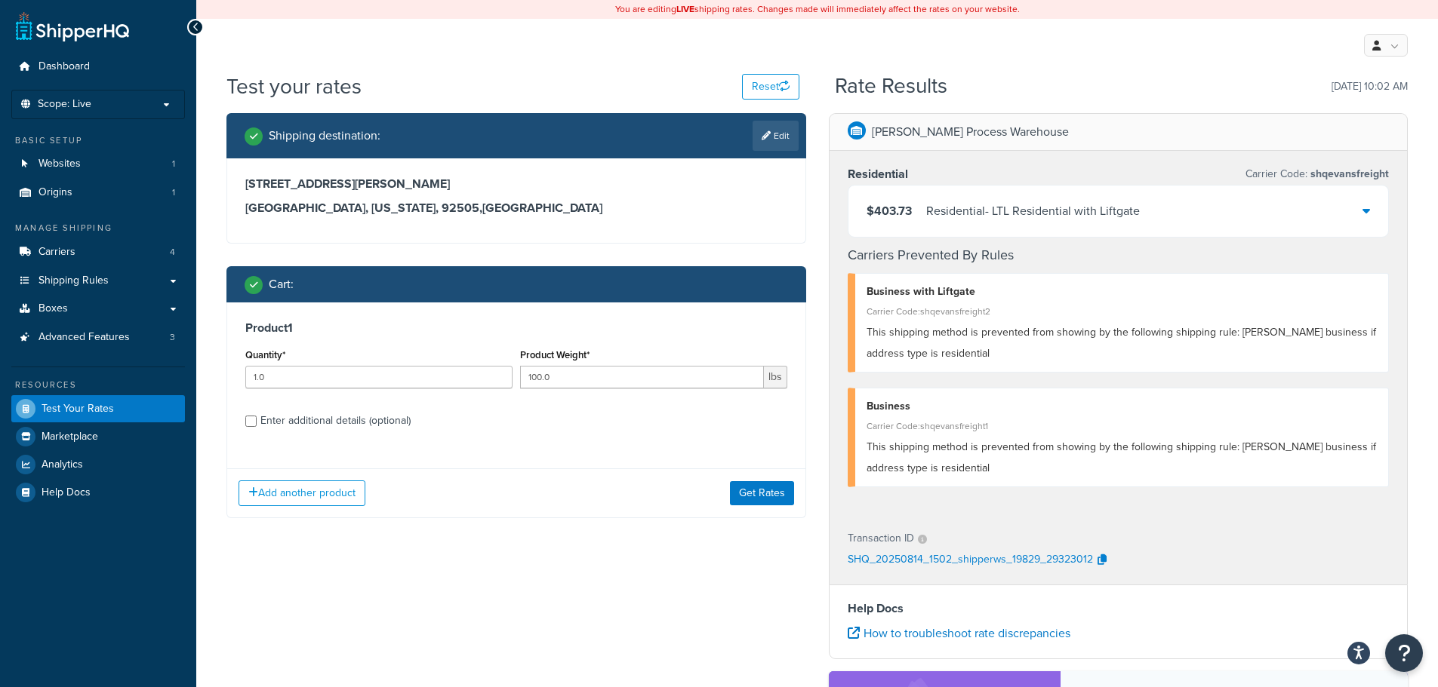
click at [322, 418] on div "Enter additional details (optional)" at bounding box center [335, 421] width 150 height 21
click at [257, 418] on input "Enter additional details (optional)" at bounding box center [250, 421] width 11 height 11
checkbox input "true"
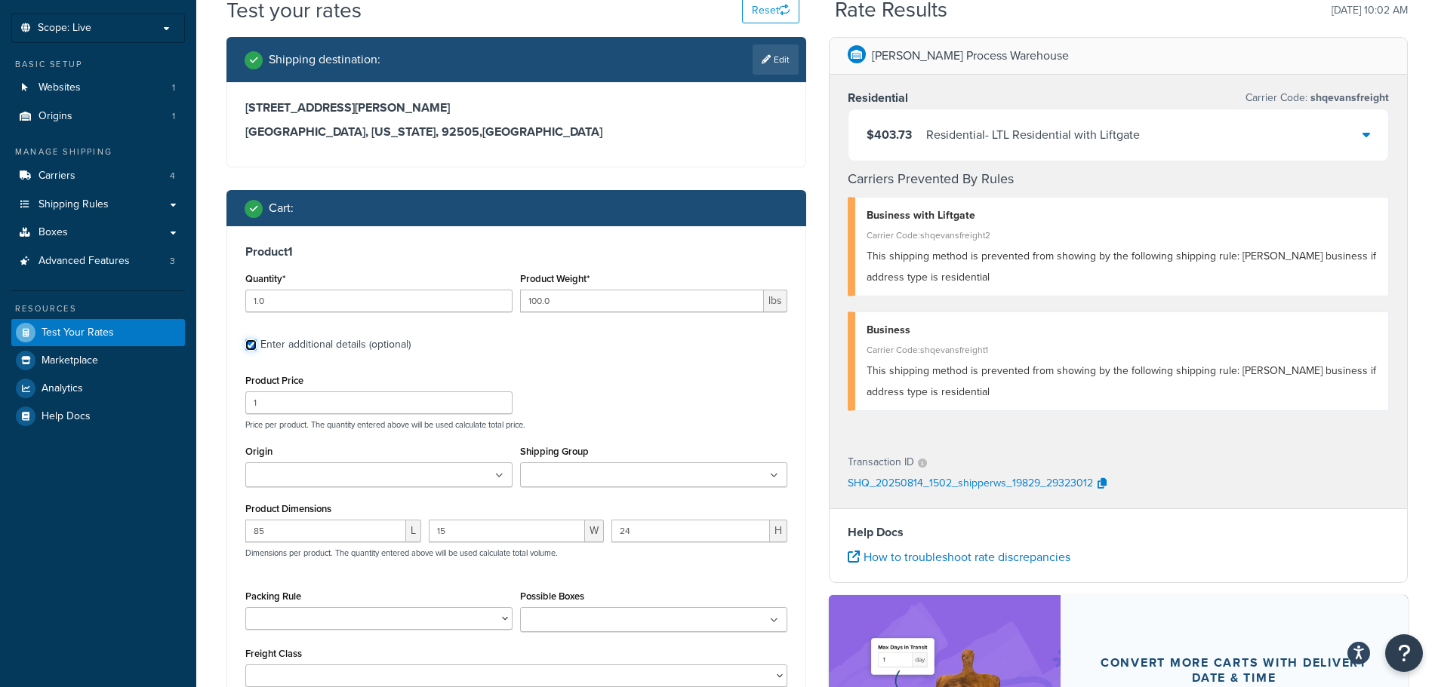
scroll to position [151, 0]
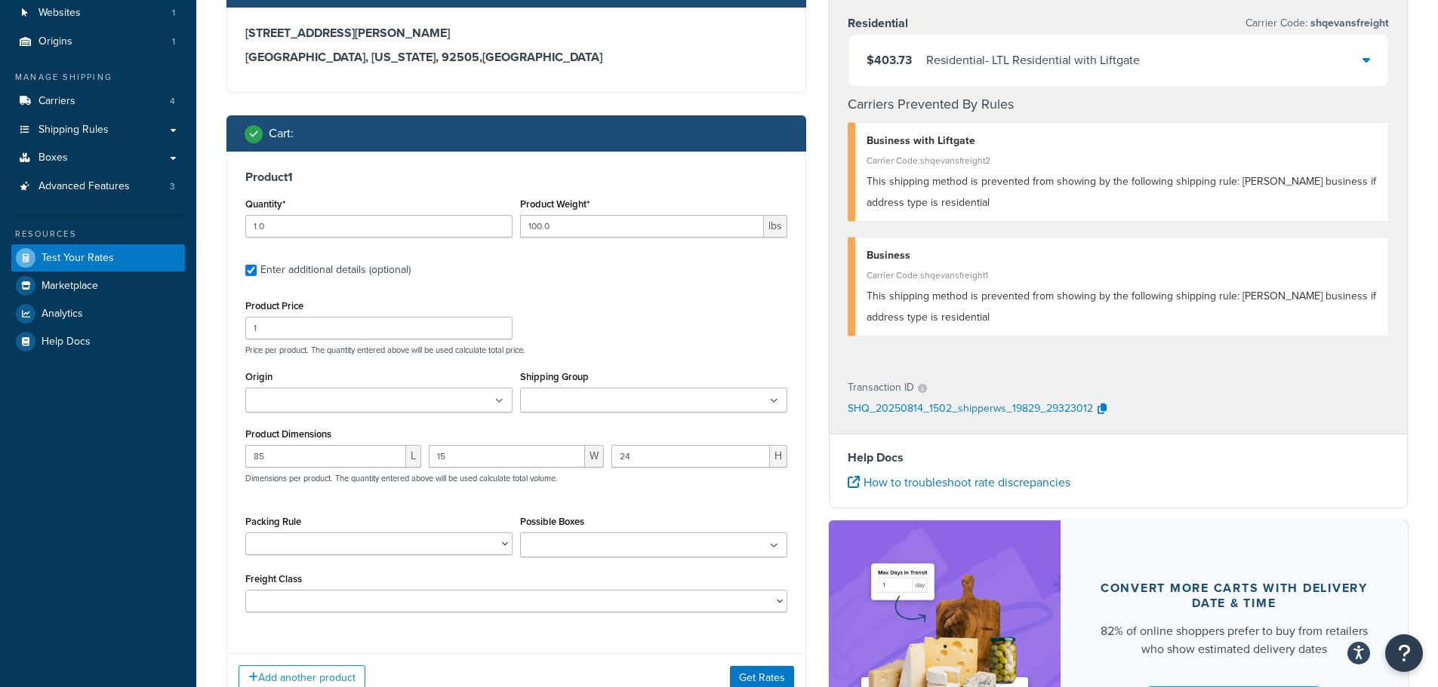
click at [773, 546] on icon at bounding box center [774, 546] width 8 height 9
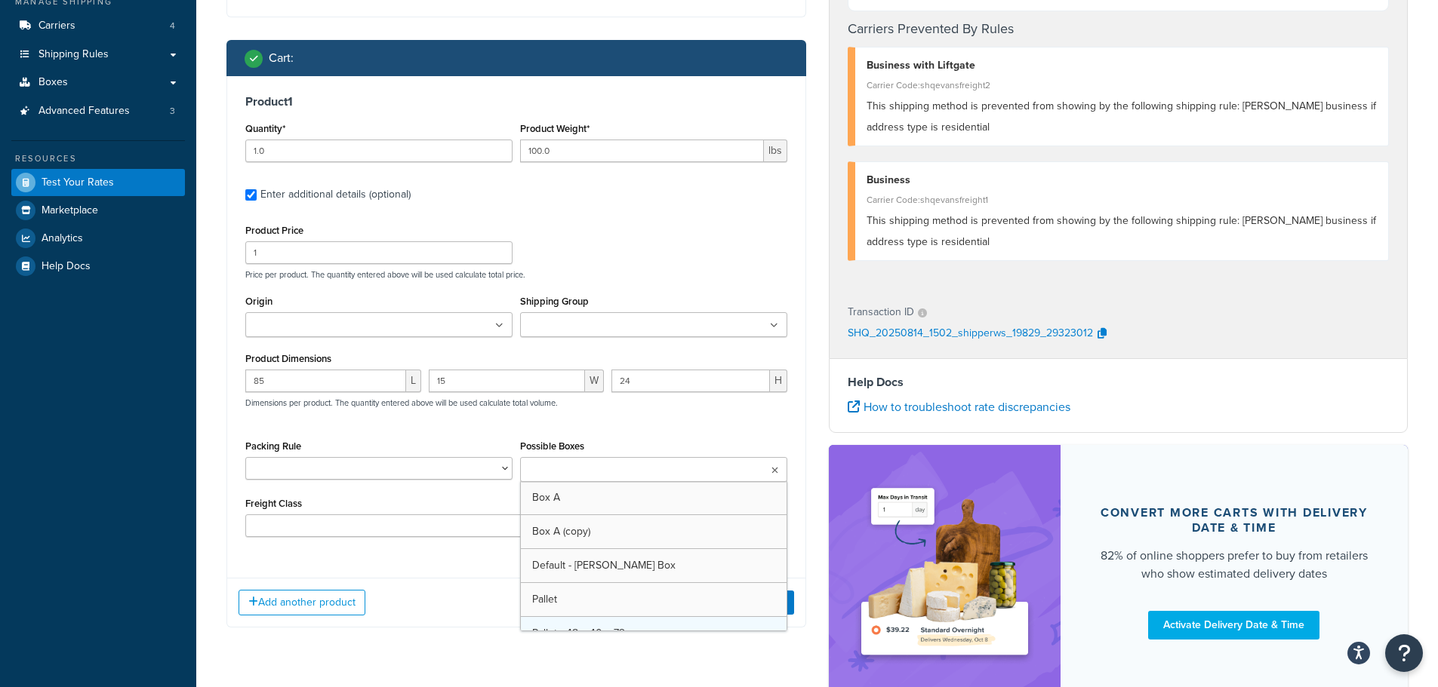
scroll to position [20, 0]
click at [623, 661] on div "Shipping destination : Edit 4268 Baggett Dr Riverside, California, 92505 , Unit…" at bounding box center [817, 301] width 1204 height 829
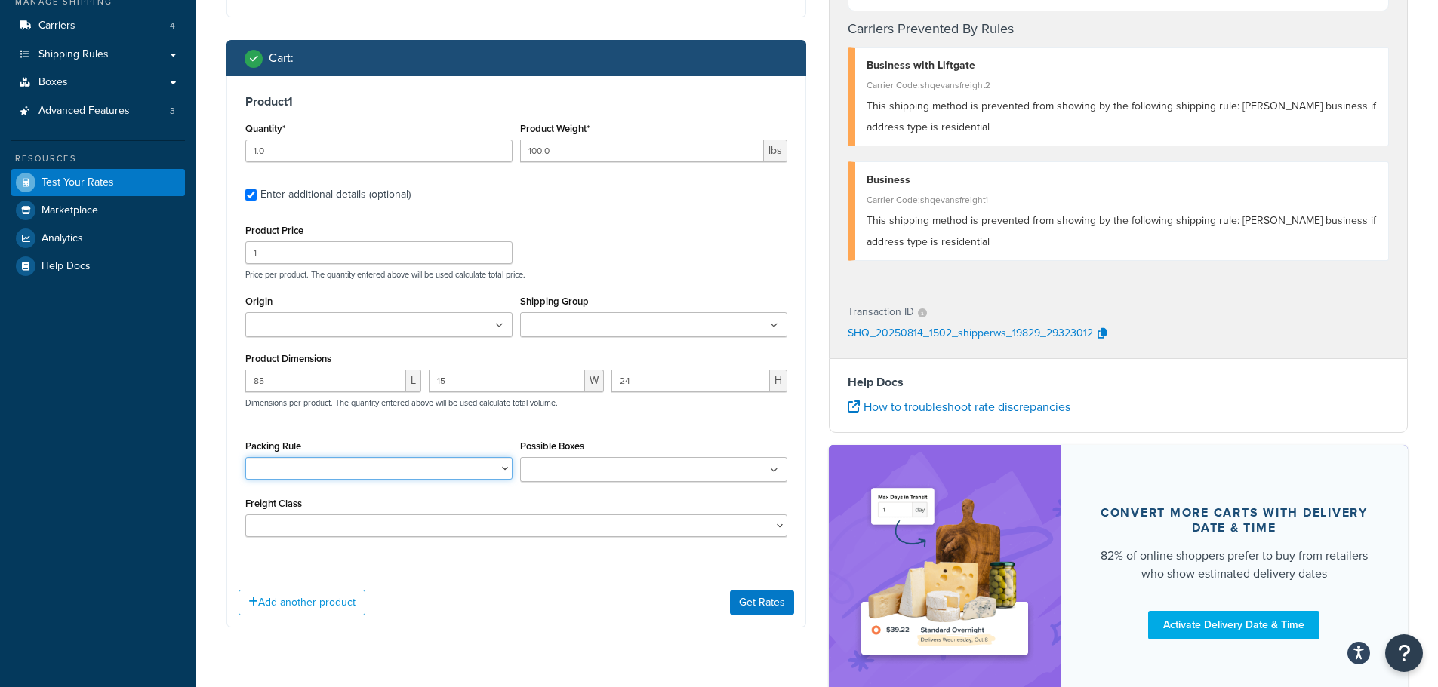
click at [477, 476] on select "box a rule" at bounding box center [378, 468] width 267 height 23
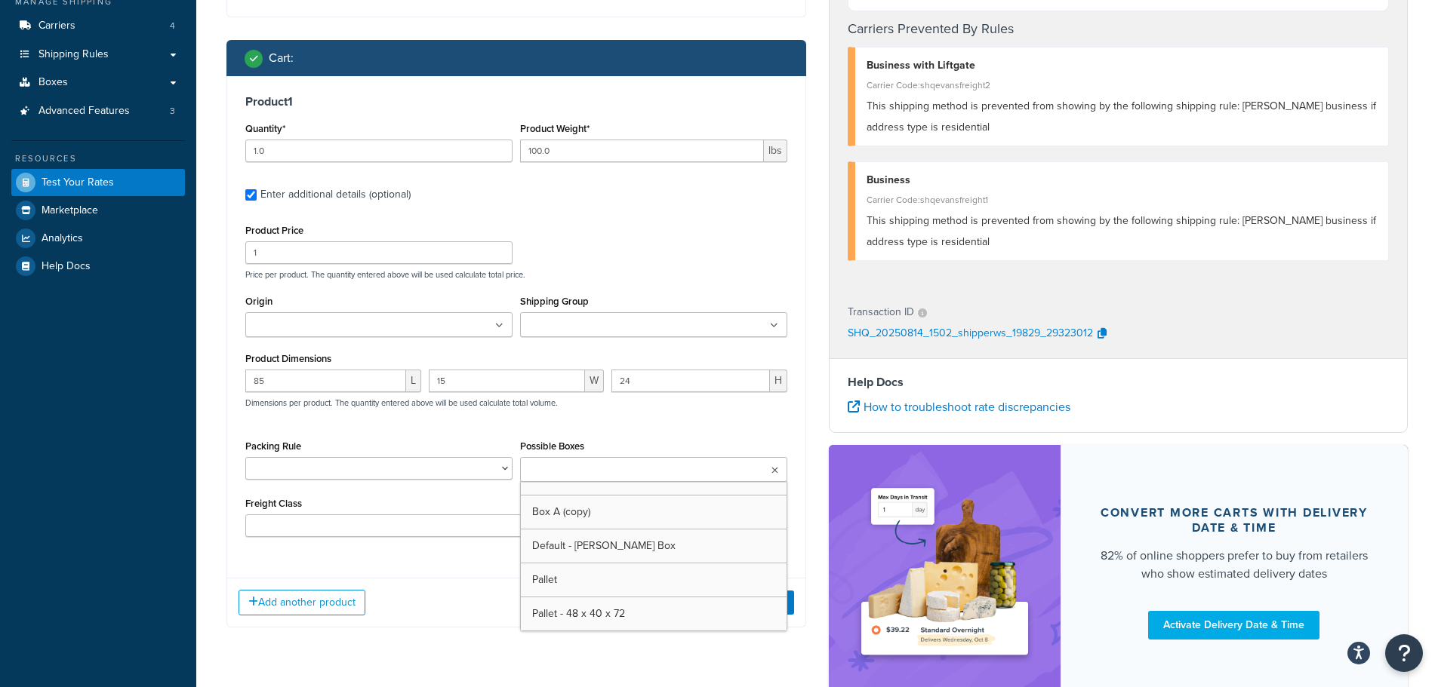
click at [532, 475] on input "Possible Boxes" at bounding box center [591, 471] width 134 height 17
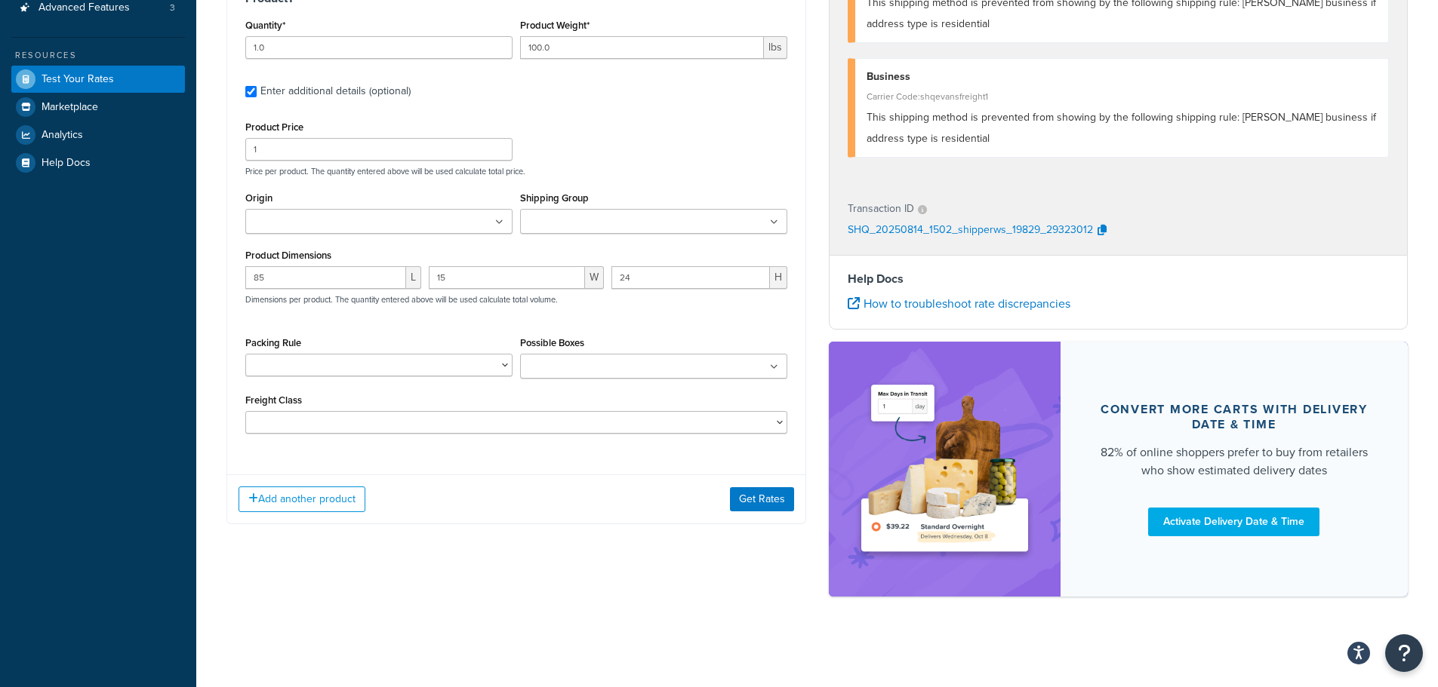
click at [643, 577] on div "Shipping destination : Edit 4268 Baggett Dr Riverside, California, 92505 , Unit…" at bounding box center [817, 197] width 1204 height 829
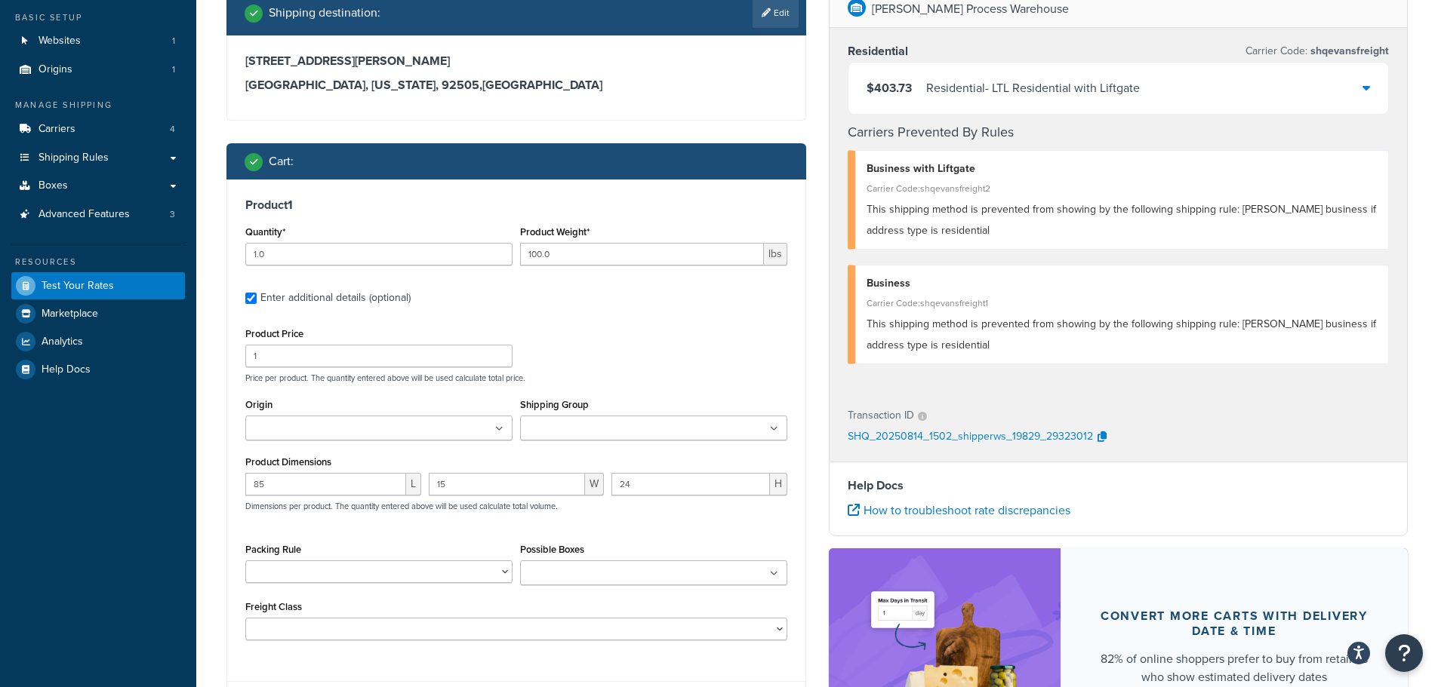
scroll to position [0, 0]
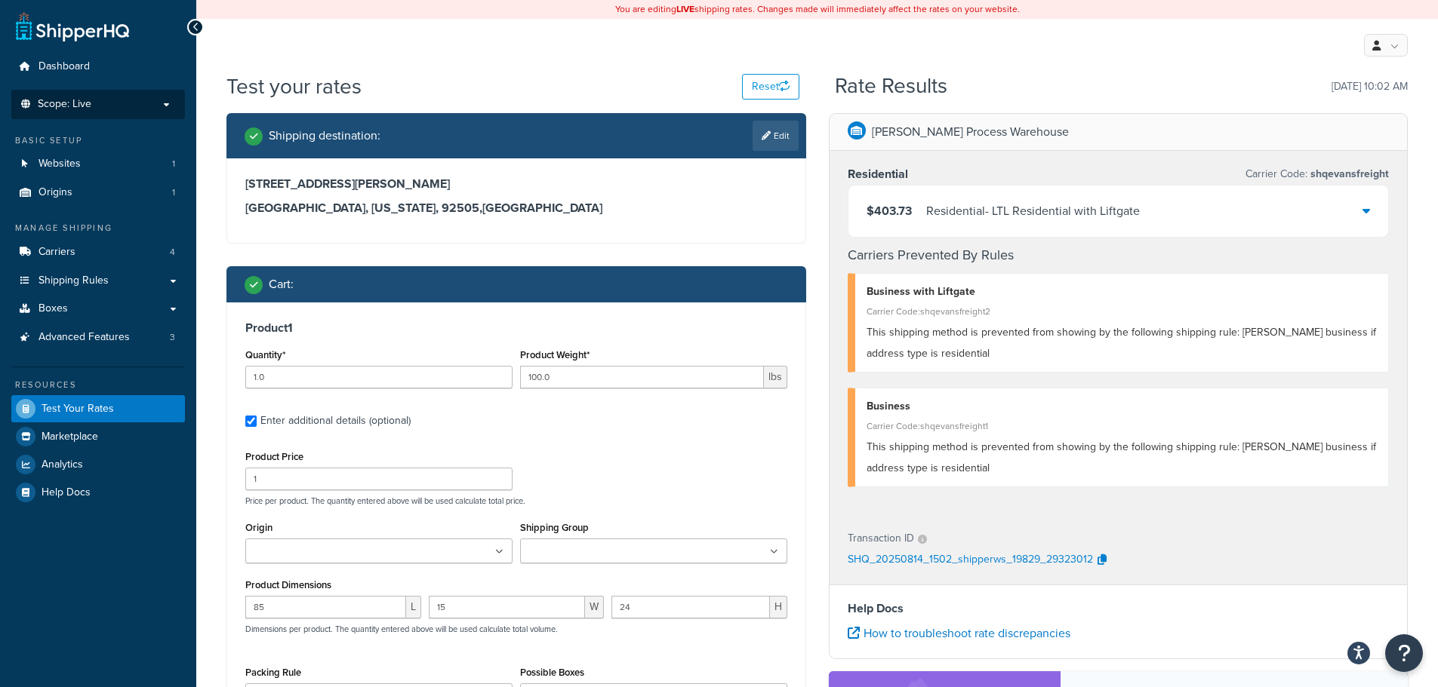
click at [106, 106] on p "Scope: Live" at bounding box center [98, 104] width 160 height 13
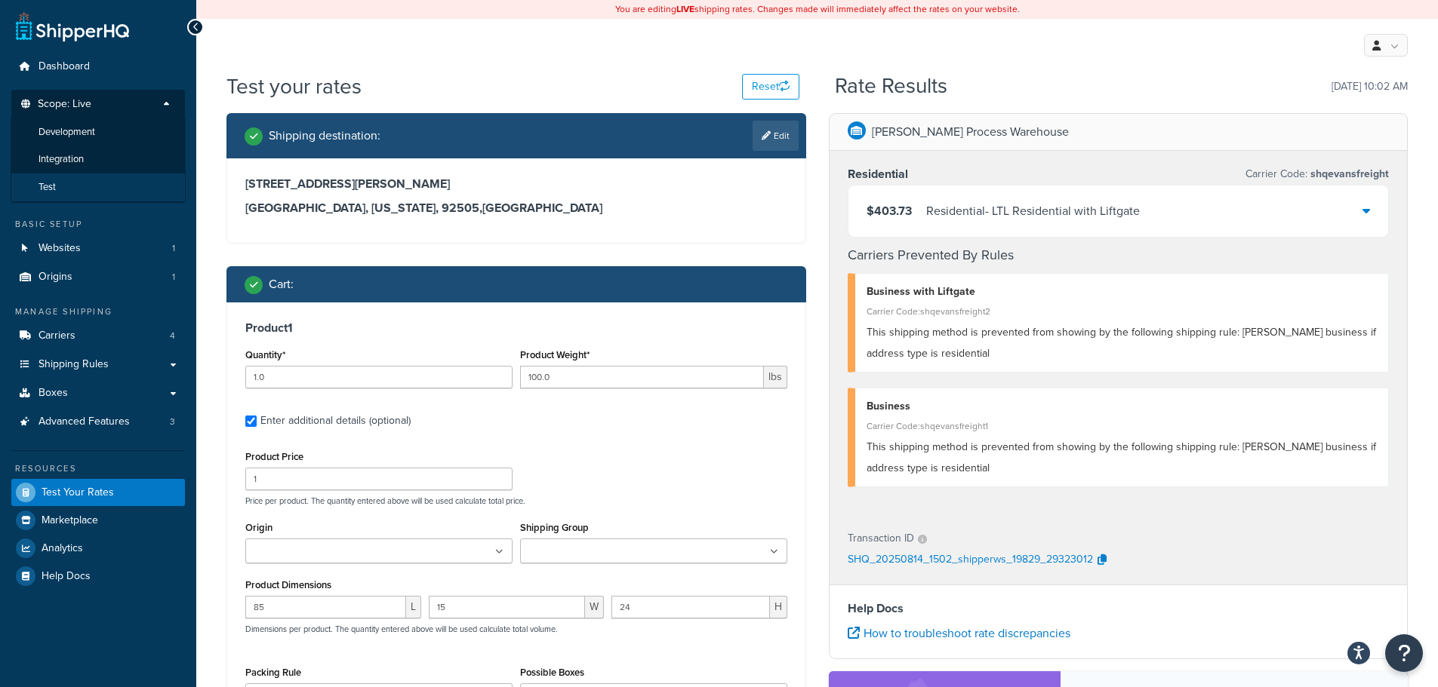
click at [72, 183] on li "Test" at bounding box center [98, 188] width 175 height 28
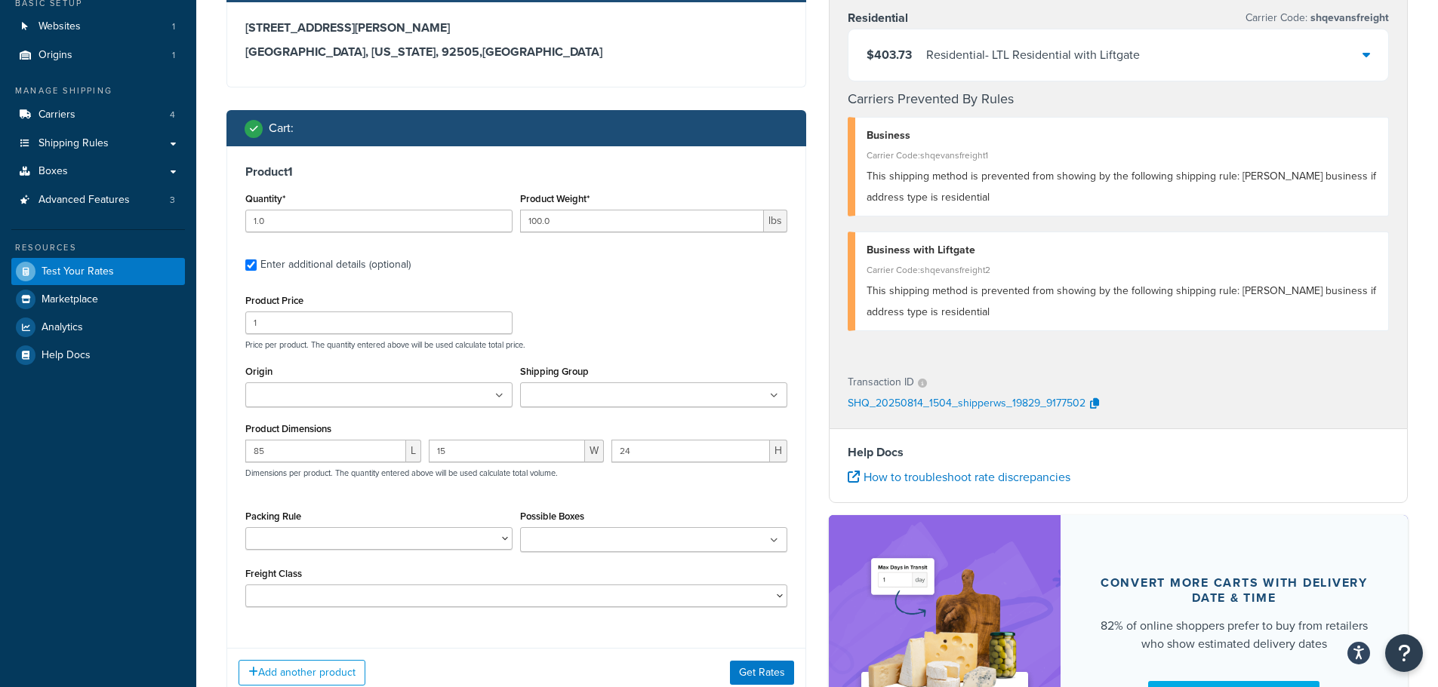
scroll to position [151, 0]
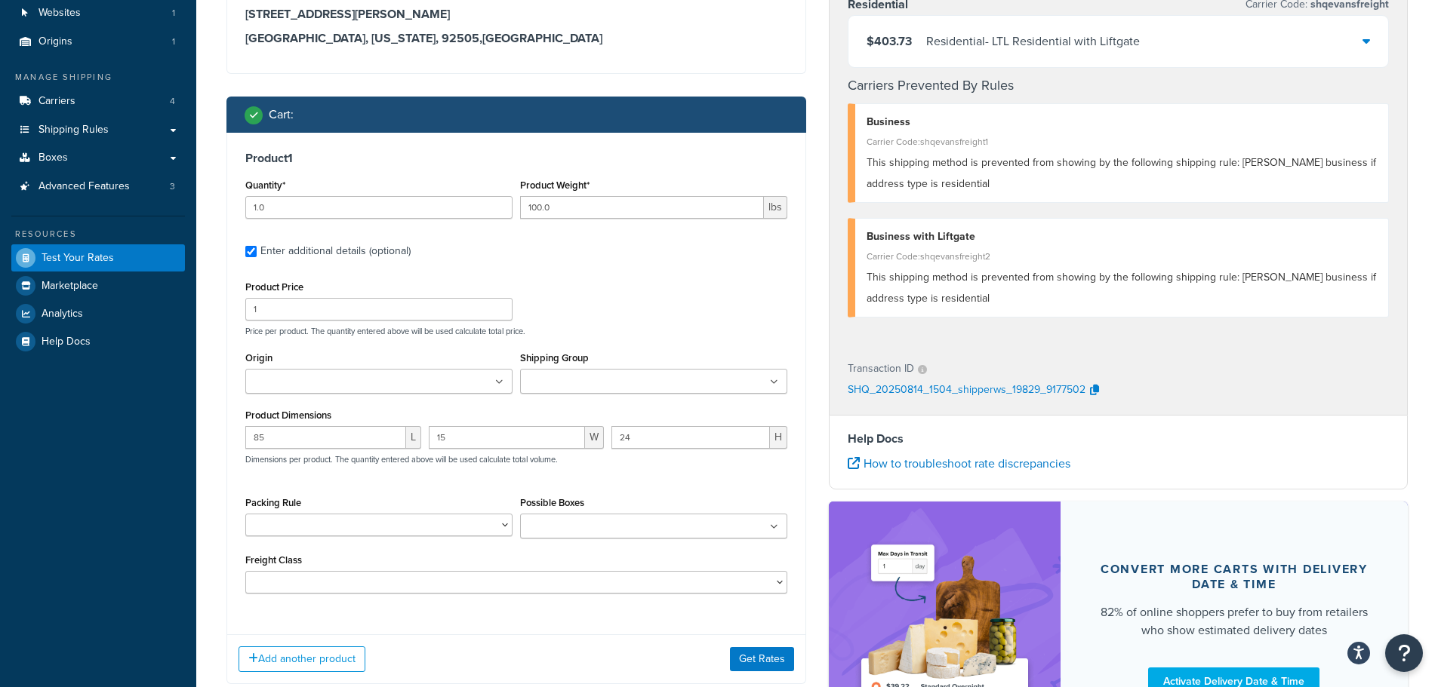
click at [703, 523] on ul at bounding box center [653, 526] width 267 height 25
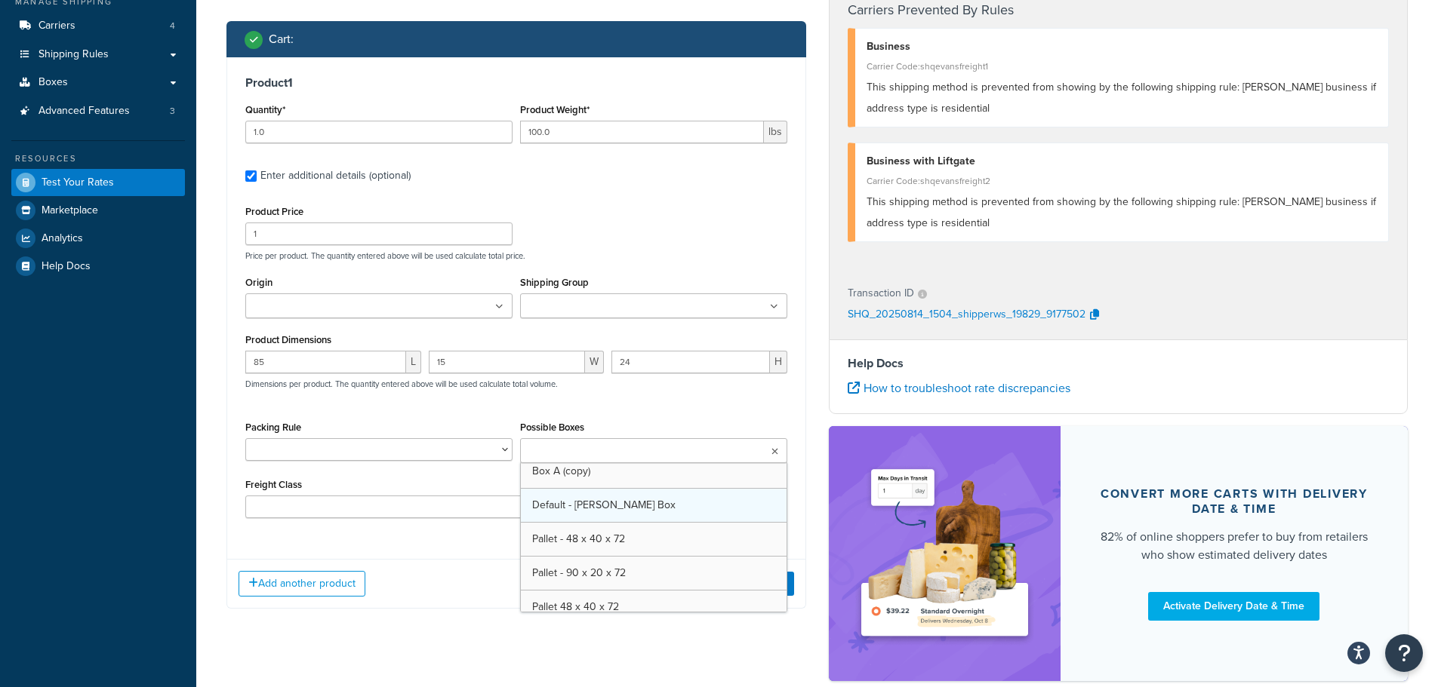
scroll to position [54, 0]
click at [818, 521] on div "Anderson Process Warehouse Residential Carrier Code: shqevansfreight $403.73 Re…" at bounding box center [1118, 282] width 602 height 829
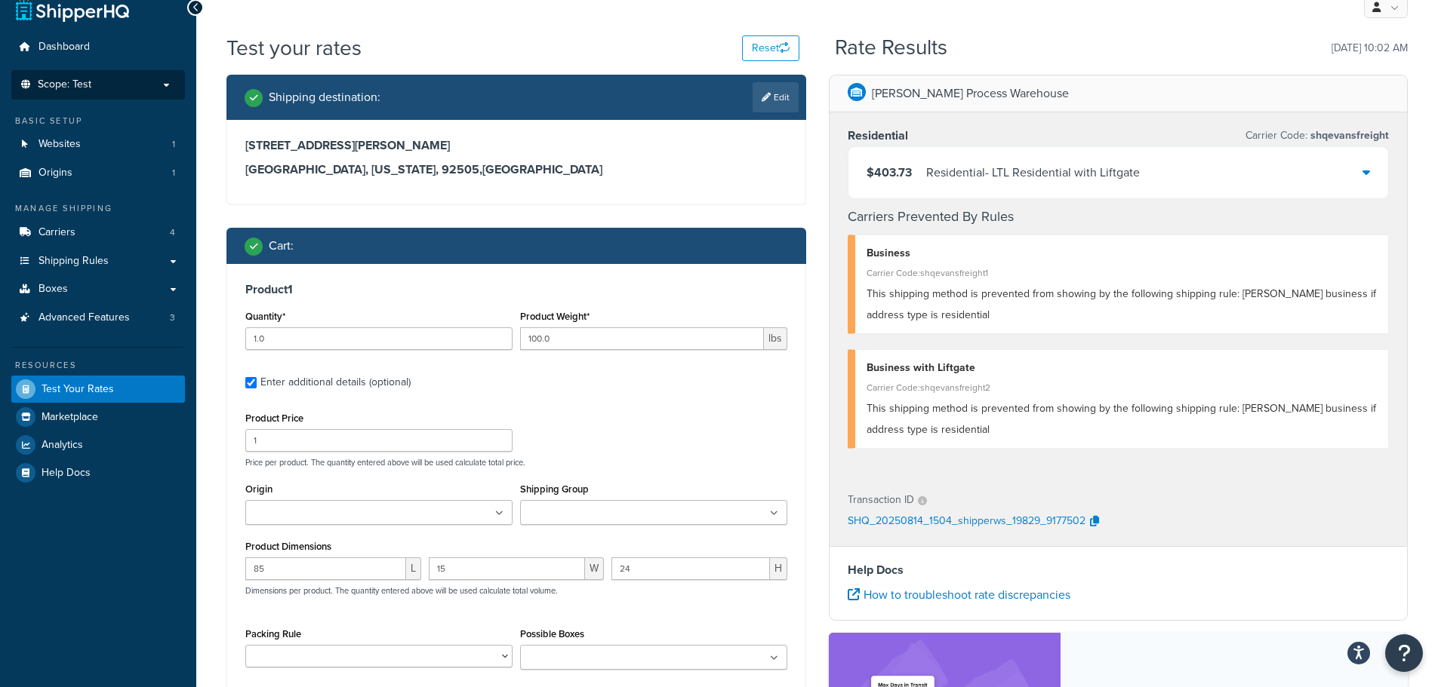
scroll to position [0, 0]
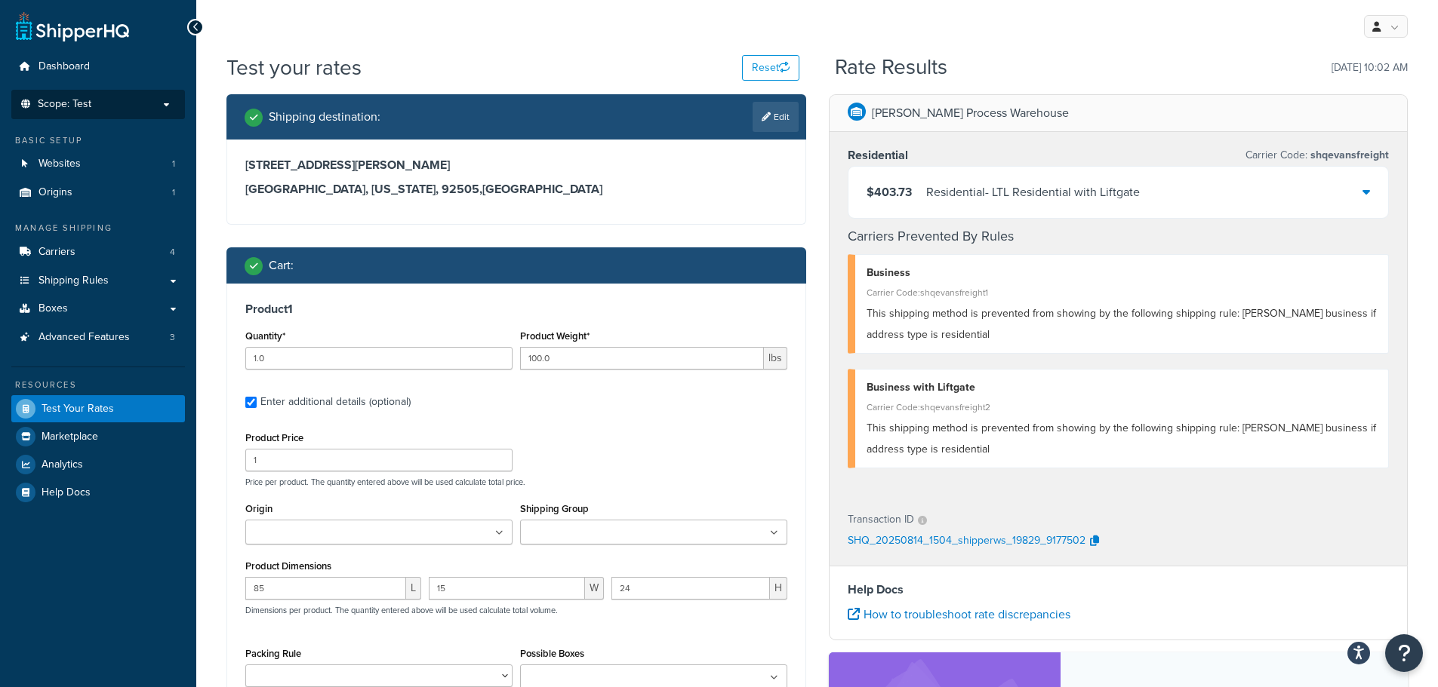
click at [1047, 210] on div "$403.73 Residential - LTL Residential with Liftgate" at bounding box center [1118, 192] width 540 height 51
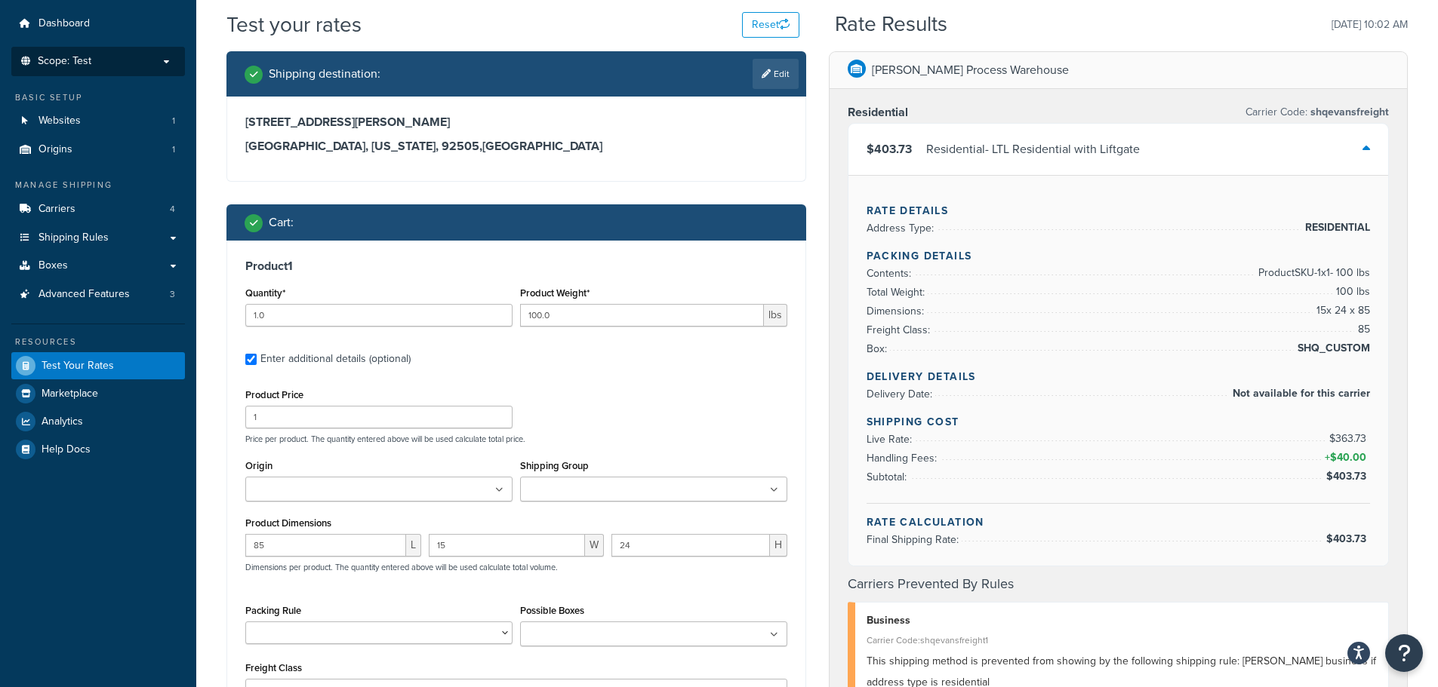
scroll to position [40, 0]
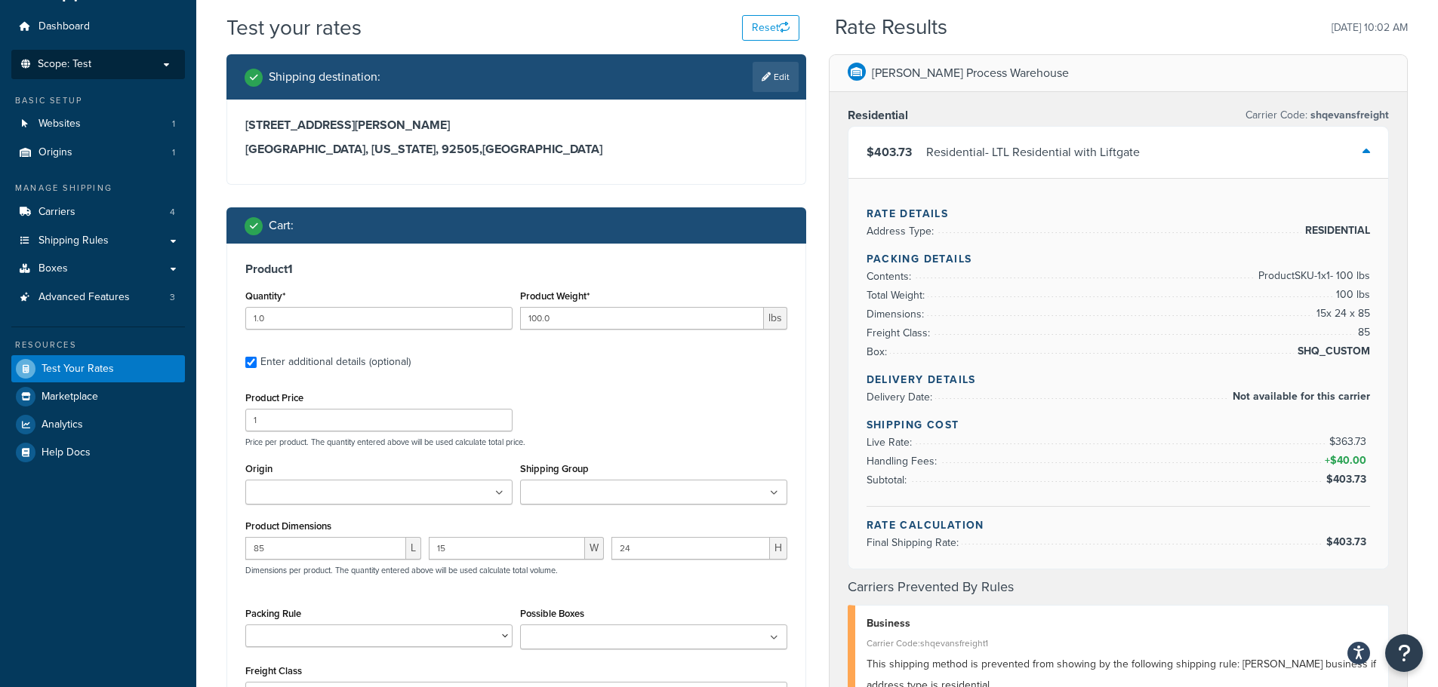
click at [703, 626] on ul at bounding box center [653, 637] width 267 height 25
click at [703, 632] on ul at bounding box center [653, 637] width 267 height 25
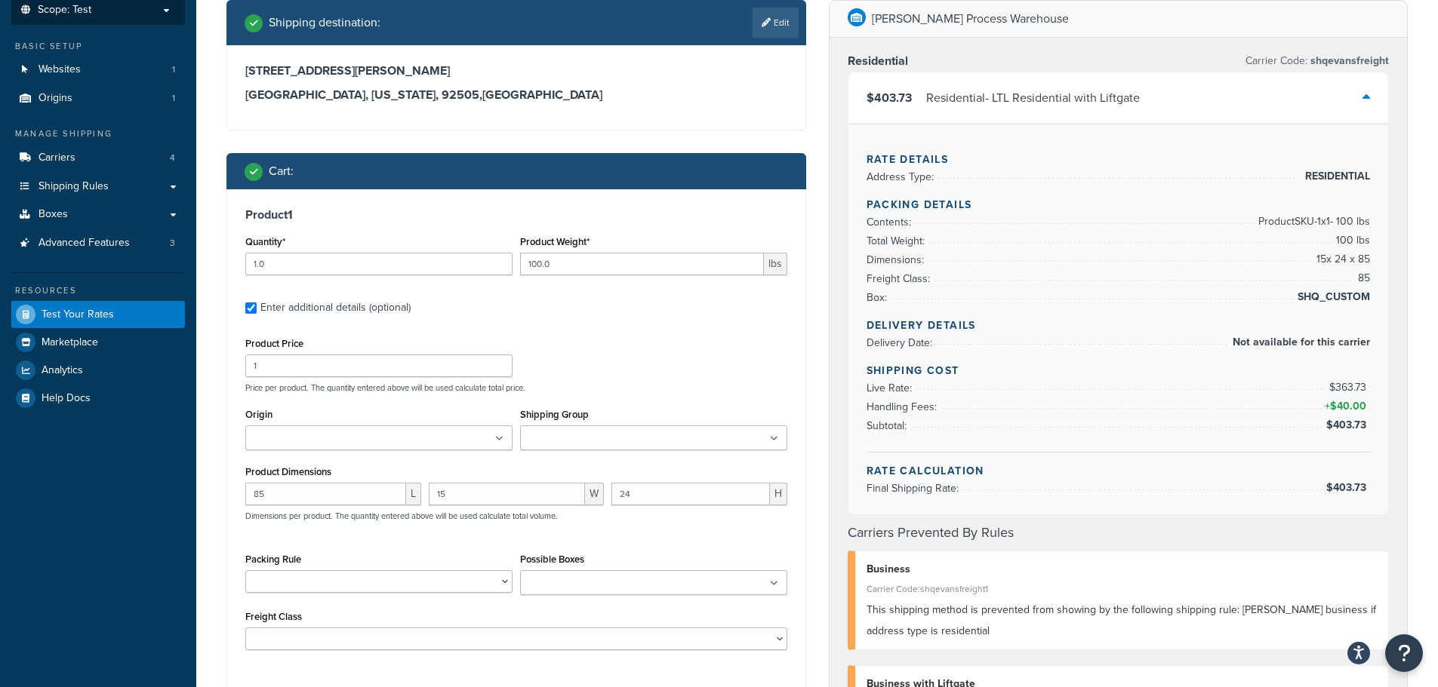
scroll to position [81, 0]
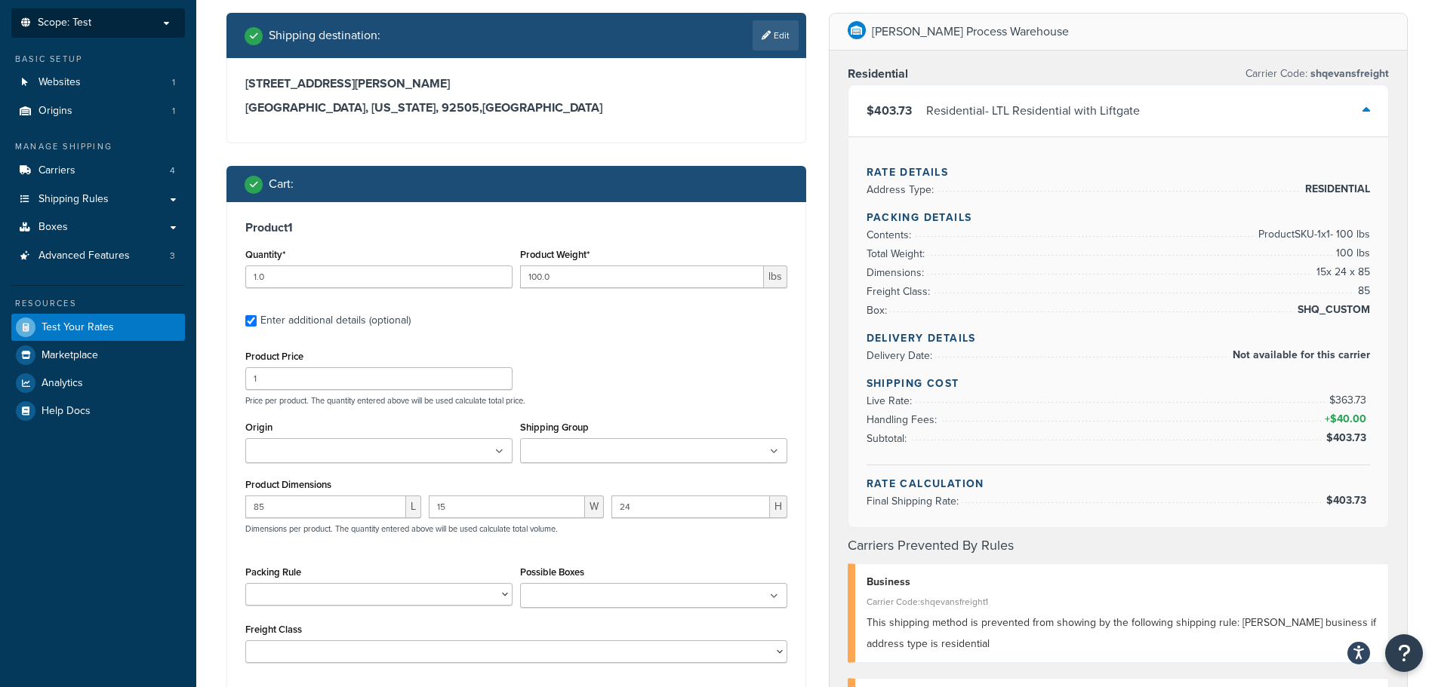
click at [782, 601] on ul at bounding box center [653, 595] width 267 height 25
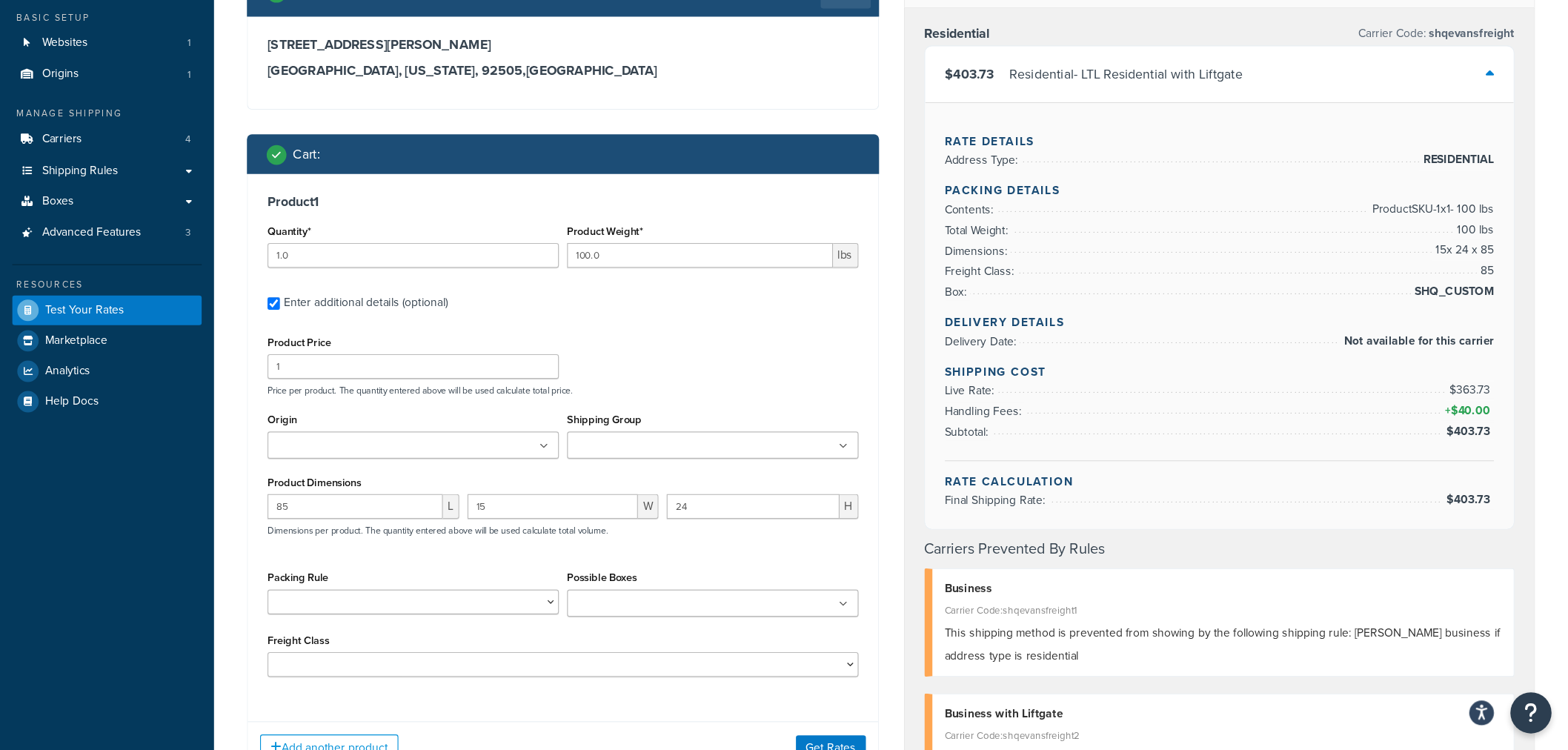
scroll to position [123, 0]
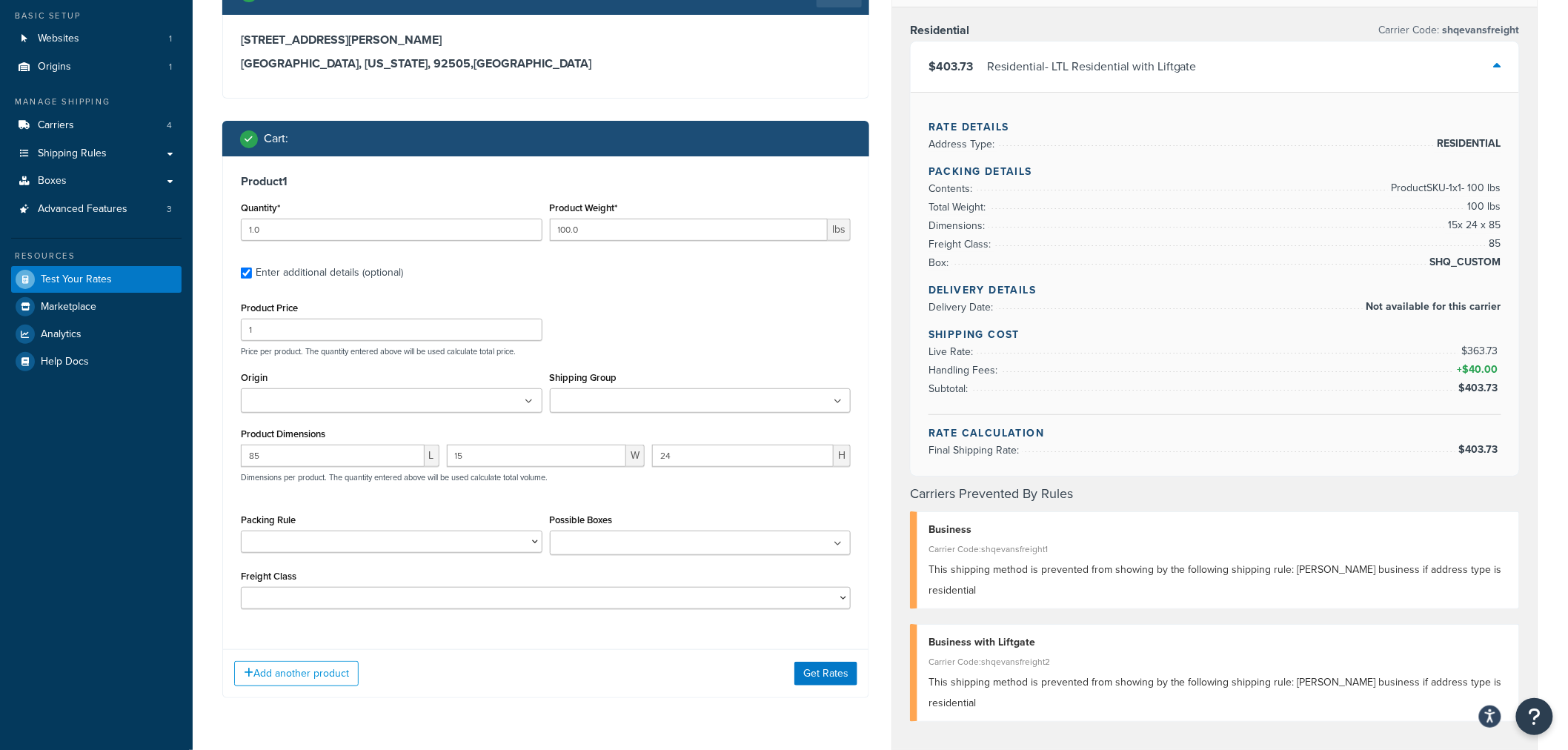
drag, startPoint x: 1359, startPoint y: 8, endPoint x: 610, endPoint y: 637, distance: 978.1
click at [610, 637] on div "Product 1 Quantity* 1.0 Product Weight* 100.0 lbs Enter additional details (opt…" at bounding box center [545, 397] width 645 height 481
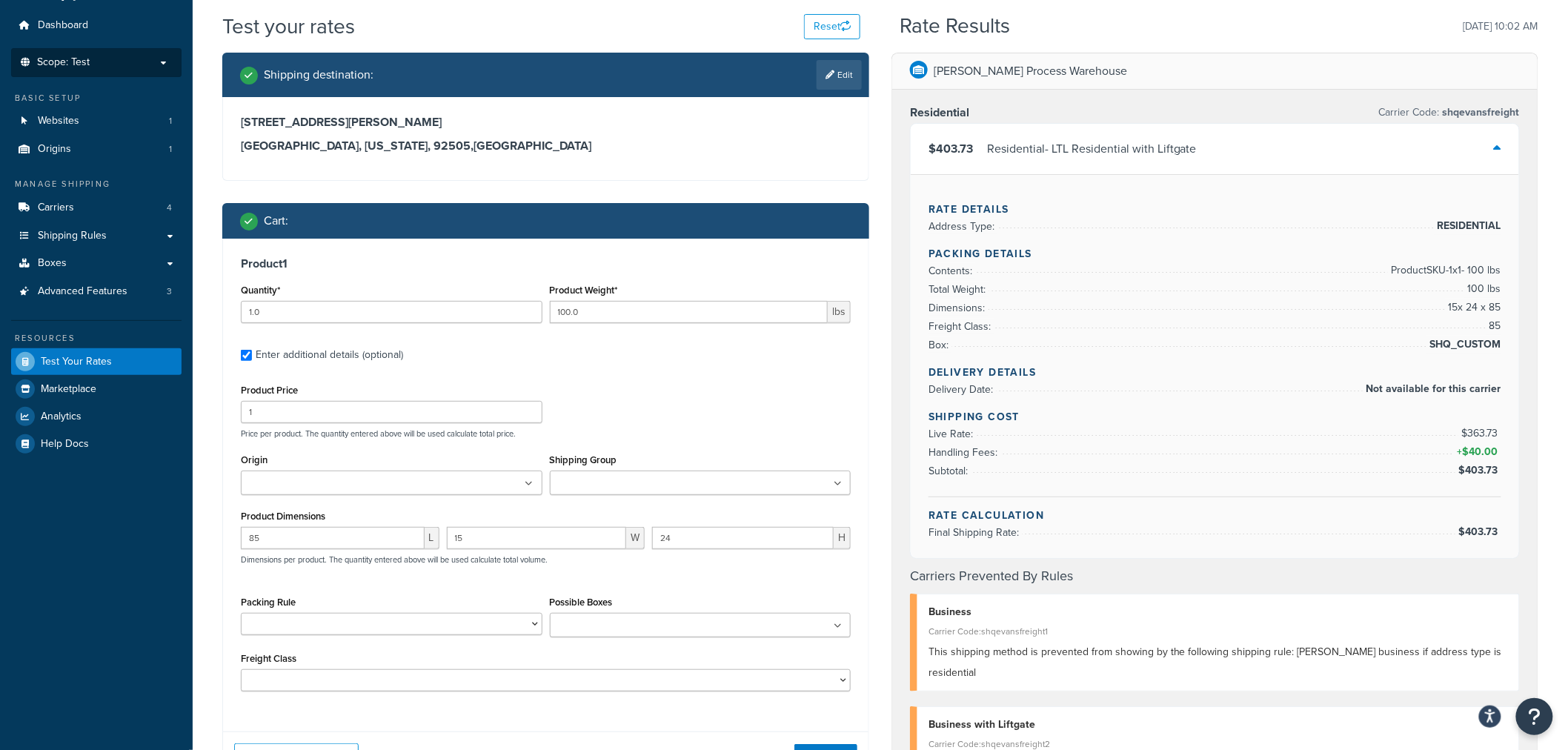
scroll to position [53, 0]
click at [836, 617] on ul at bounding box center [700, 624] width 301 height 25
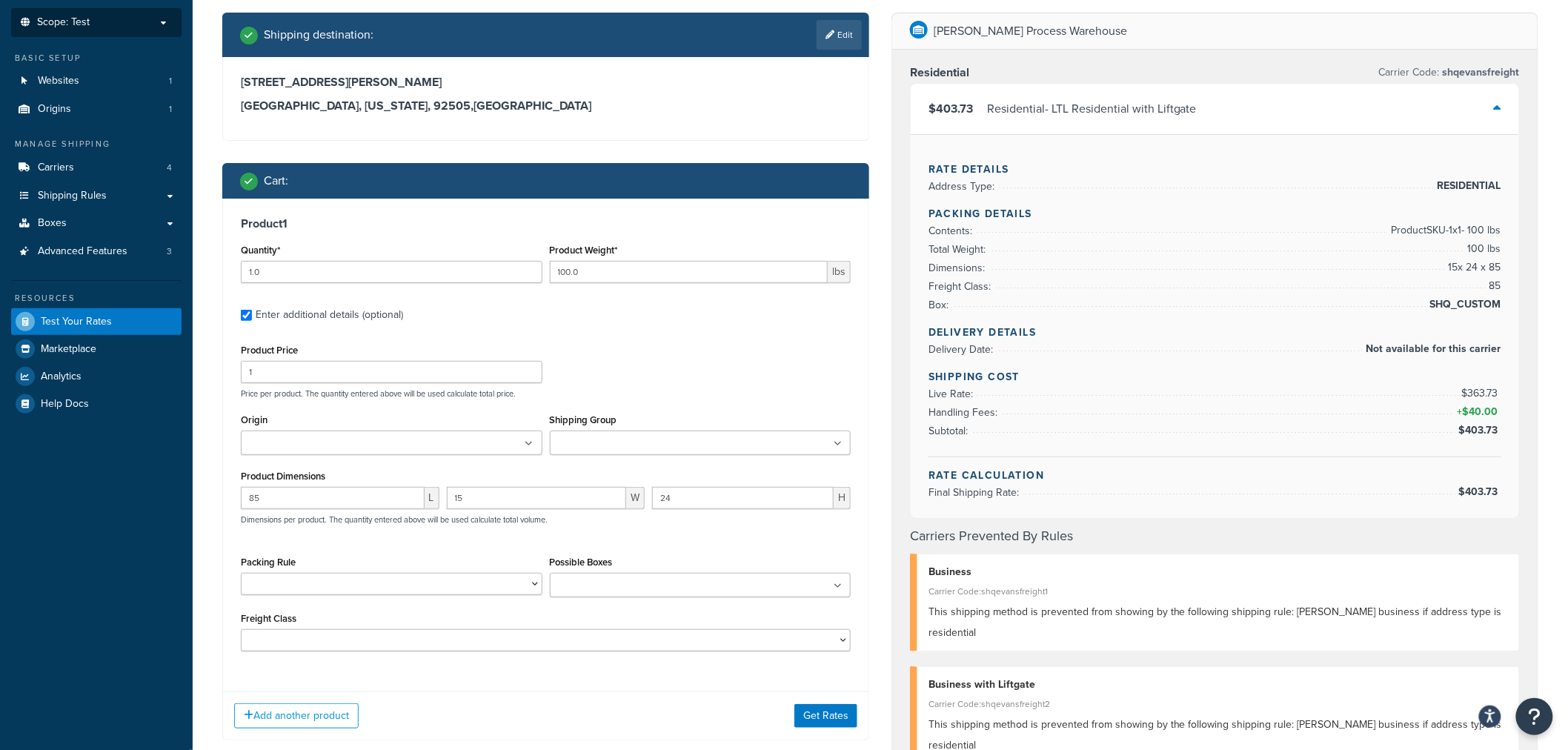
scroll to position [82, 0]
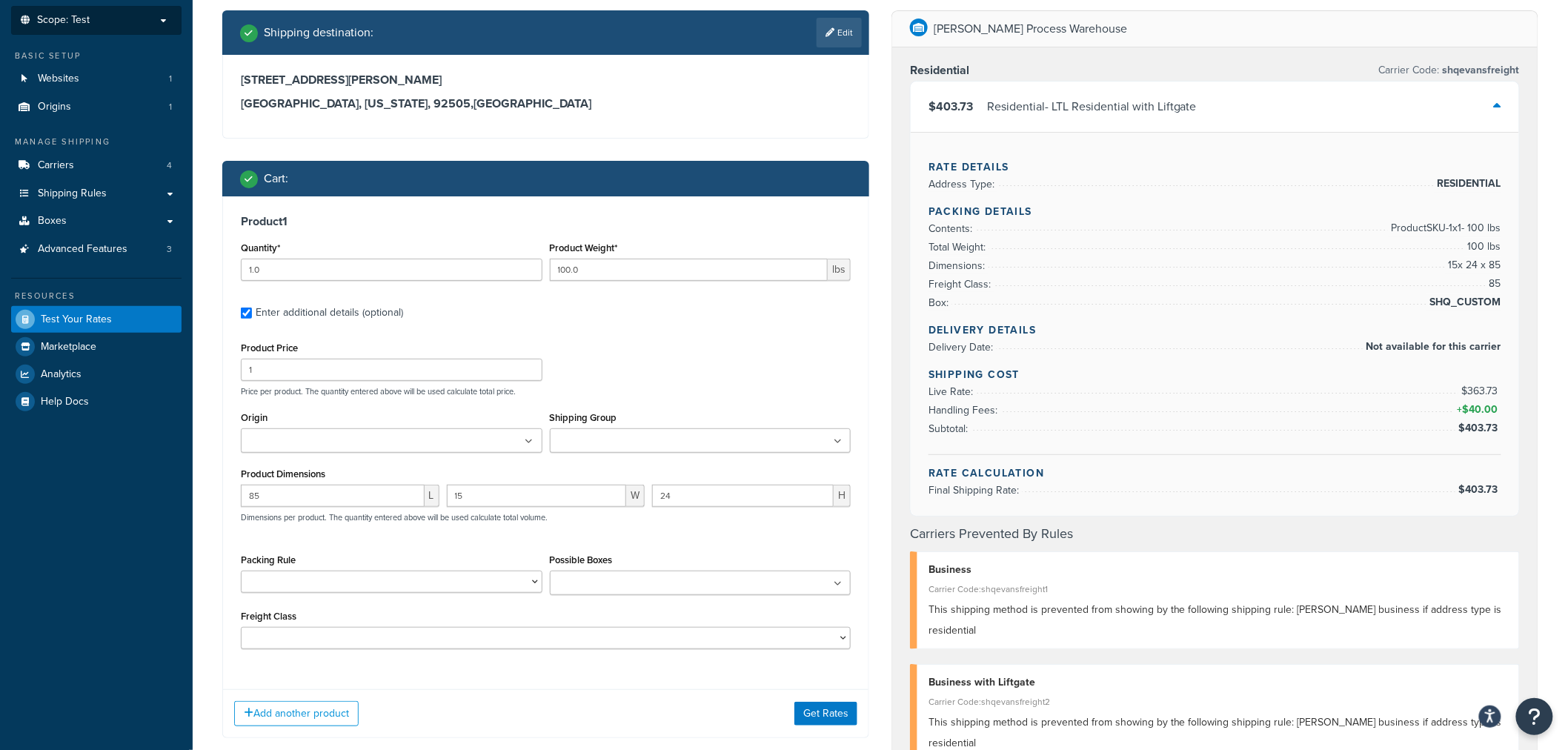
click at [840, 580] on icon at bounding box center [838, 583] width 8 height 9
drag, startPoint x: 1444, startPoint y: 263, endPoint x: 1502, endPoint y: 301, distance: 69.3
click at [1422, 301] on div "Rate Details Address Type: RESIDENTIAL Packing Details Contents: Product SKU-1 …" at bounding box center [1215, 323] width 609 height 384
drag, startPoint x: 1513, startPoint y: 300, endPoint x: 1461, endPoint y: 263, distance: 63.8
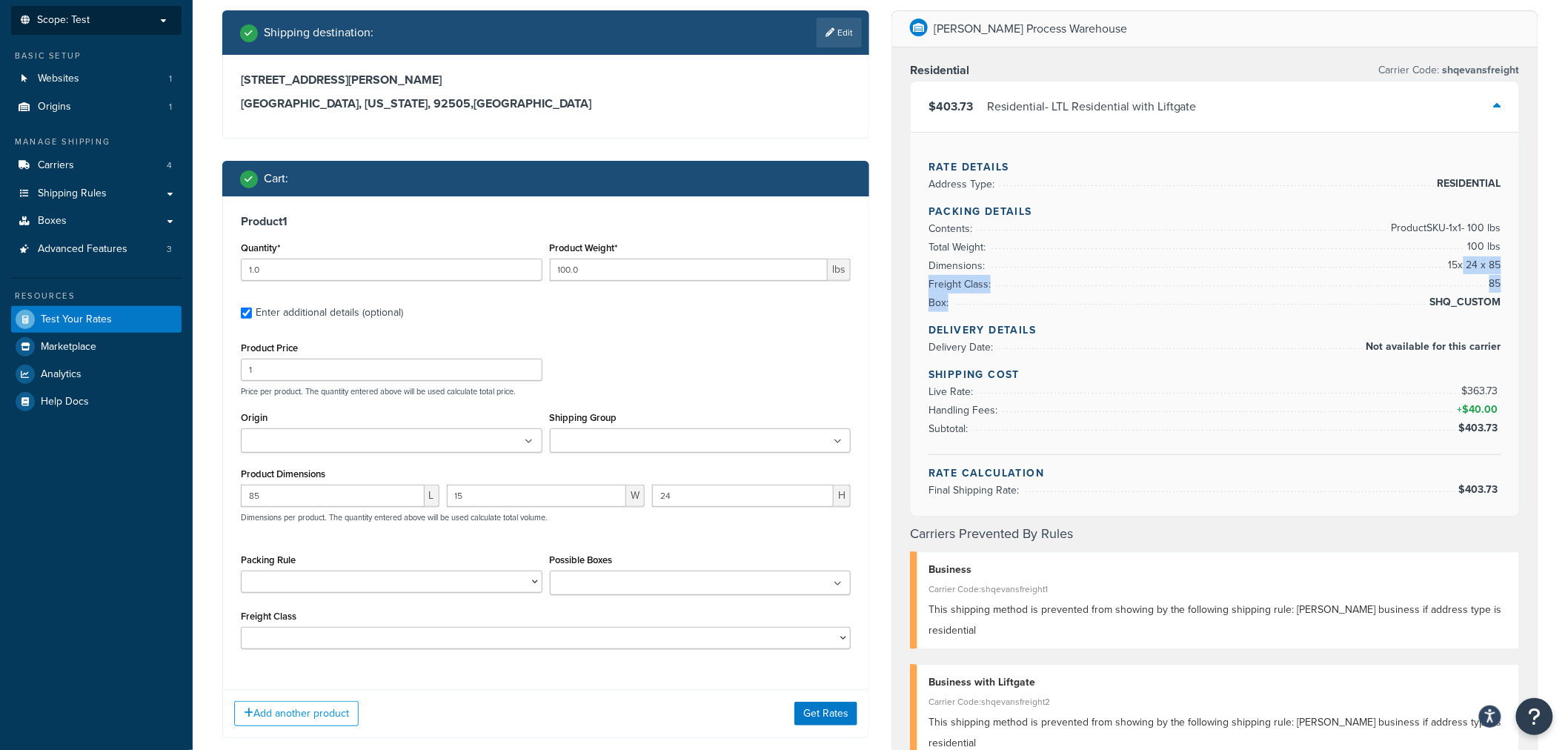
click at [1422, 263] on div "Rate Details Address Type: RESIDENTIAL Packing Details Contents: Product SKU-1 …" at bounding box center [1215, 323] width 609 height 384
click at [1422, 263] on span "15 x 24 x 85" at bounding box center [1472, 265] width 56 height 18
click at [1194, 119] on div "$403.73 Residential - LTL Residential with Liftgate" at bounding box center [1215, 106] width 609 height 50
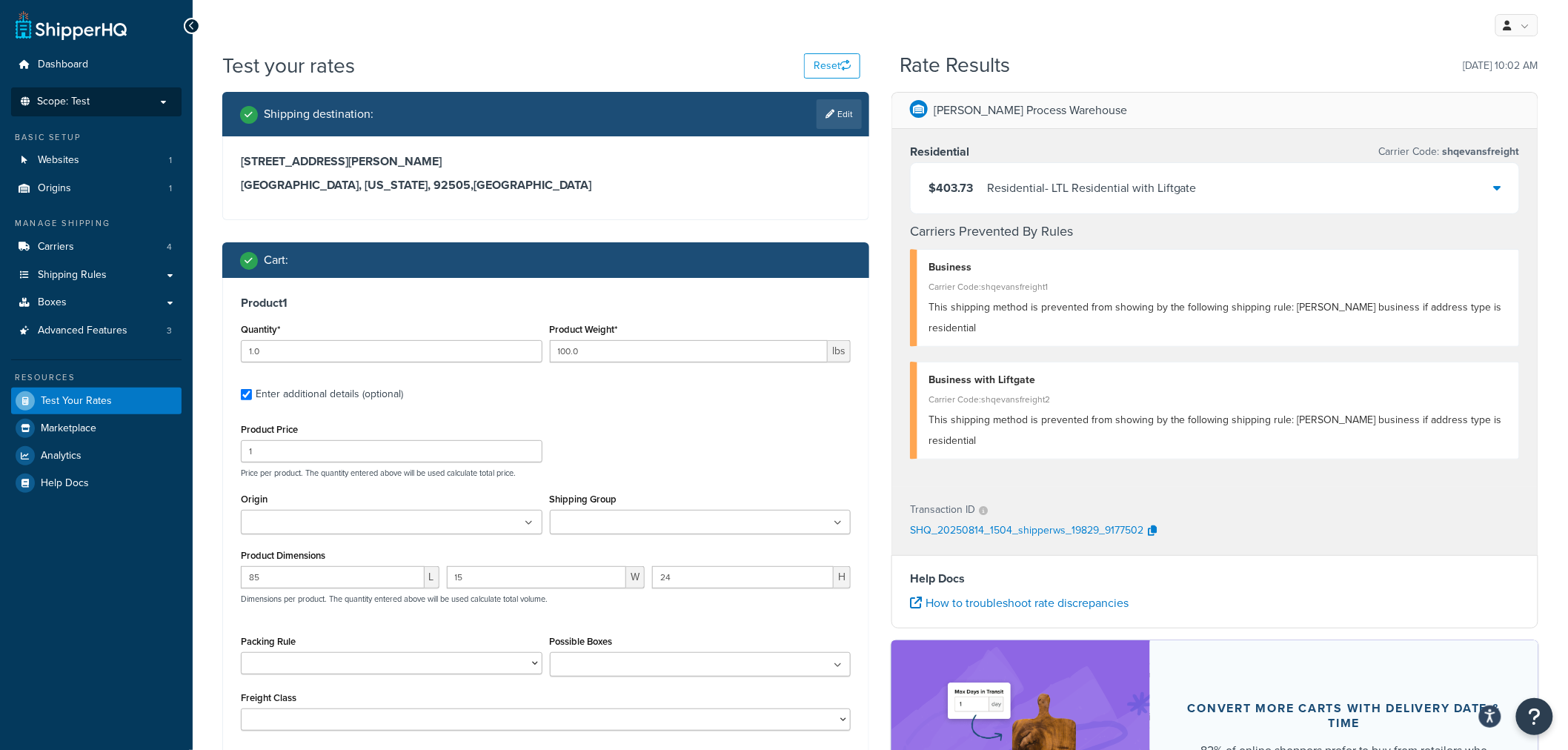
scroll to position [0, 0]
click at [835, 667] on icon at bounding box center [838, 666] width 8 height 9
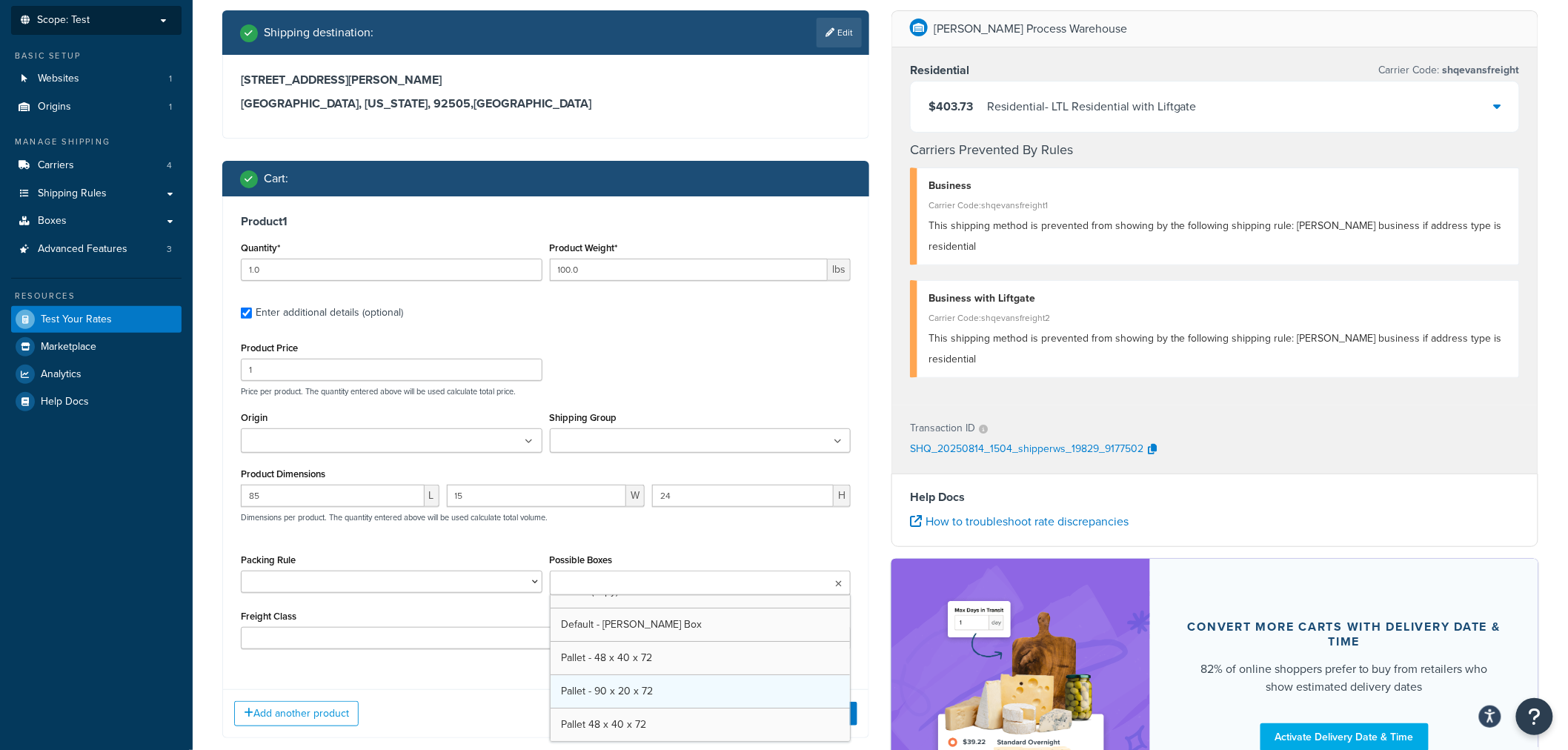
scroll to position [20, 0]
click at [870, 661] on div "Shipping destination : Edit 4268 Baggett Dr Riverside, California, 92505 , Unit…" at bounding box center [545, 383] width 669 height 744
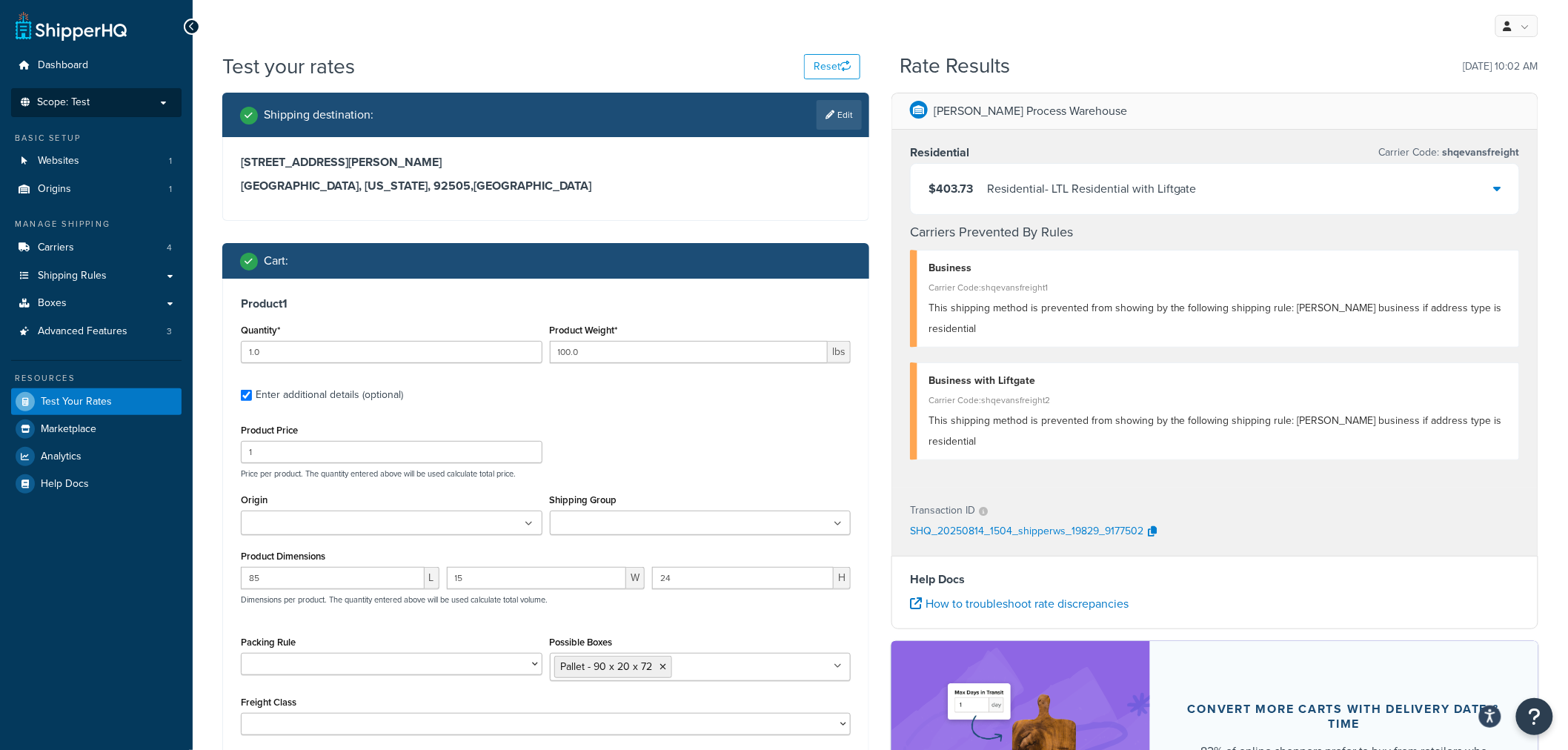
scroll to position [82, 0]
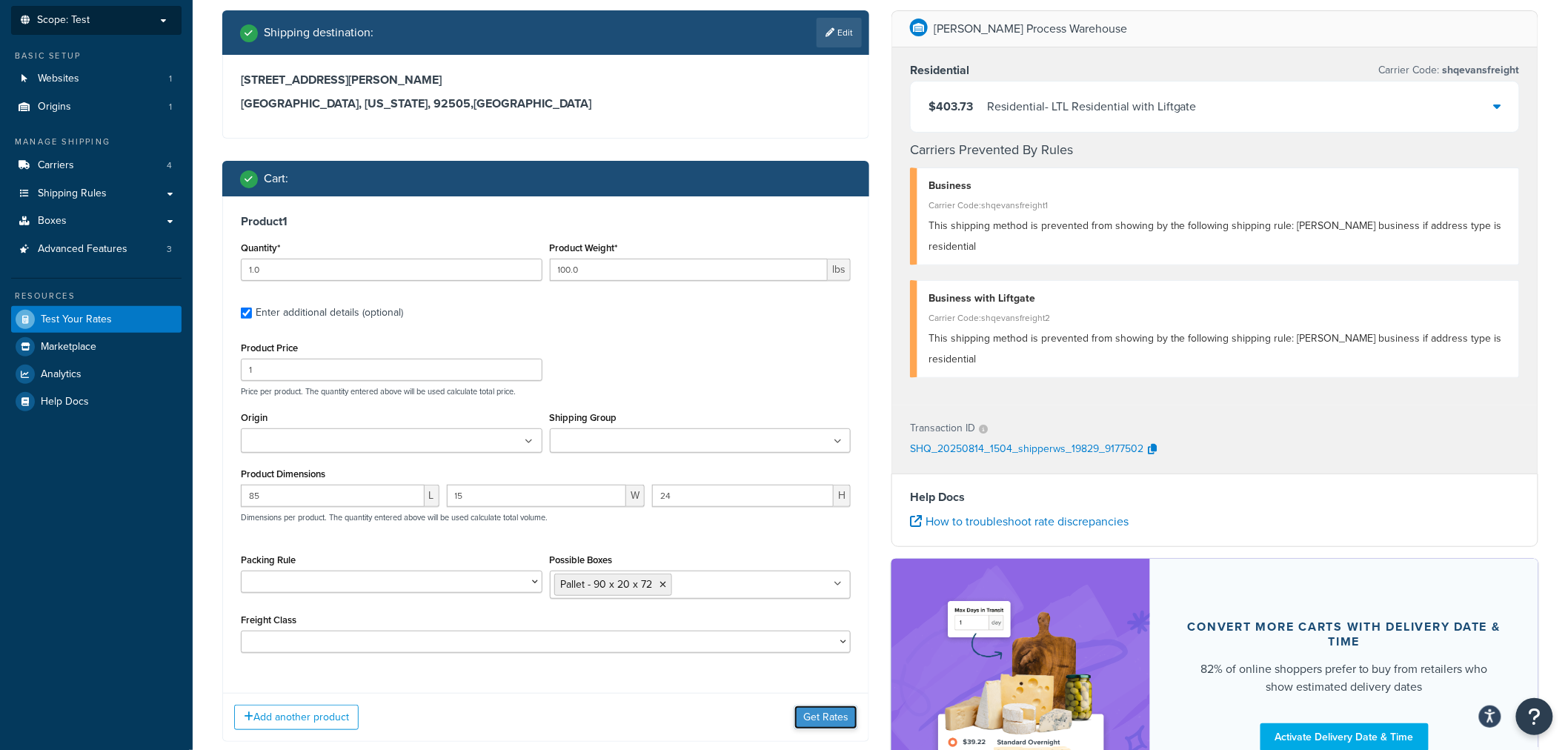
click at [845, 674] on button "Get Rates" at bounding box center [826, 717] width 63 height 24
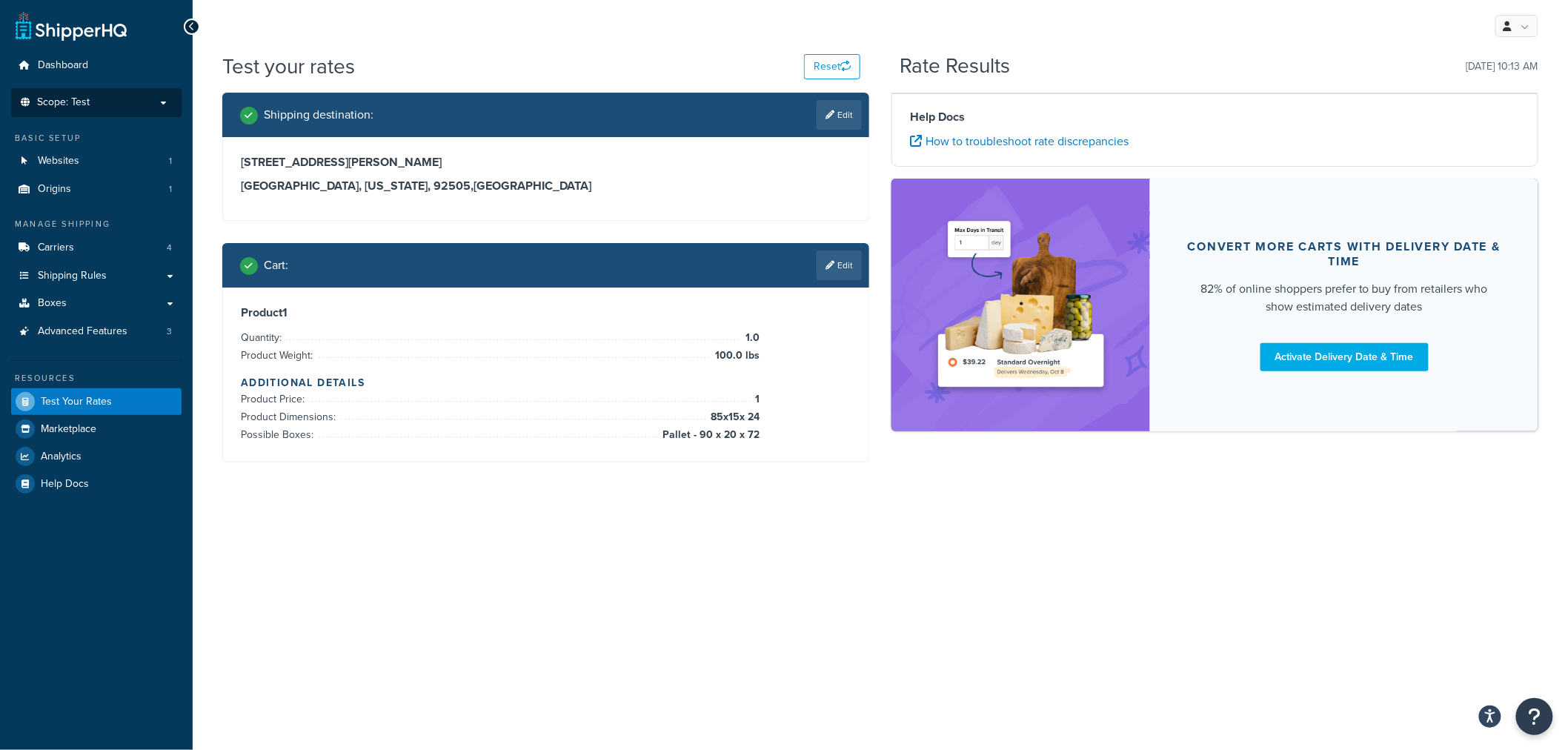
scroll to position [0, 0]
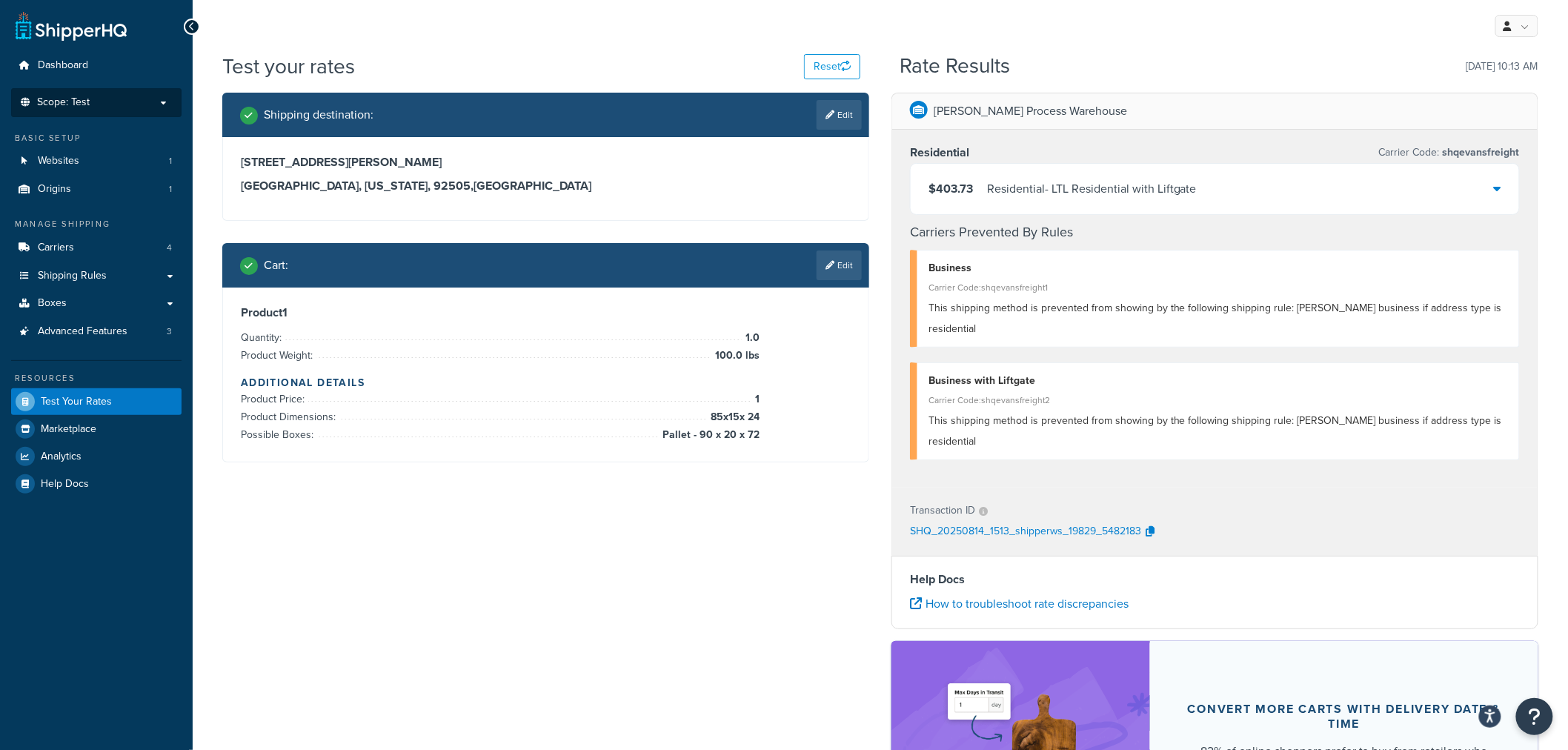
click at [1086, 201] on div "$403.73 Residential - LTL Residential with Liftgate" at bounding box center [1215, 188] width 609 height 50
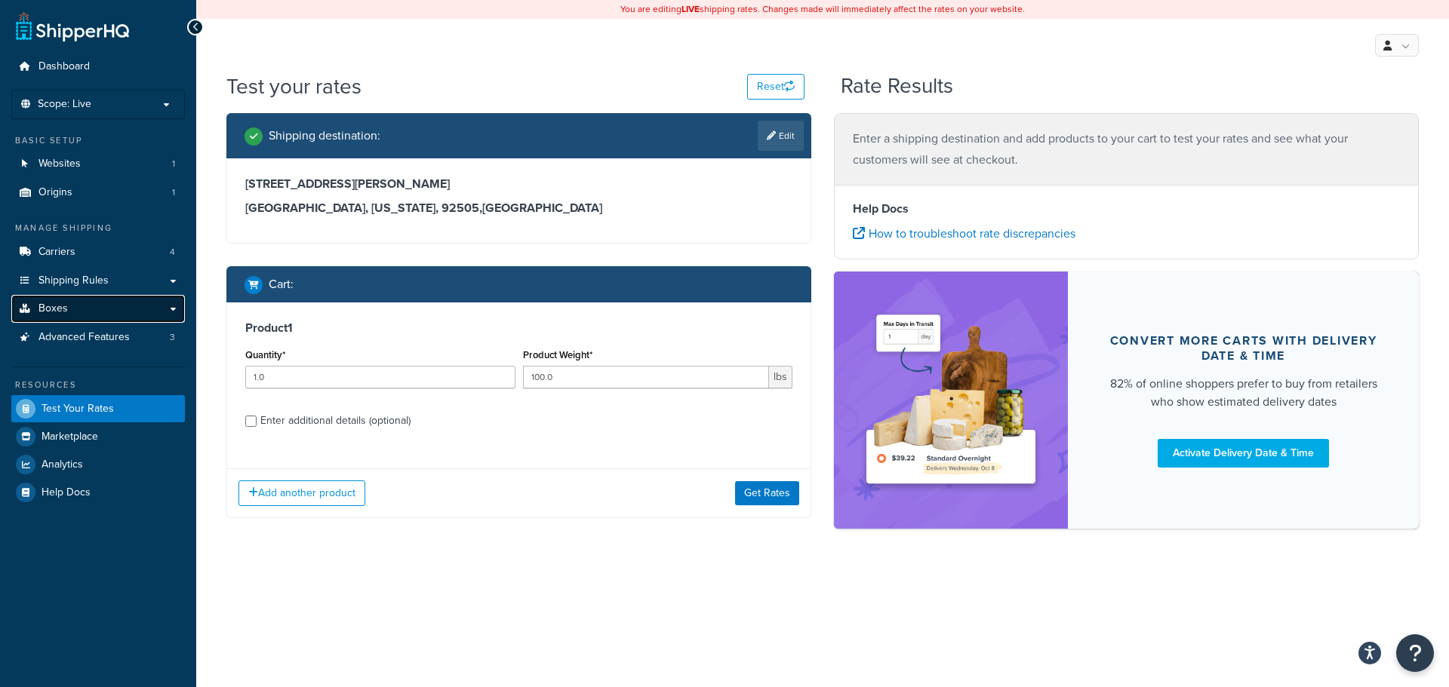
click at [85, 309] on link "Boxes" at bounding box center [98, 309] width 174 height 28
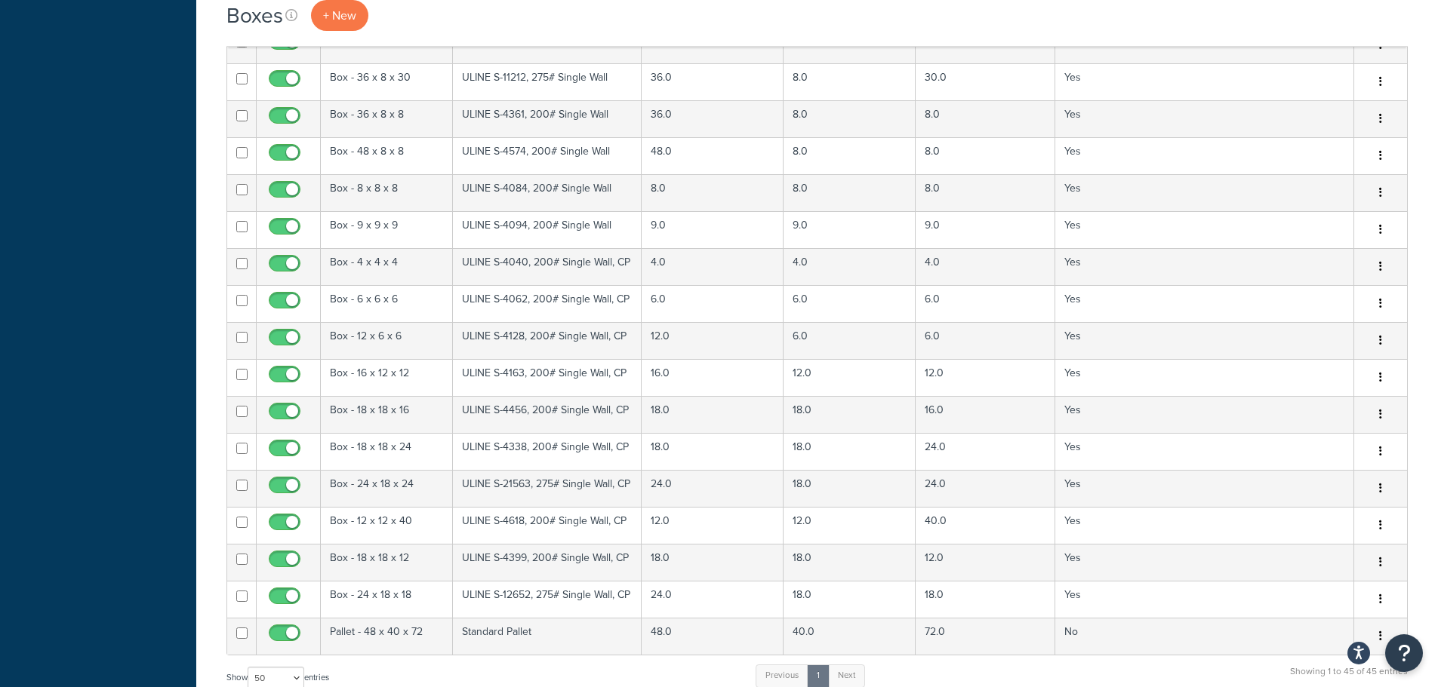
scroll to position [1434, 0]
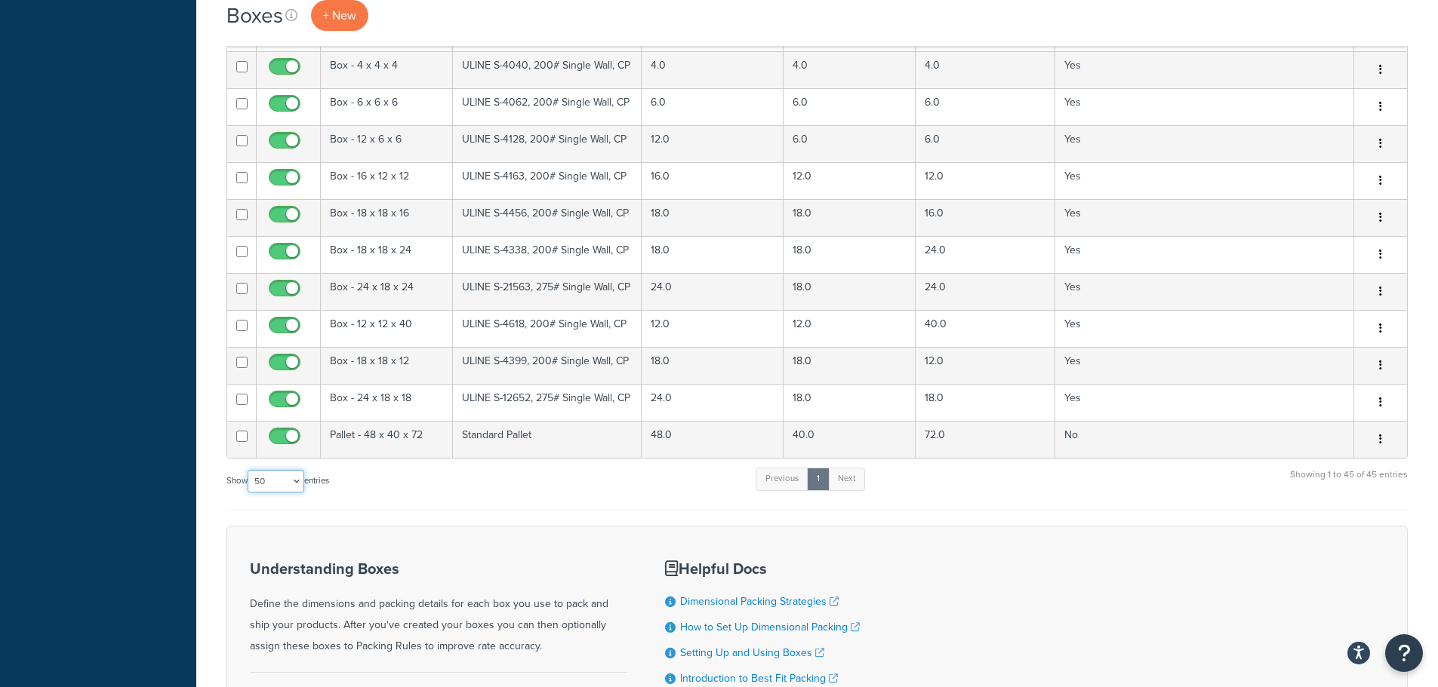
click at [260, 493] on select "10 15 25 50 100 1000" at bounding box center [276, 481] width 57 height 23
select select "100"
click at [249, 476] on select "10 15 25 50 100 1000" at bounding box center [276, 481] width 57 height 23
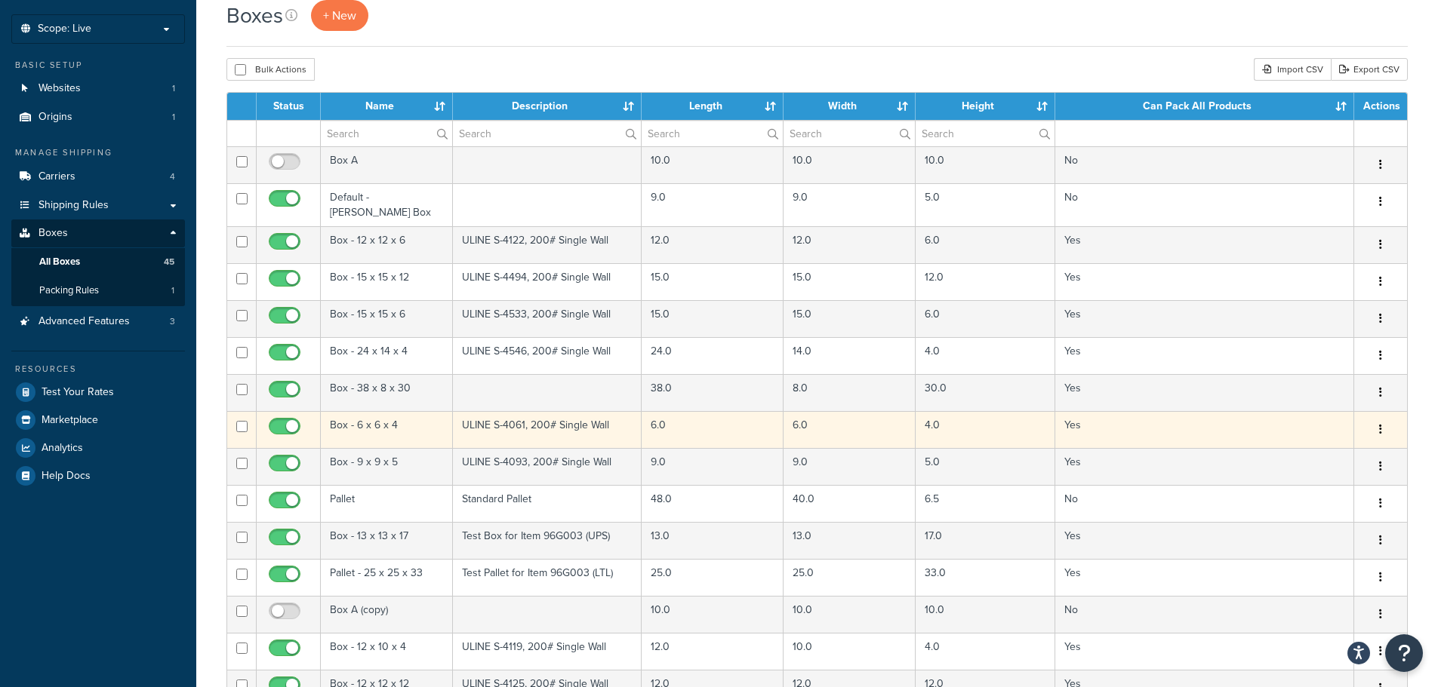
scroll to position [0, 0]
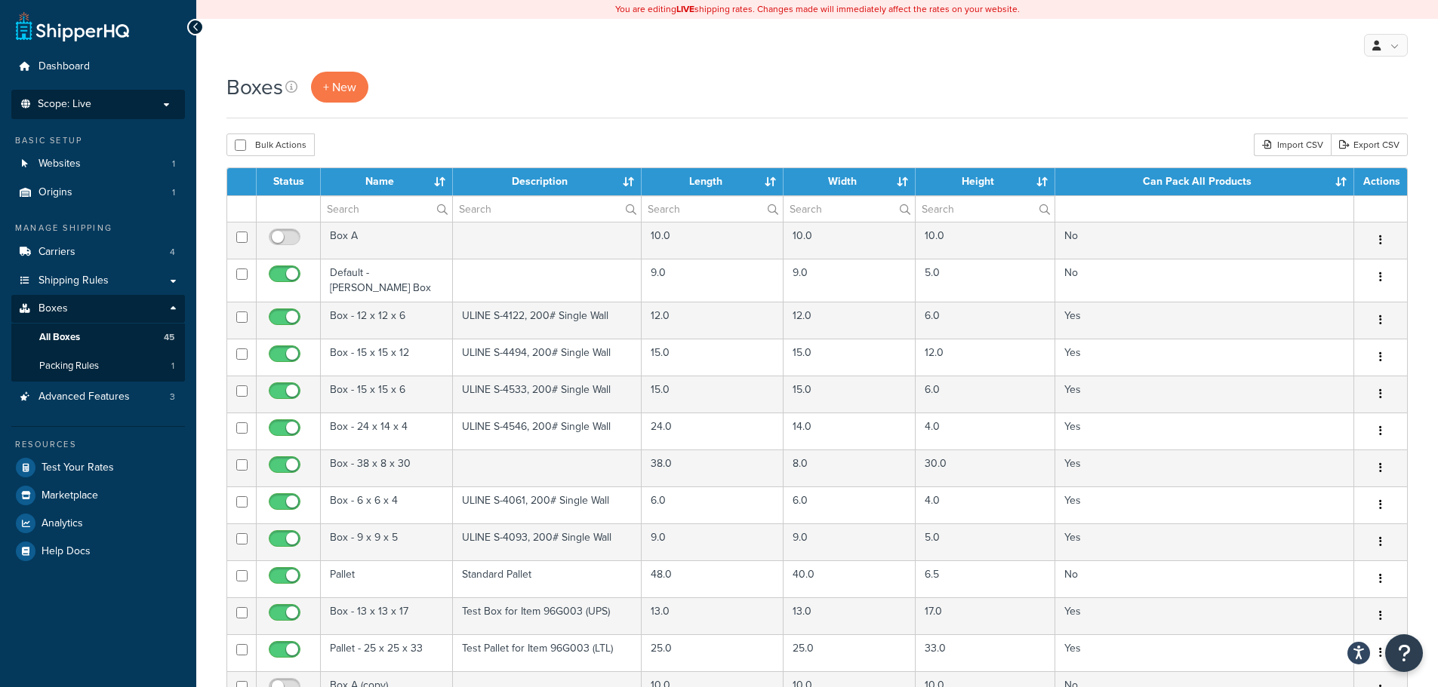
click at [85, 112] on li "Scope: Live Development Integration Test" at bounding box center [98, 104] width 174 height 29
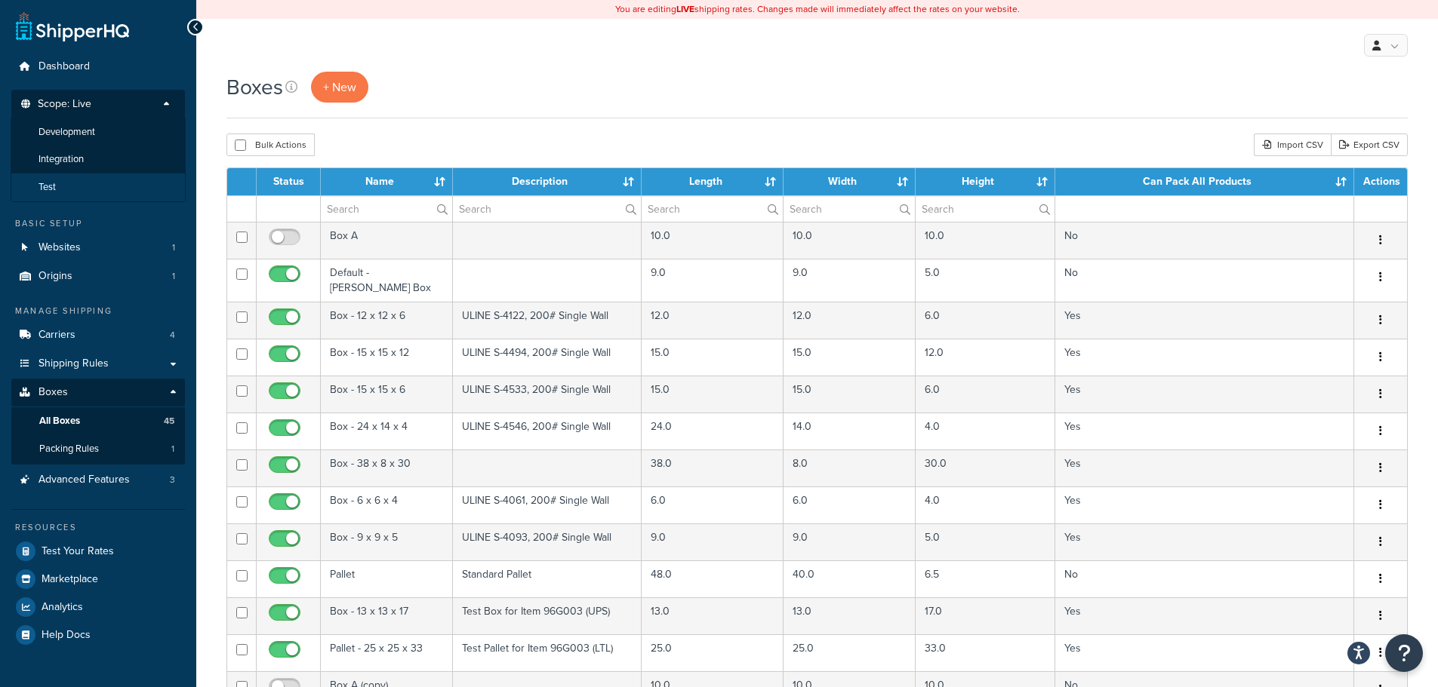
click at [82, 180] on li "Test" at bounding box center [98, 188] width 175 height 28
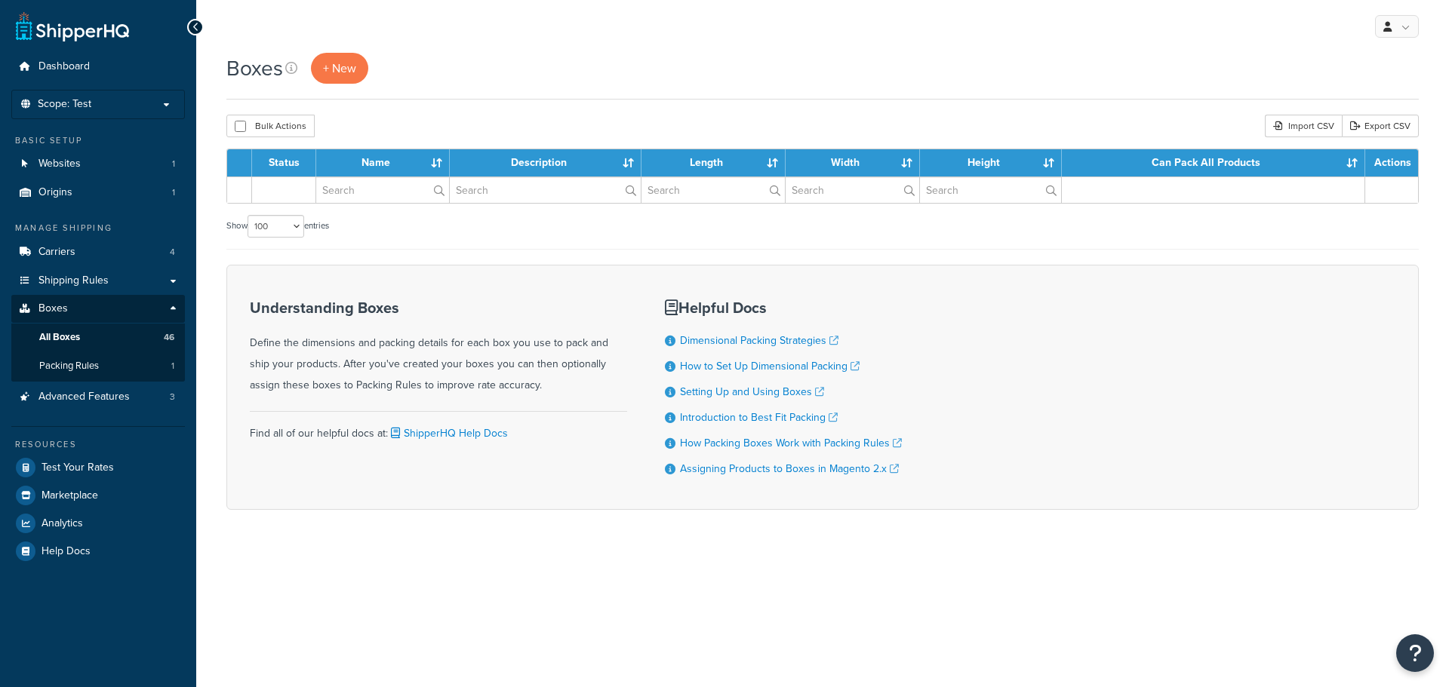
select select "100"
